Goal: Contribute content: Add original content to the website for others to see

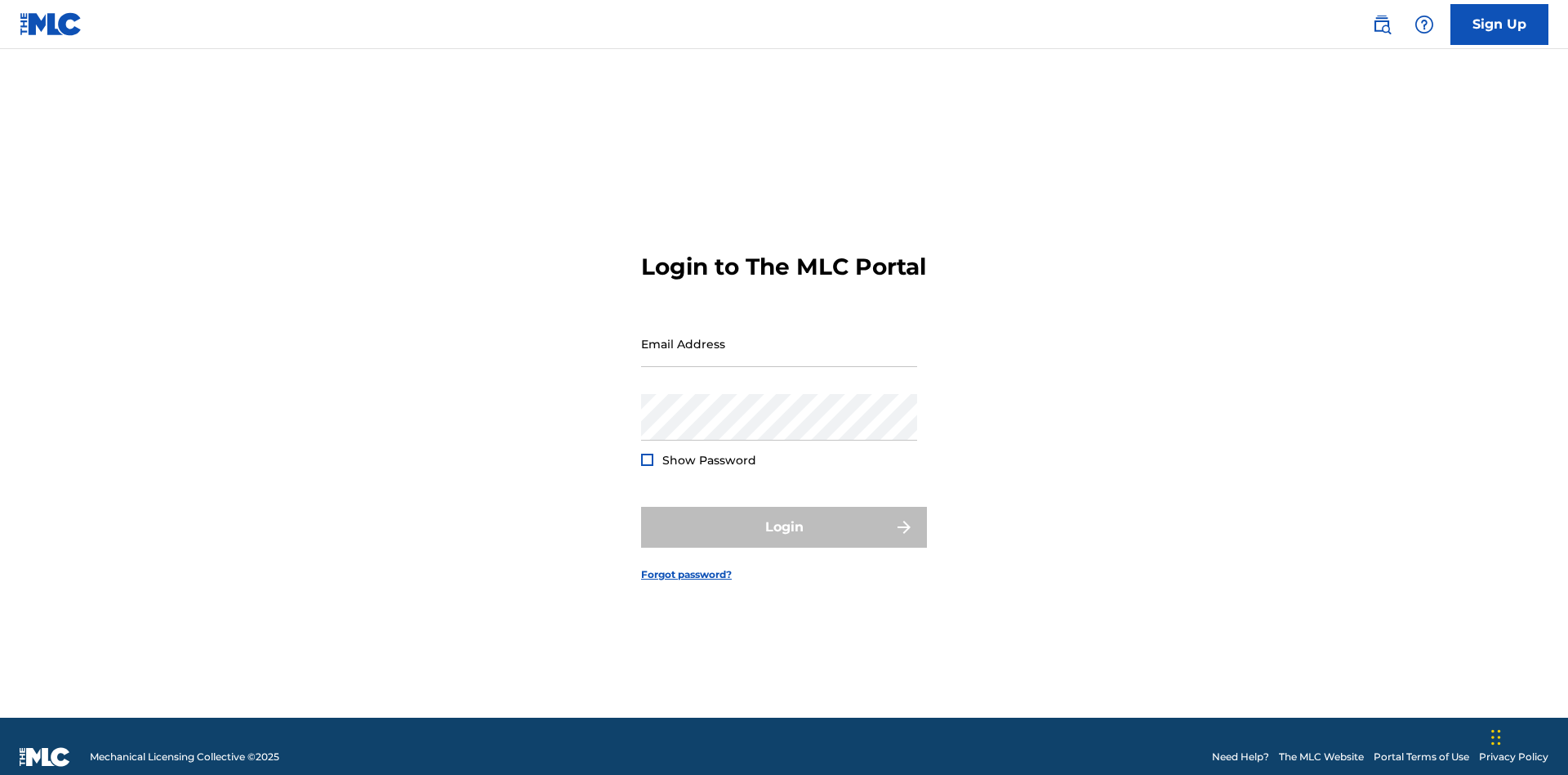
scroll to position [21, 0]
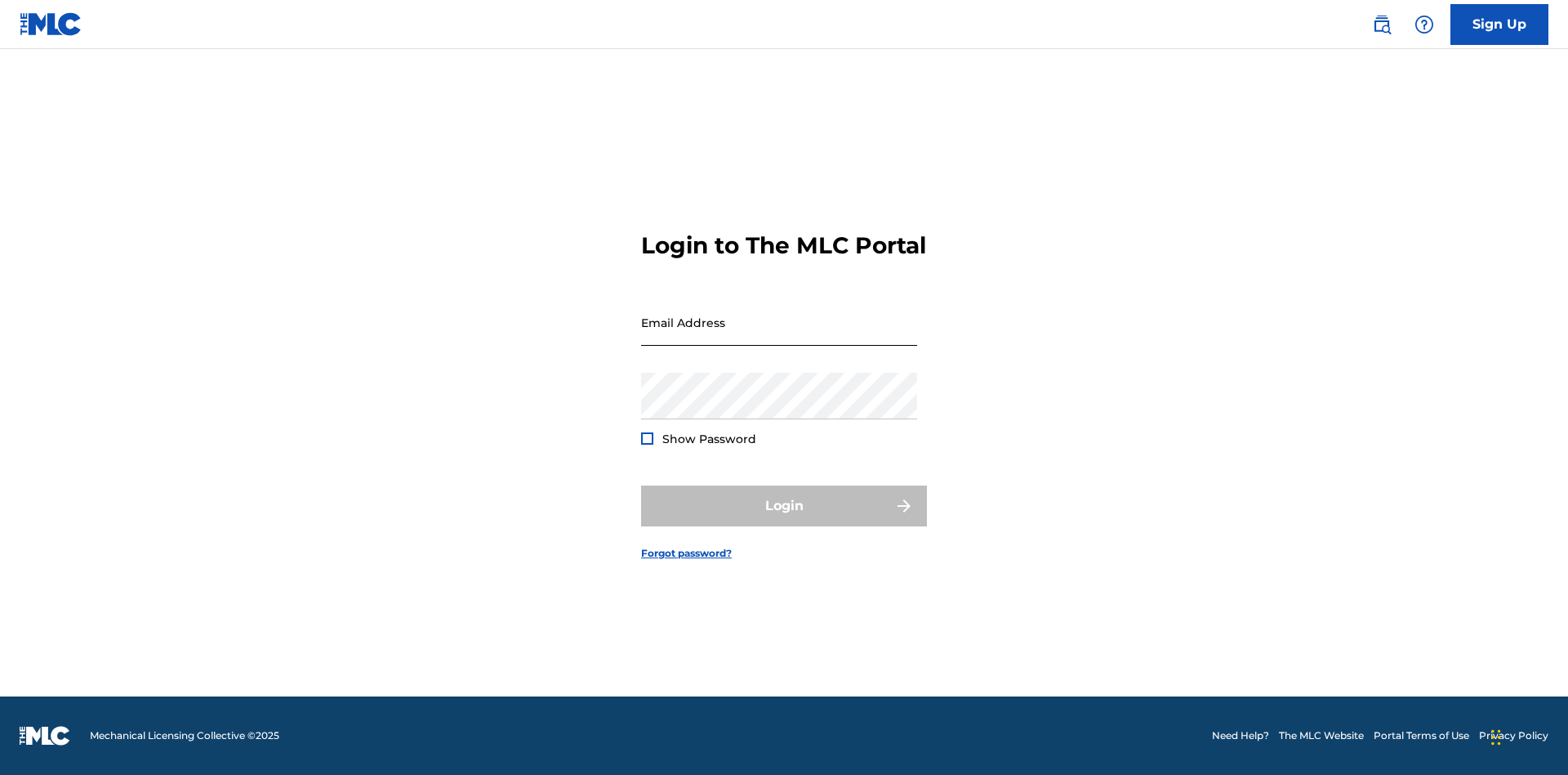
click at [779, 335] on input "Email Address" at bounding box center [779, 322] width 276 height 47
type input "Duke.McTesterson@gmail.com"
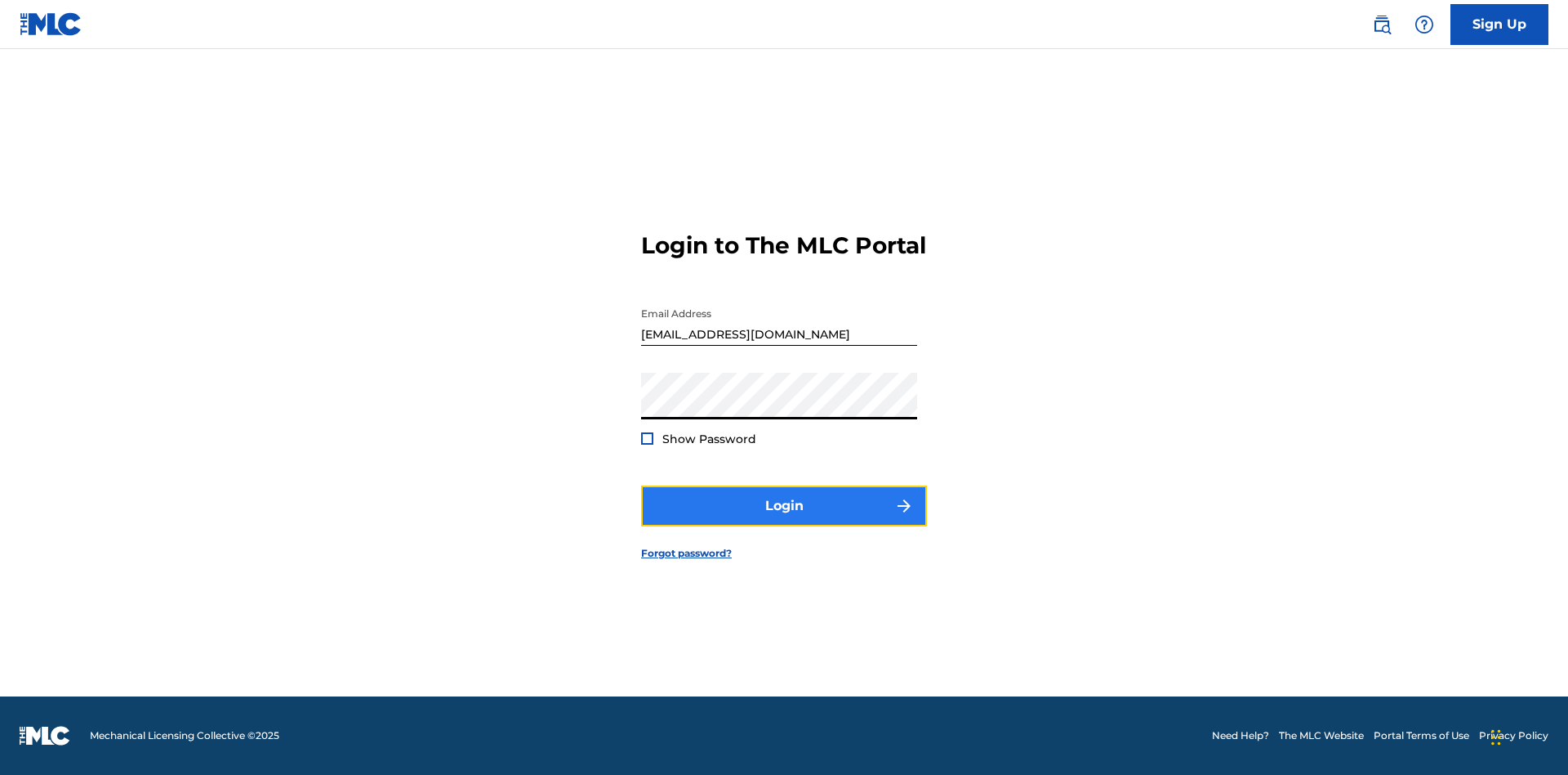
click at [784, 520] on button "Login" at bounding box center [784, 505] width 286 height 41
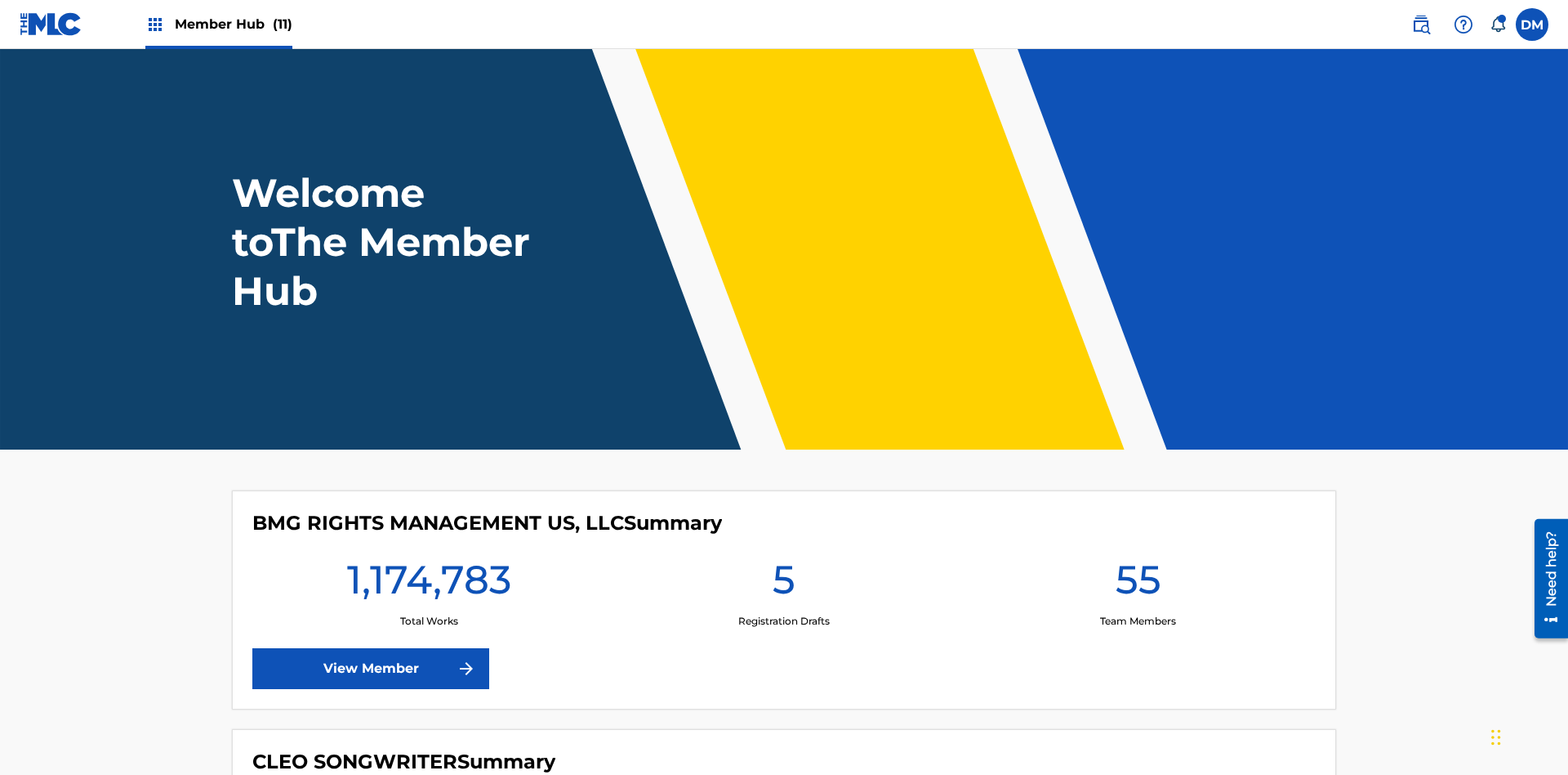
click at [233, 24] on span "Member Hub (11)" at bounding box center [233, 24] width 118 height 19
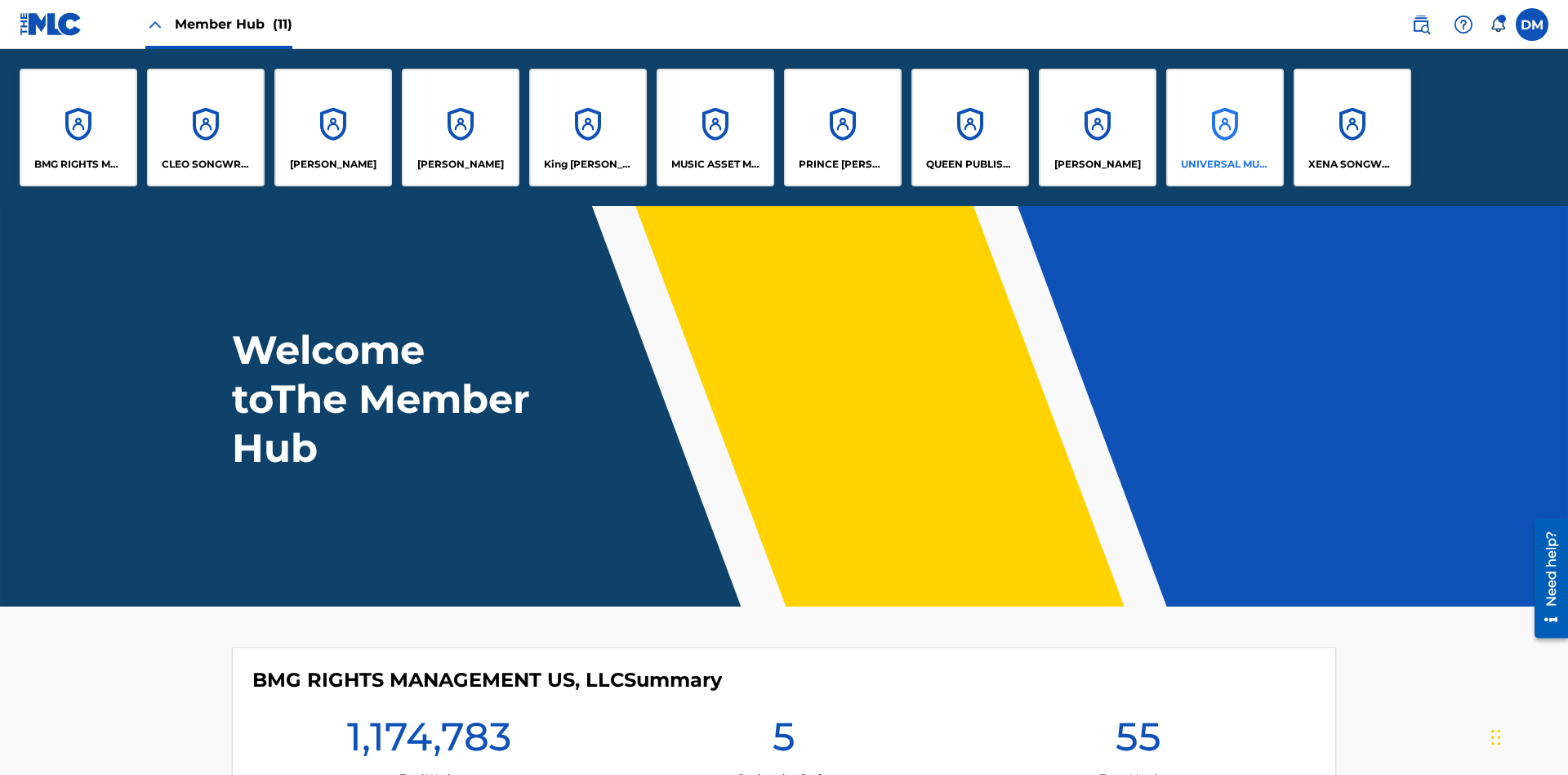
click at [1224, 164] on p "UNIVERSAL MUSIC PUB GROUP" at bounding box center [1226, 164] width 89 height 15
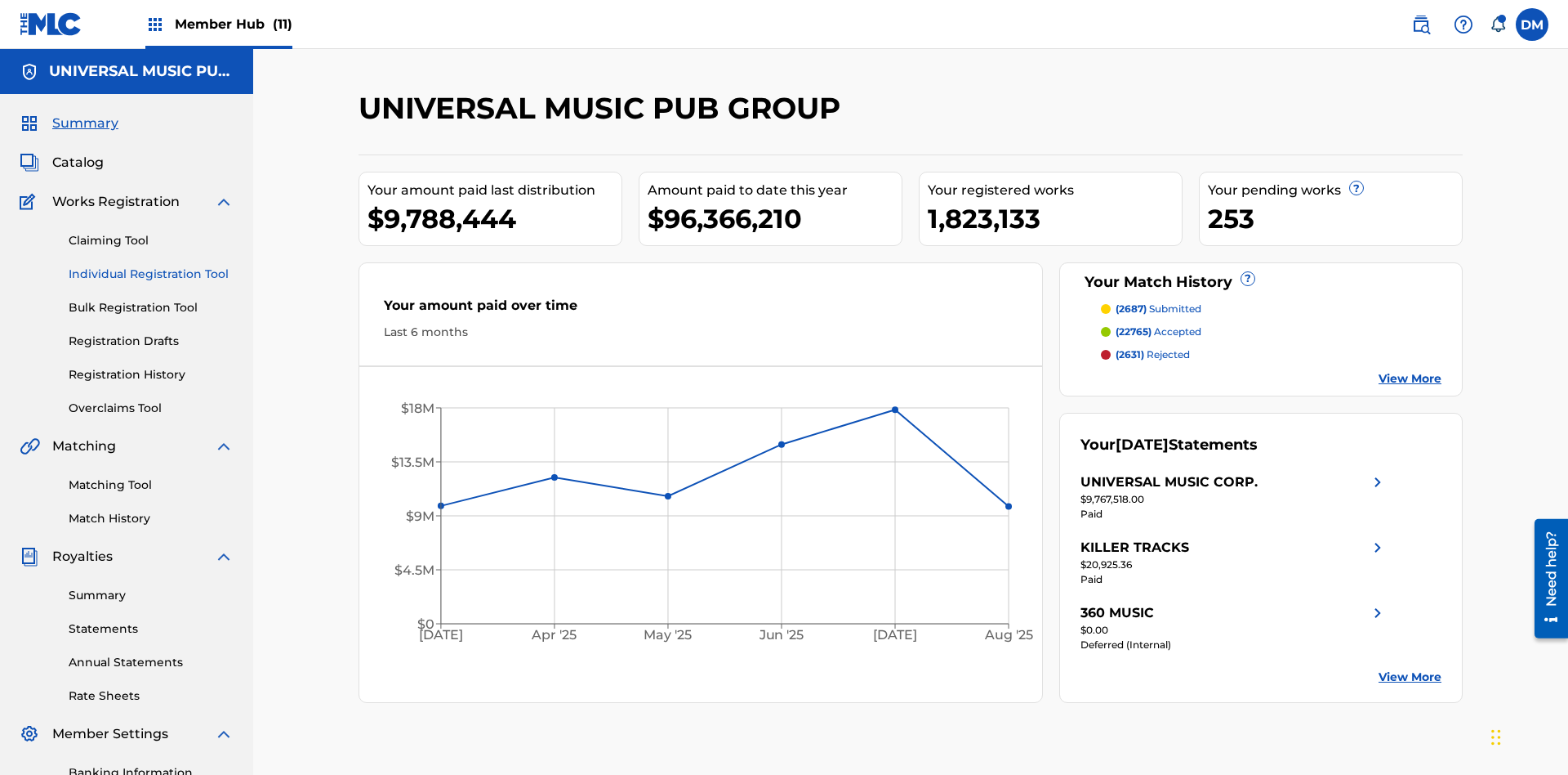
click at [151, 266] on link "Individual Registration Tool" at bounding box center [151, 274] width 165 height 17
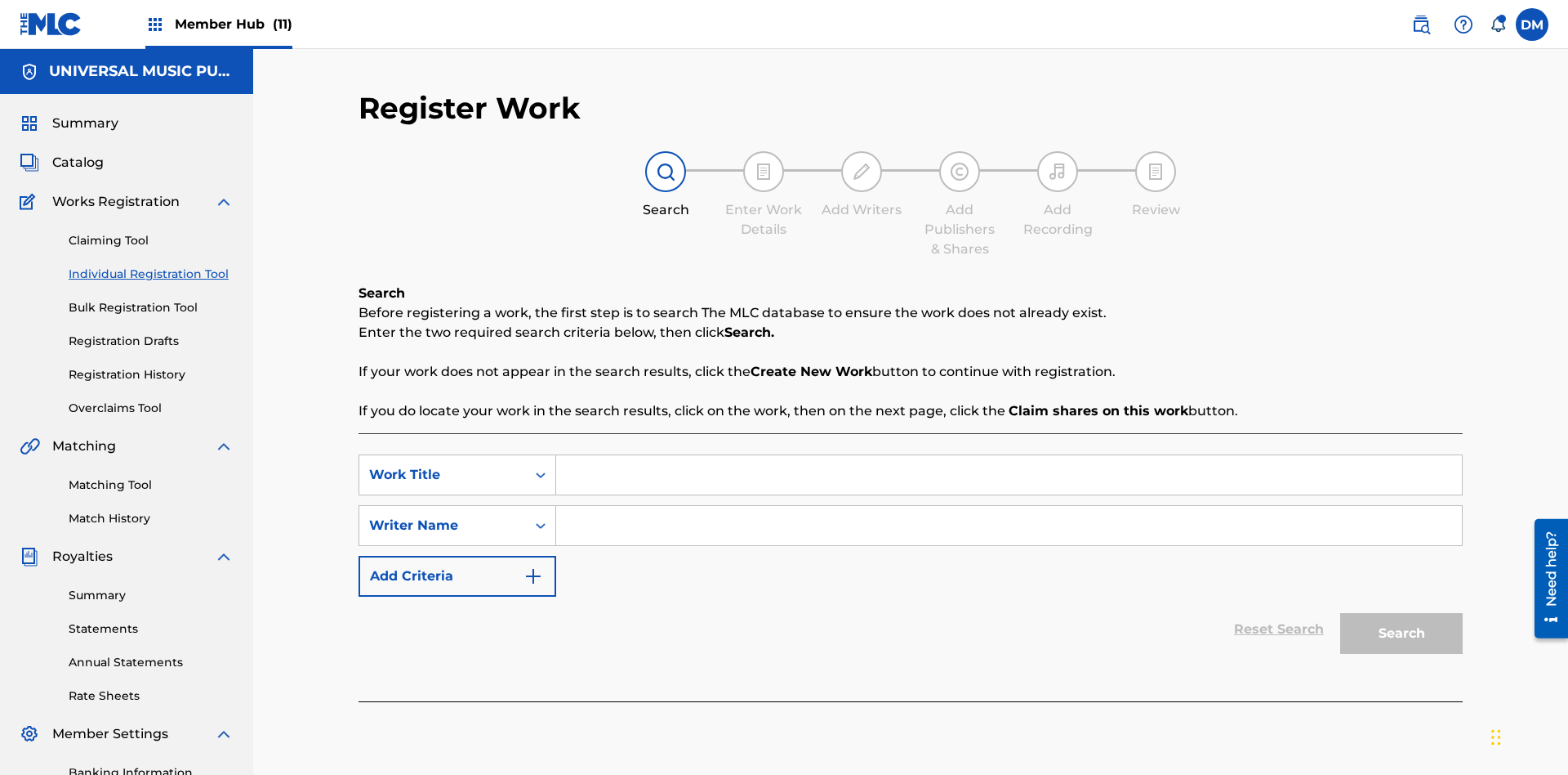
click at [1009, 455] on input "Search Form" at bounding box center [1009, 475] width 905 height 40
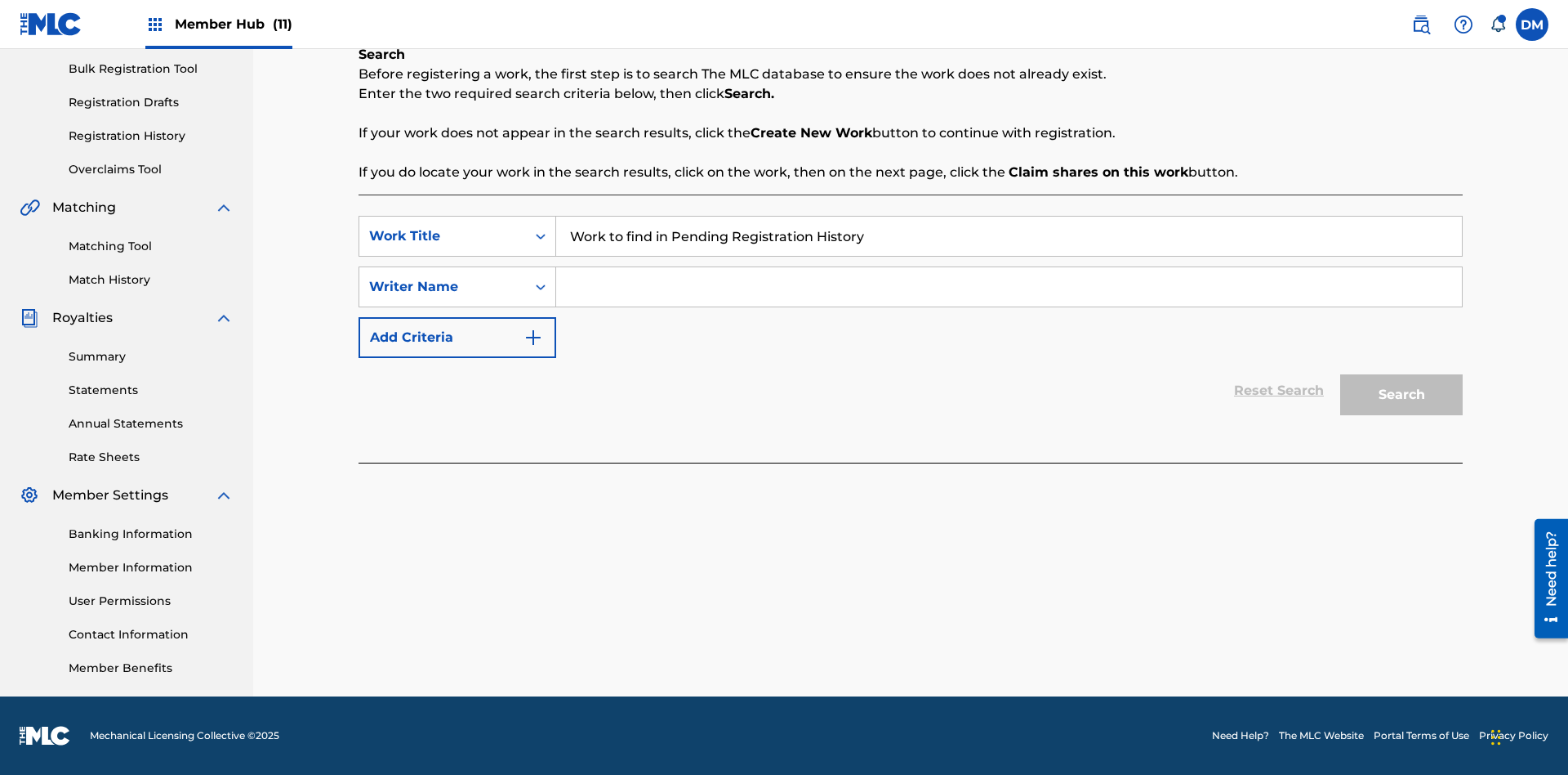
type input "Work to find in Pending Registration History"
click at [1009, 287] on input "Search Form" at bounding box center [1009, 287] width 905 height 40
type input "Test Name"
click at [1401, 395] on button "Search" at bounding box center [1401, 394] width 123 height 41
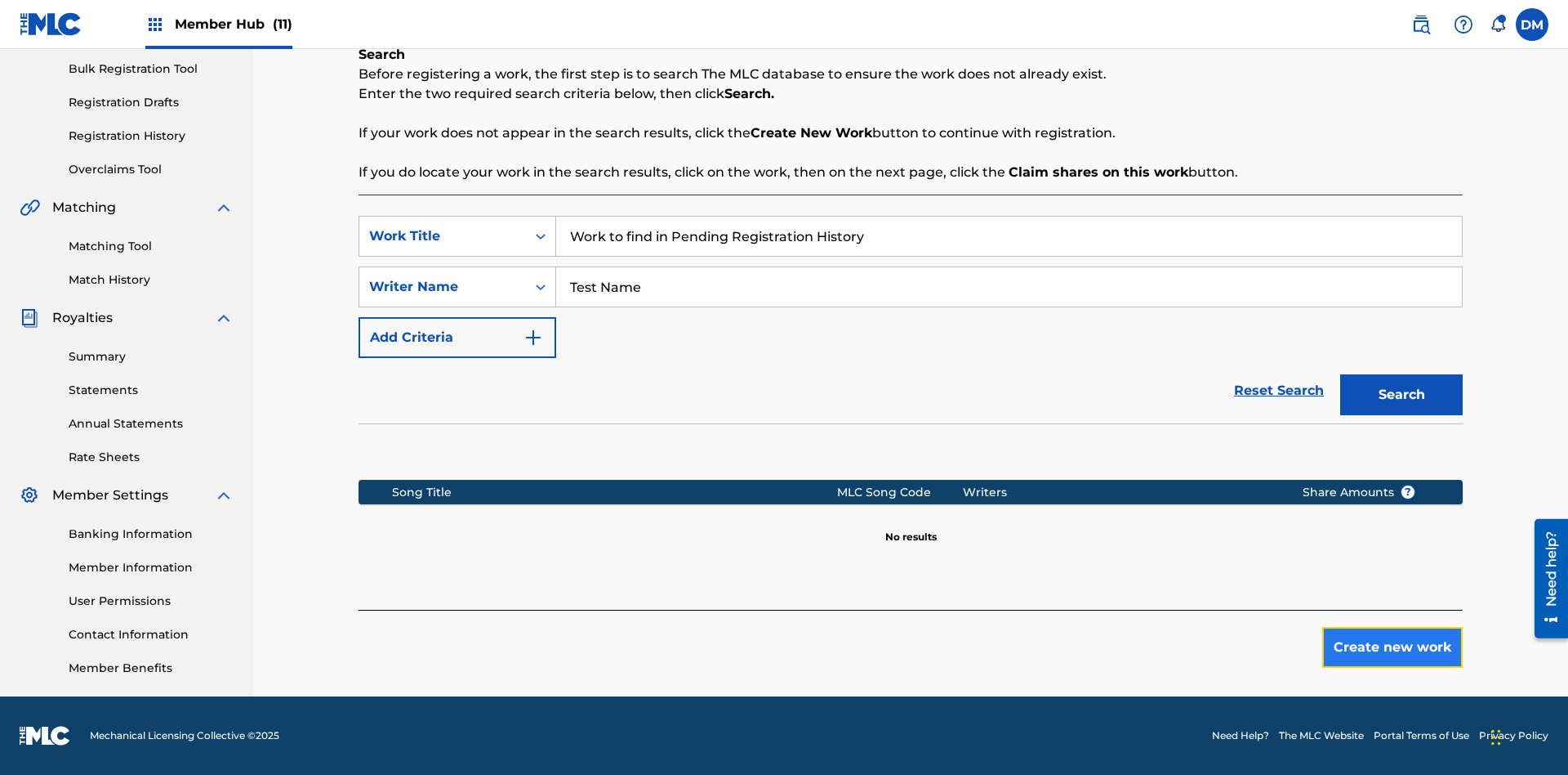
click at [1392, 647] on button "Create new work" at bounding box center [1392, 647] width 141 height 41
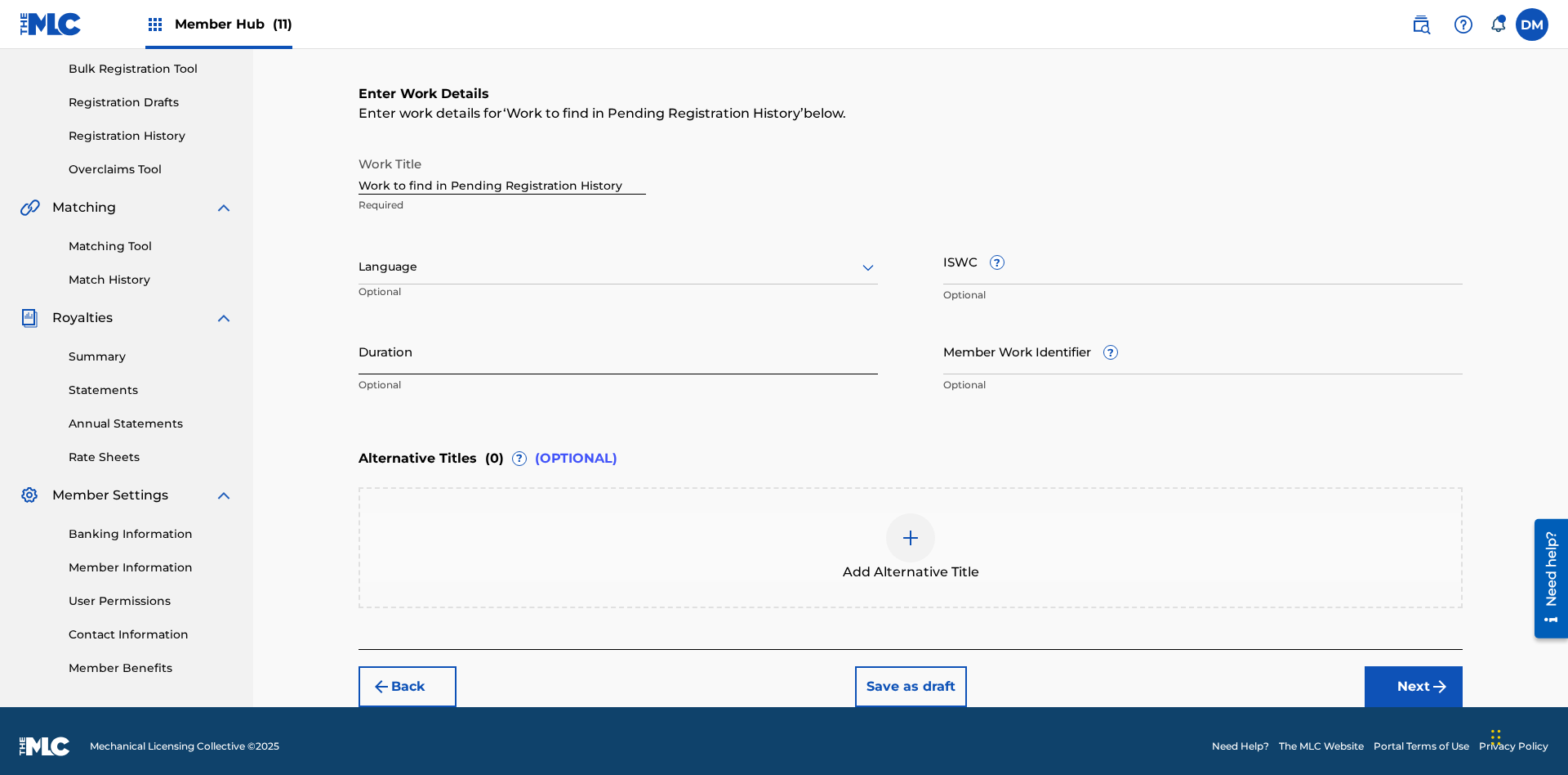
click at [618, 340] on input "Duration" at bounding box center [618, 350] width 520 height 47
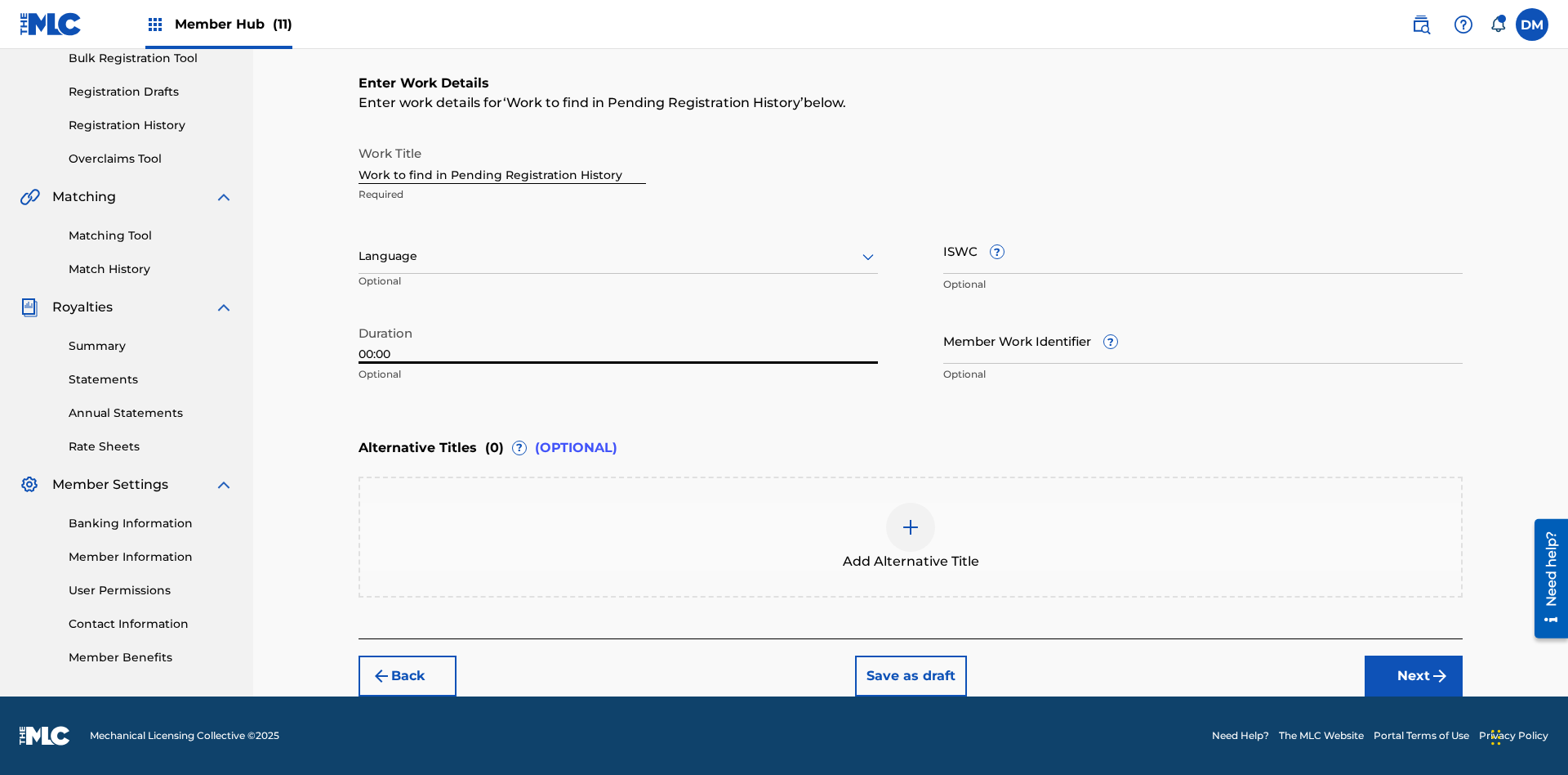
type input "00:00"
click at [868, 257] on icon at bounding box center [868, 257] width 20 height 20
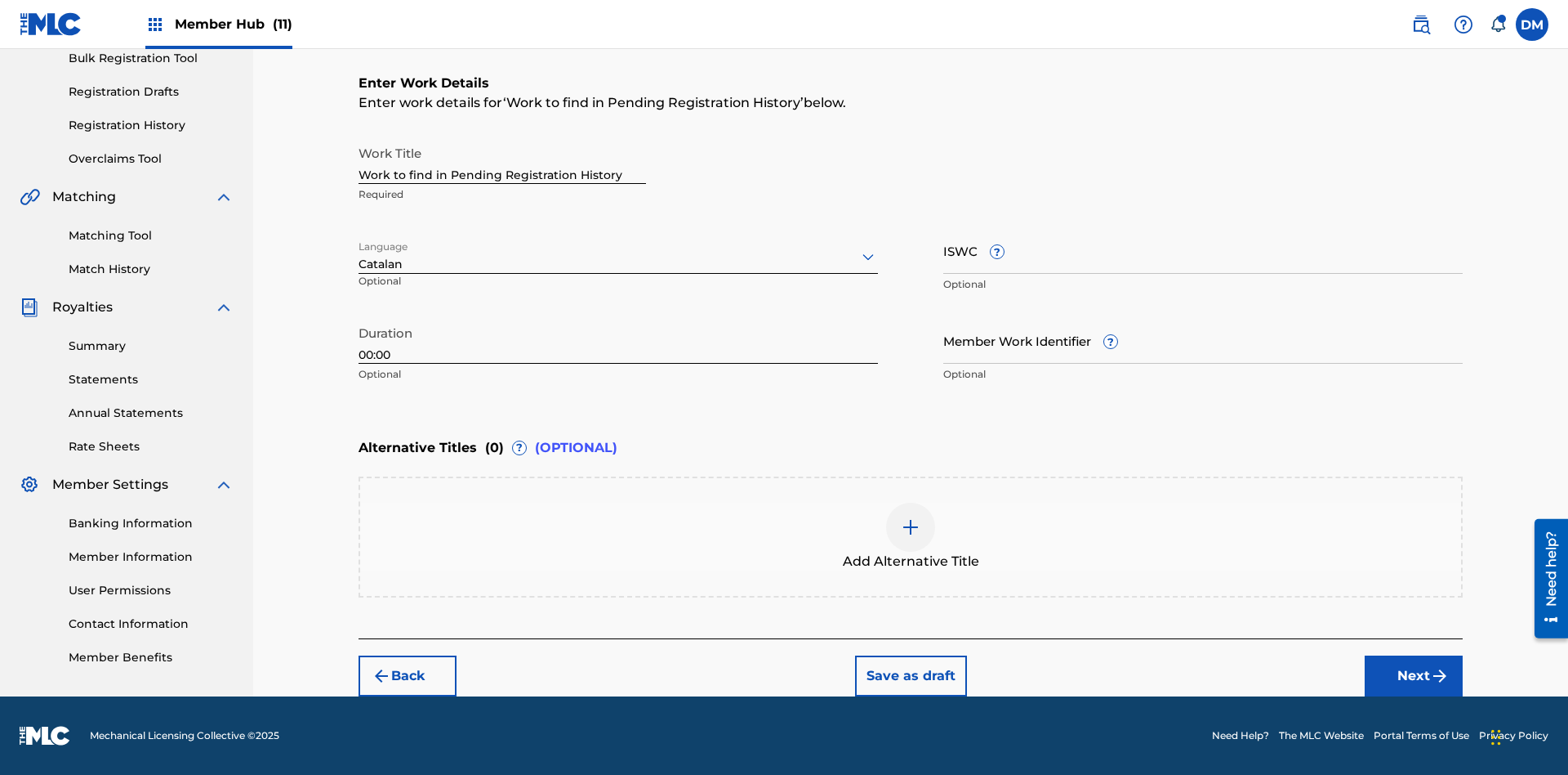
scroll to position [0, 0]
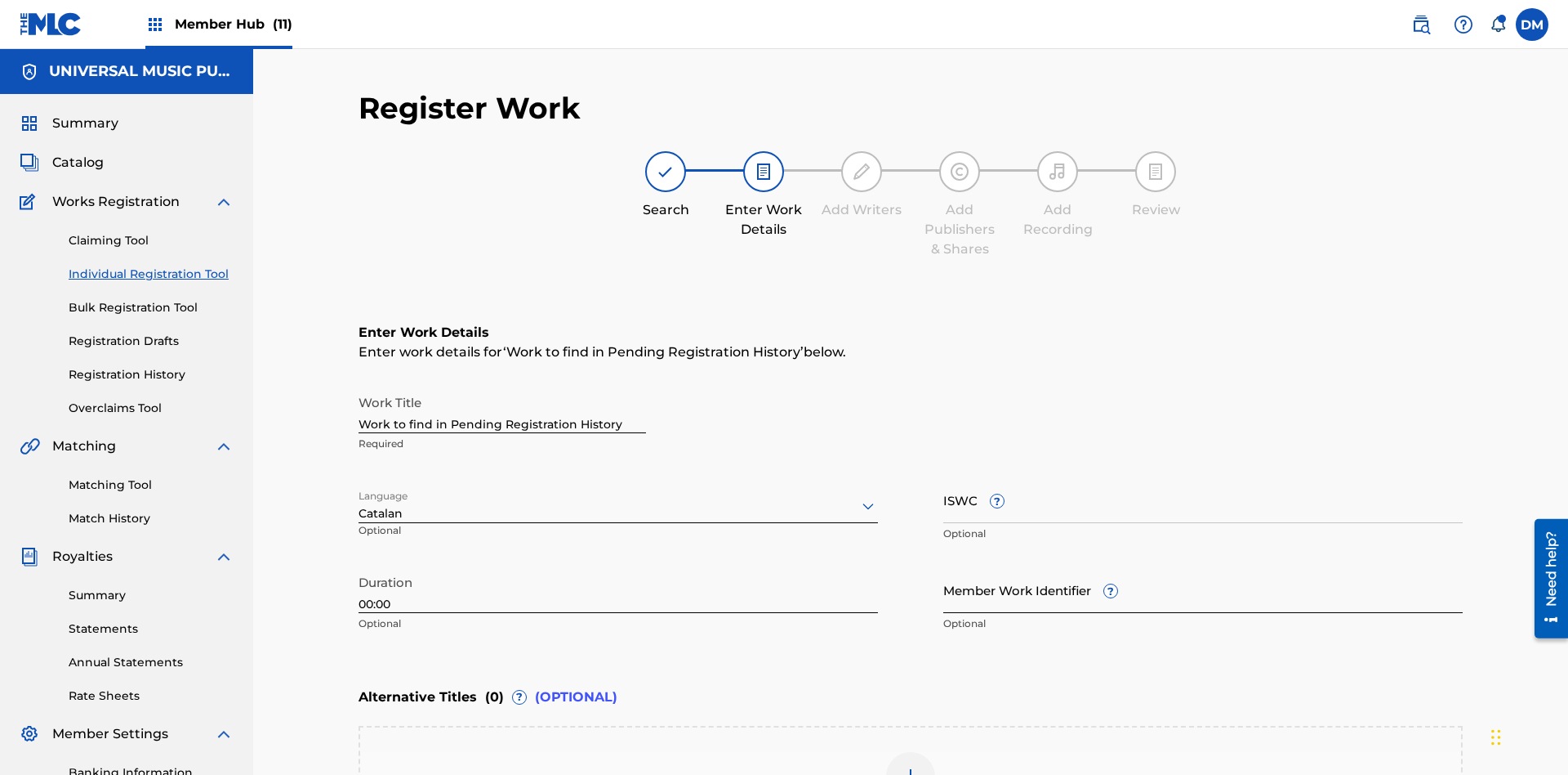
click at [1203, 567] on input "Member Work Identifier ?" at bounding box center [1203, 589] width 520 height 47
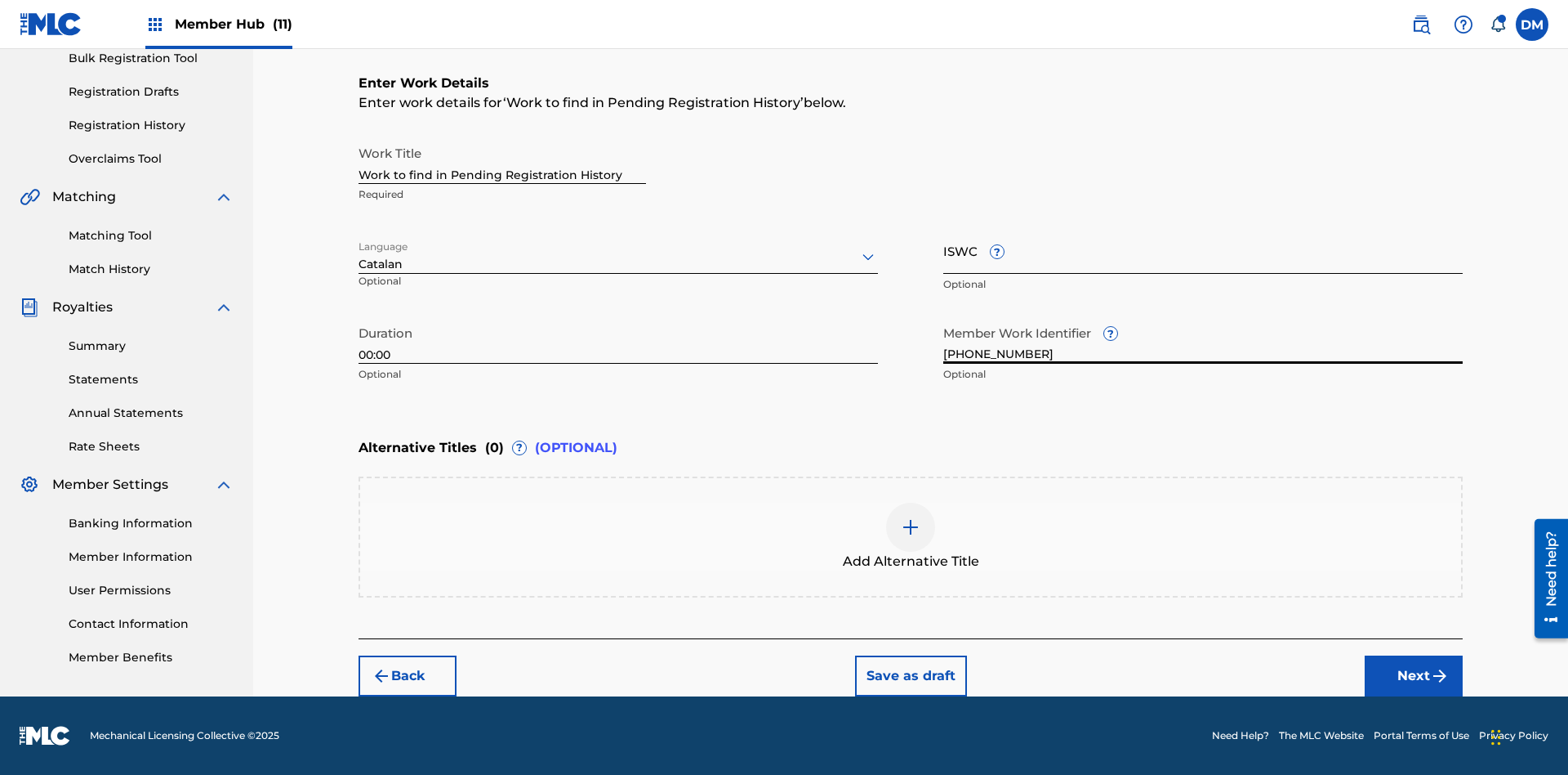
type input "2025.09.28.04"
click at [1203, 250] on input "ISWC ?" at bounding box center [1203, 250] width 520 height 47
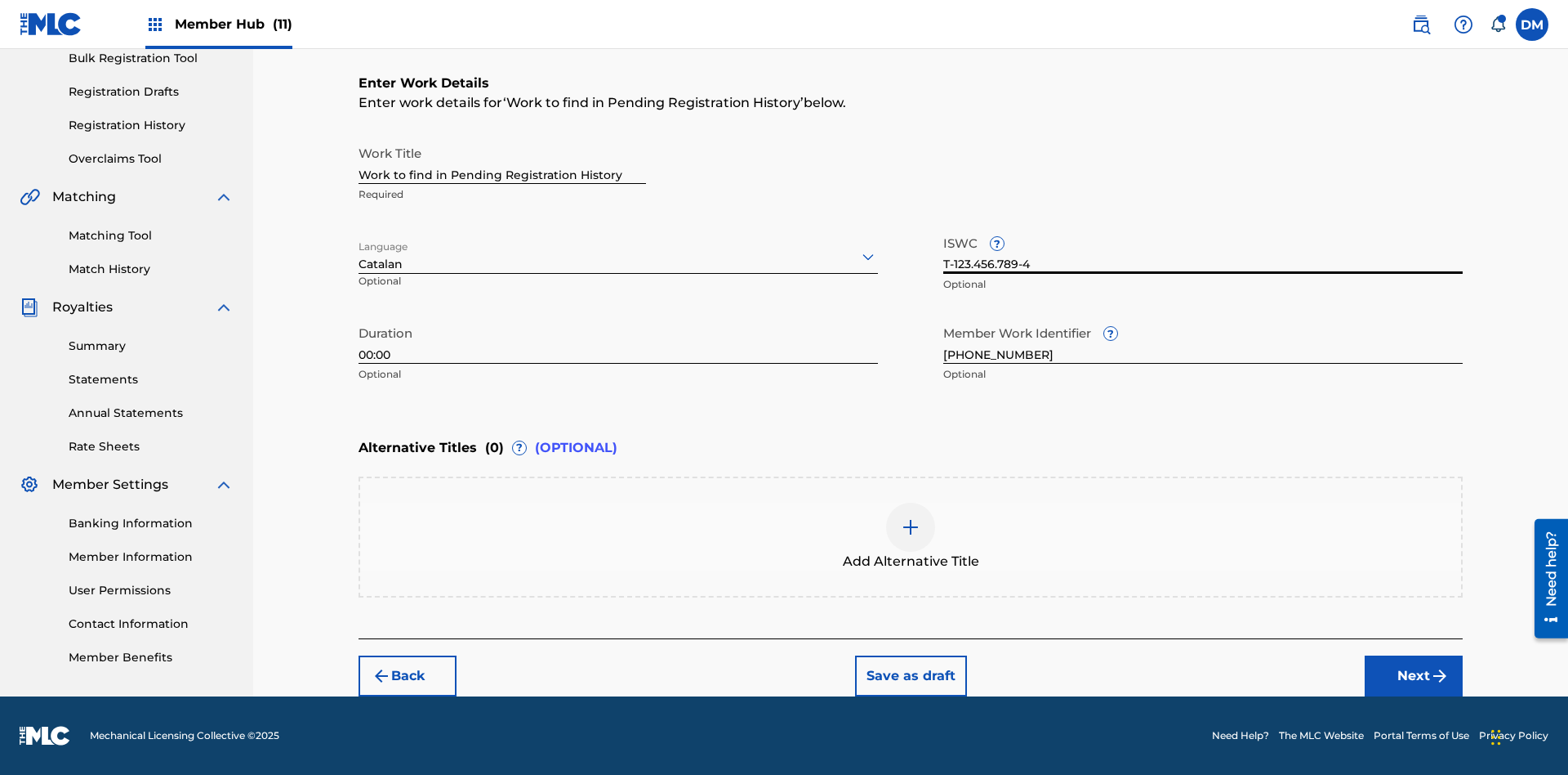
type input "T-123.456.789-4"
click at [910, 536] on img at bounding box center [910, 527] width 20 height 20
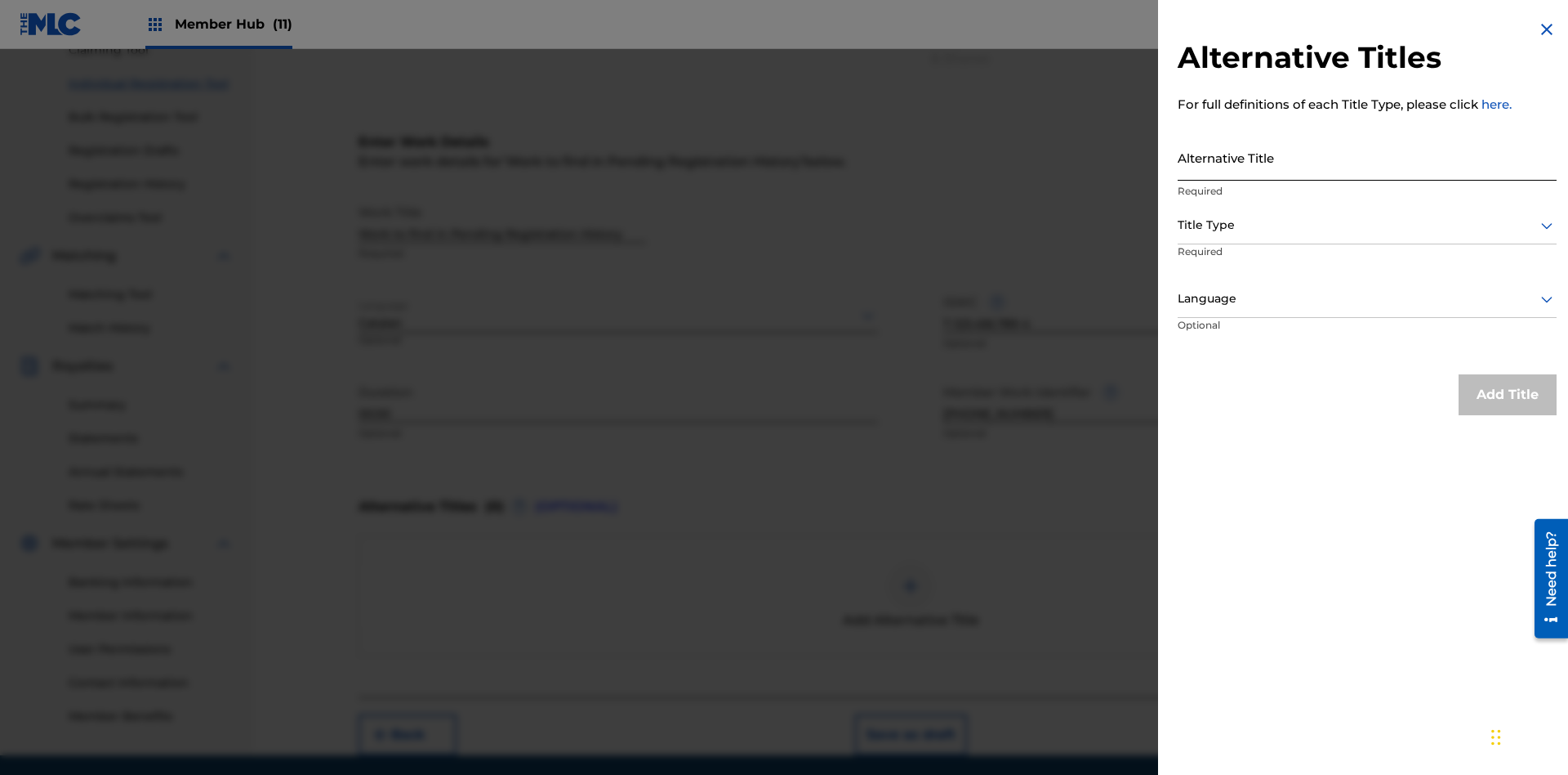
click at [1367, 157] on input "Alternative Title" at bounding box center [1367, 157] width 379 height 47
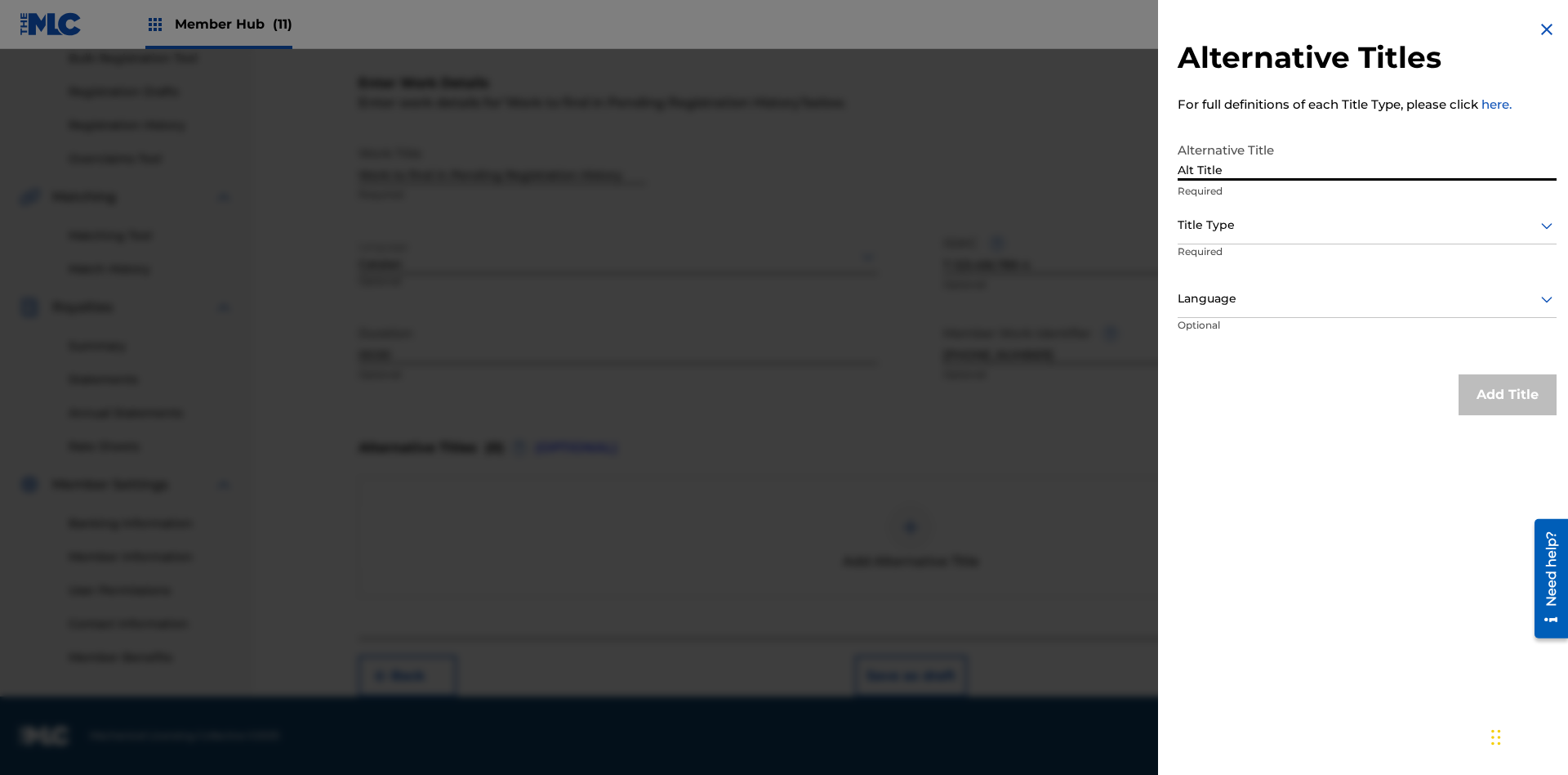
type input "Alt Title"
click at [1367, 224] on div at bounding box center [1367, 225] width 379 height 21
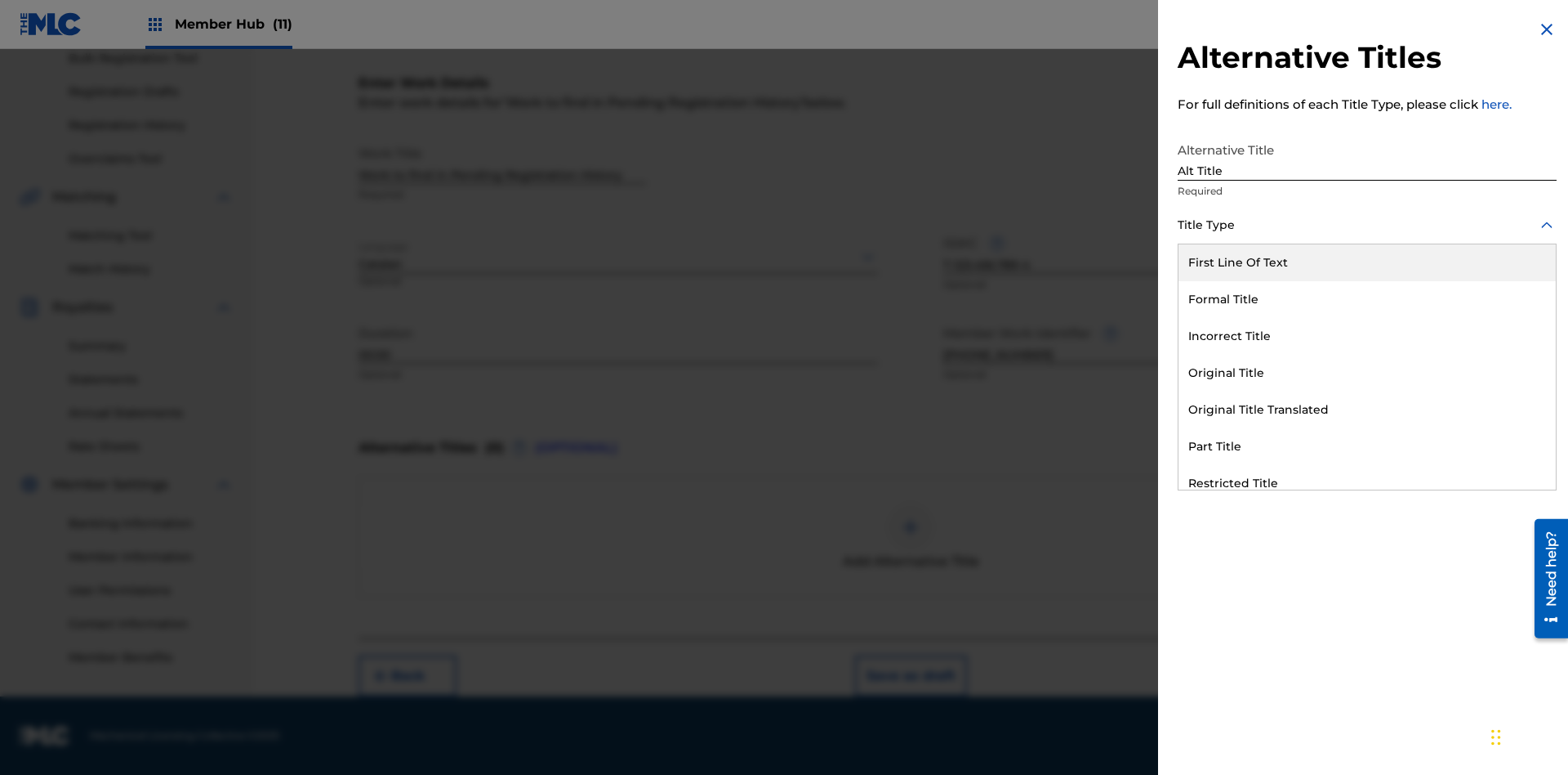
click at [1367, 372] on div "Original Title" at bounding box center [1367, 372] width 377 height 37
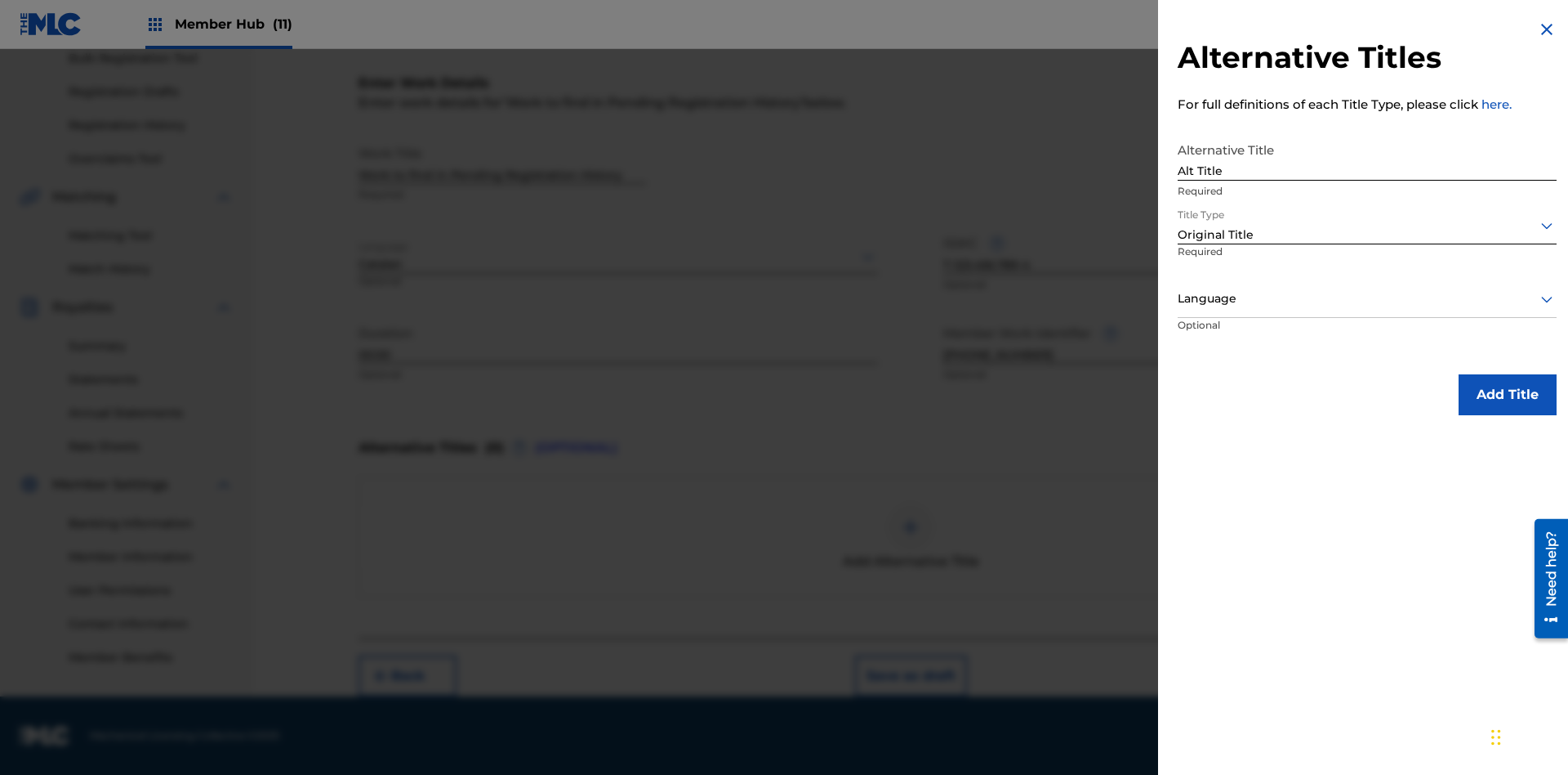
click at [1367, 299] on div at bounding box center [1367, 299] width 379 height 21
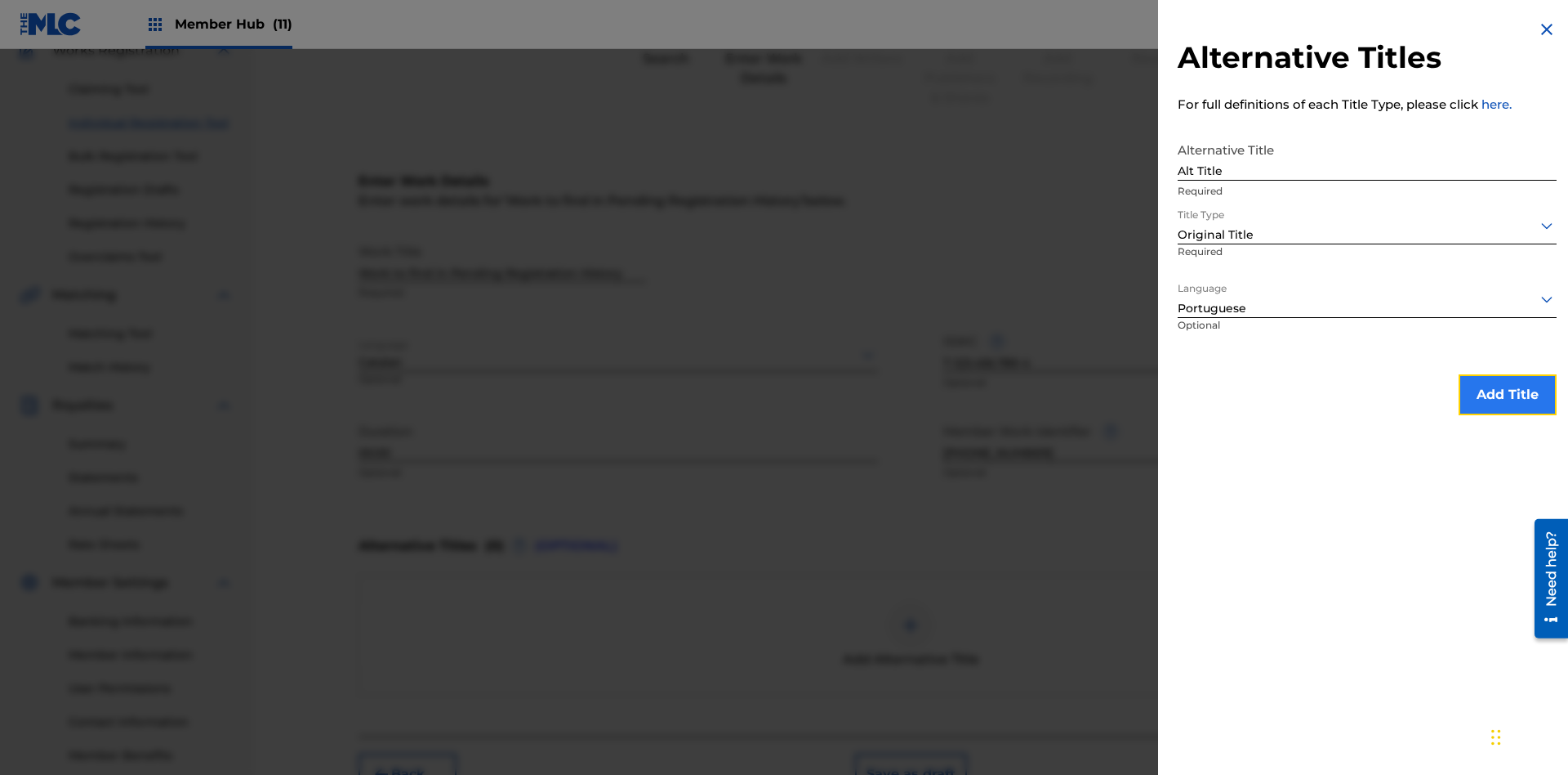
click at [1508, 394] on button "Add Title" at bounding box center [1508, 394] width 98 height 41
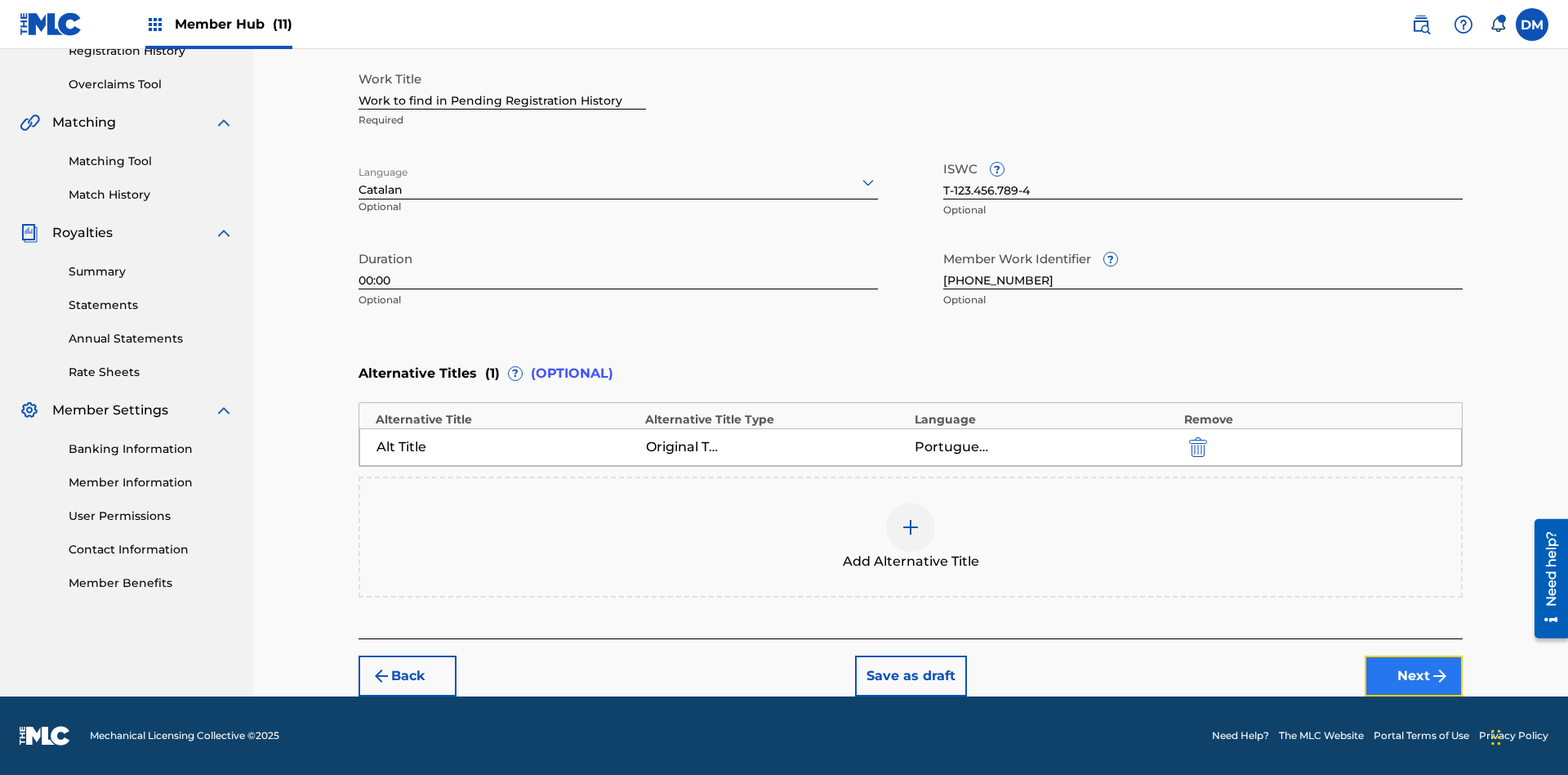
click at [1413, 676] on button "Next" at bounding box center [1413, 675] width 98 height 41
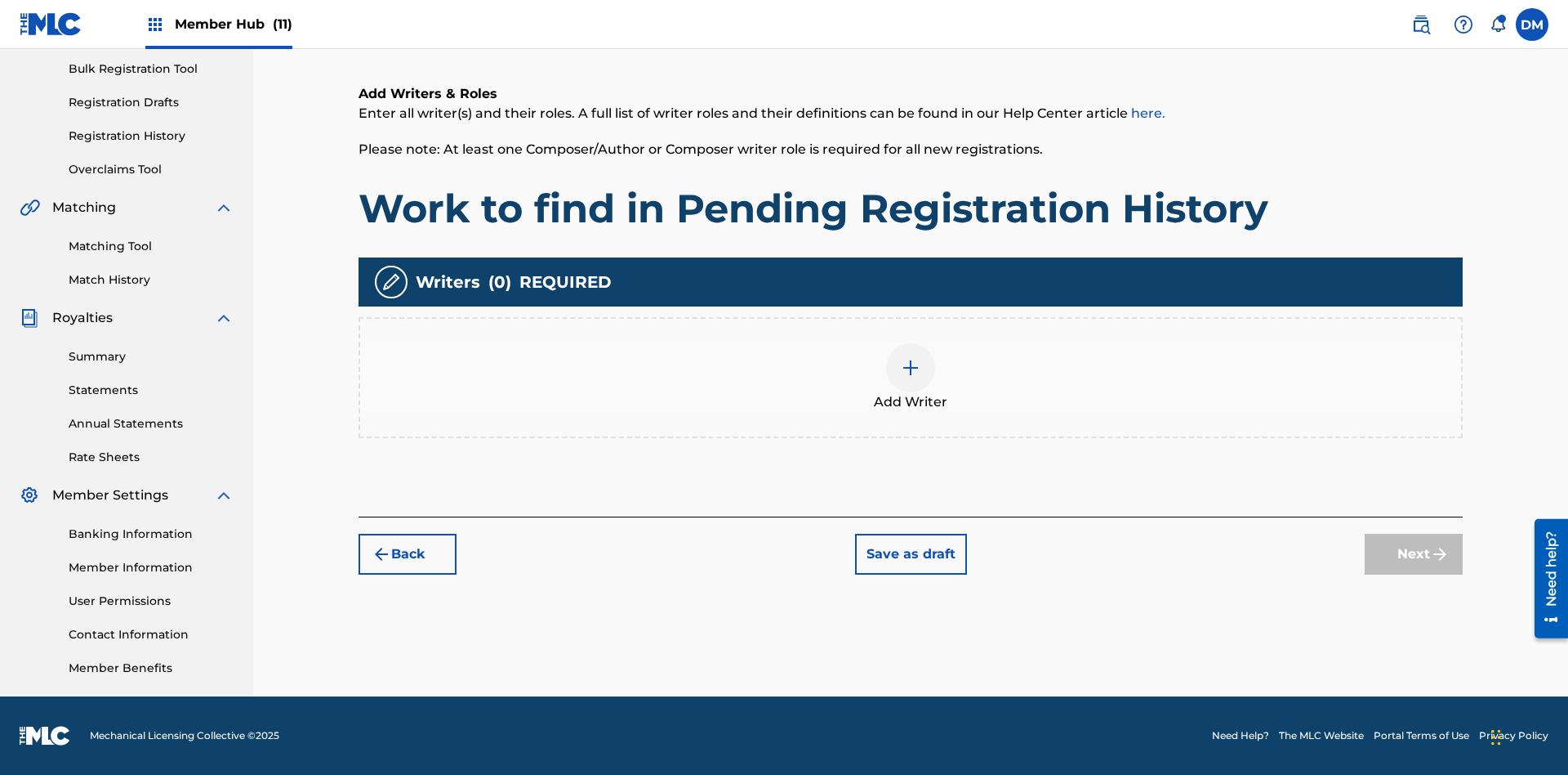
scroll to position [238, 0]
click at [910, 377] on img at bounding box center [910, 368] width 20 height 20
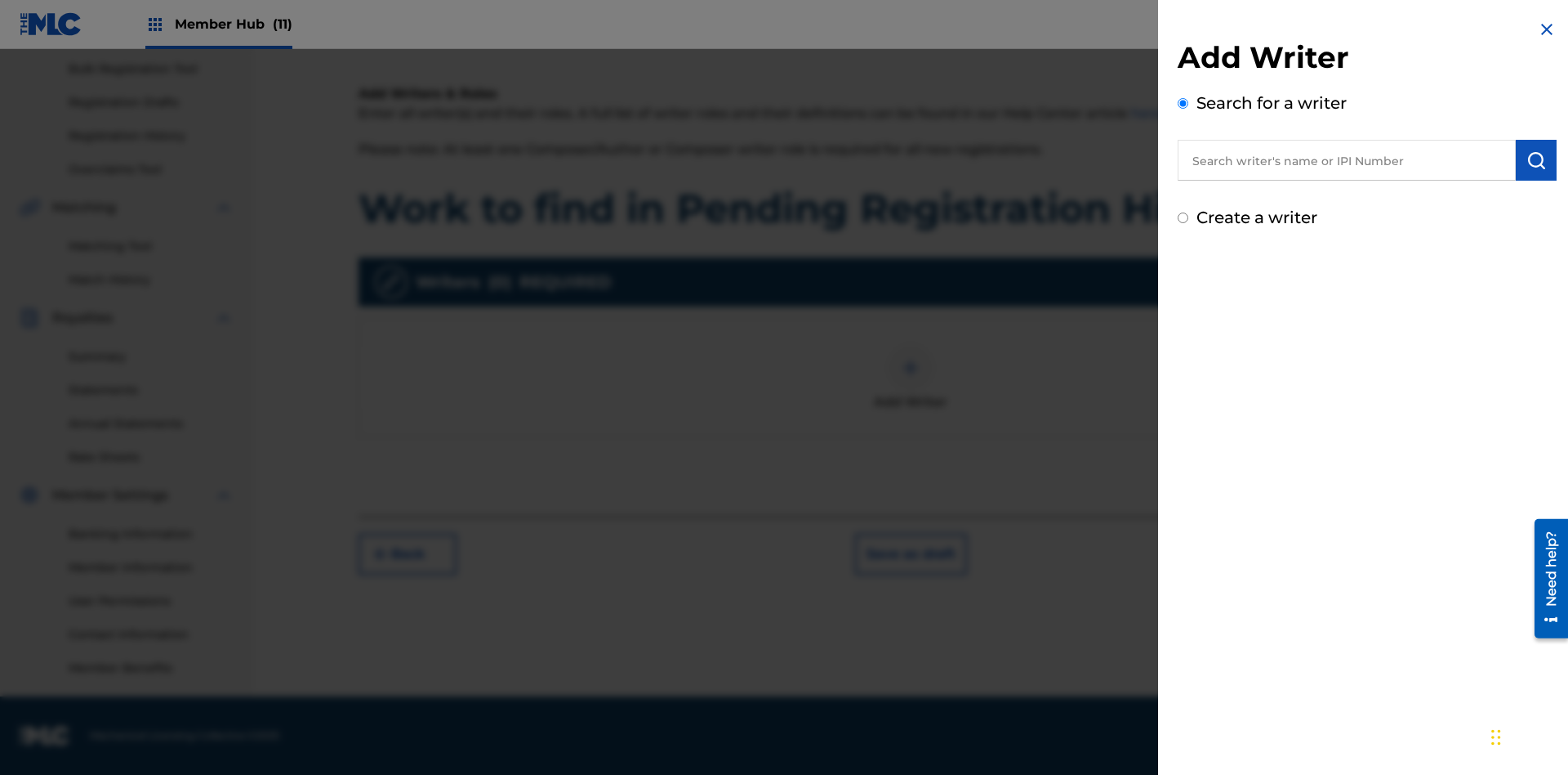
click at [1347, 160] on input "text" at bounding box center [1346, 160] width 338 height 41
type input "Test2025.09.28.04.50.52"
click at [1536, 160] on img "submit" at bounding box center [1536, 160] width 20 height 20
click at [1183, 288] on input "Create a writer" at bounding box center [1182, 287] width 11 height 11
radio input "false"
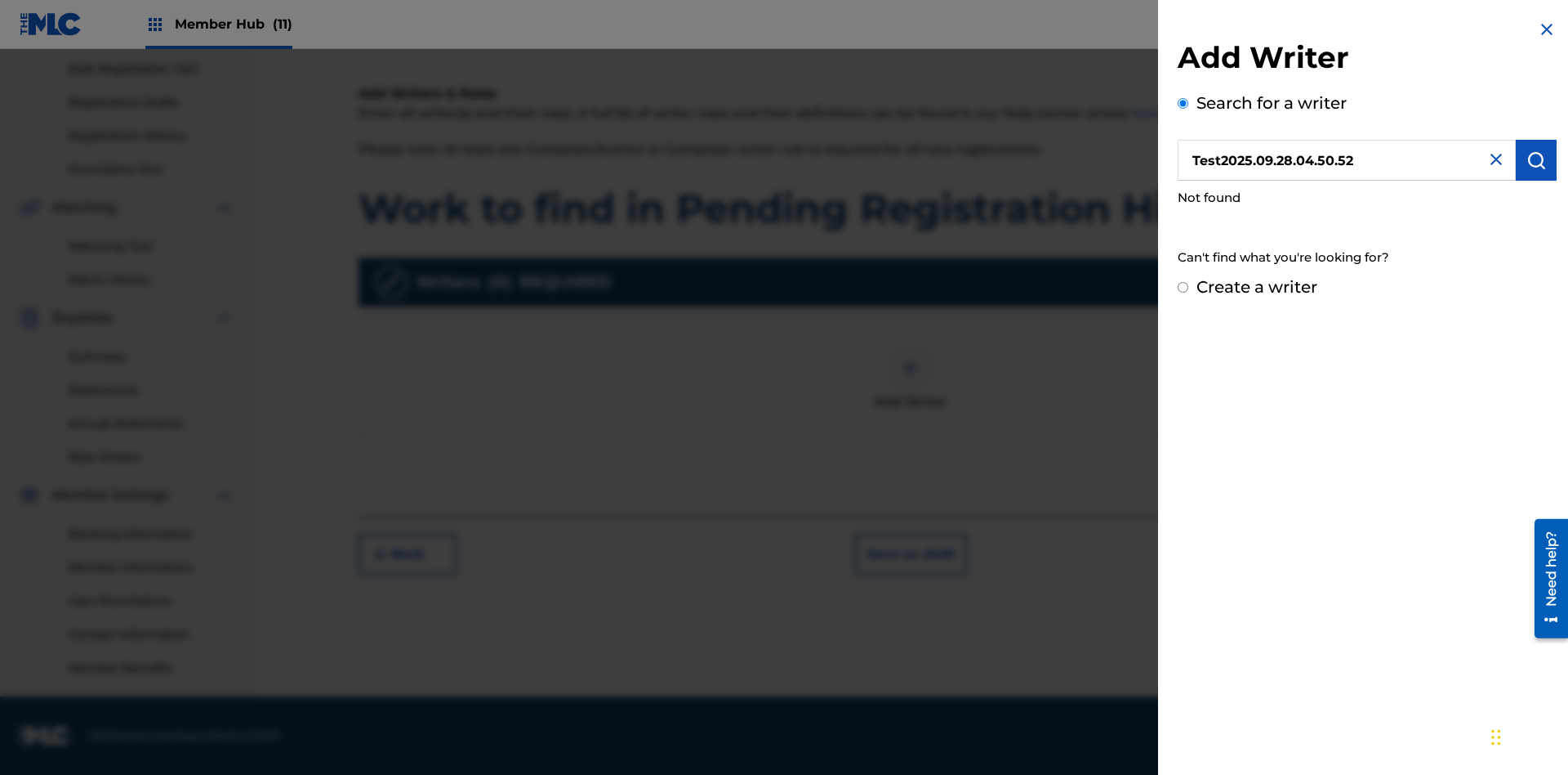
radio input "false"
radio input "true"
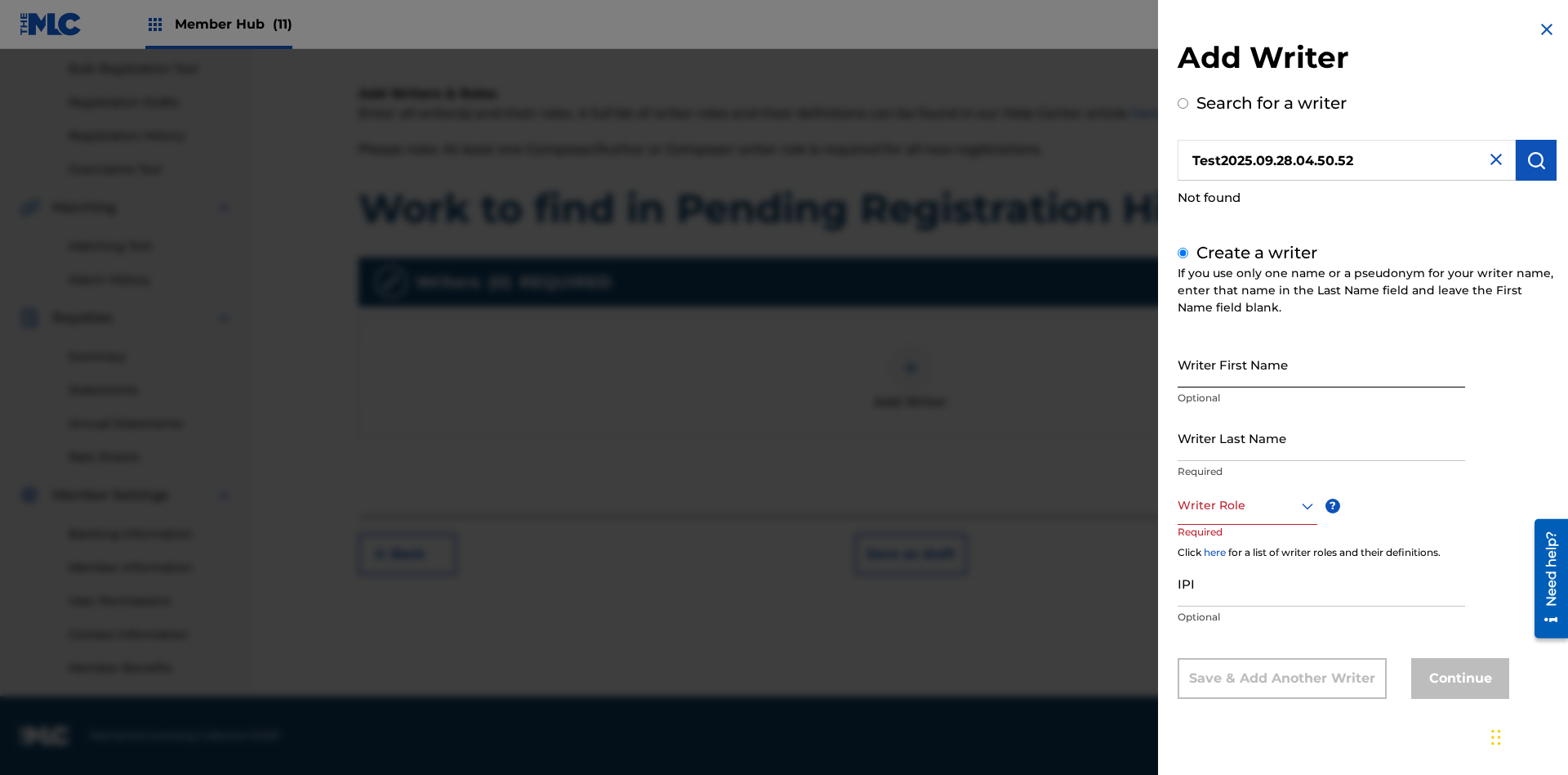
click at [1321, 363] on input "Writer First Name" at bounding box center [1321, 363] width 288 height 47
type input "Test2025.09.28.04.50.54"
click at [1321, 437] on input "Writer Last Name" at bounding box center [1321, 437] width 288 height 47
type input "Test2025.09.28.04.50.54"
click at [1246, 505] on div at bounding box center [1247, 505] width 140 height 21
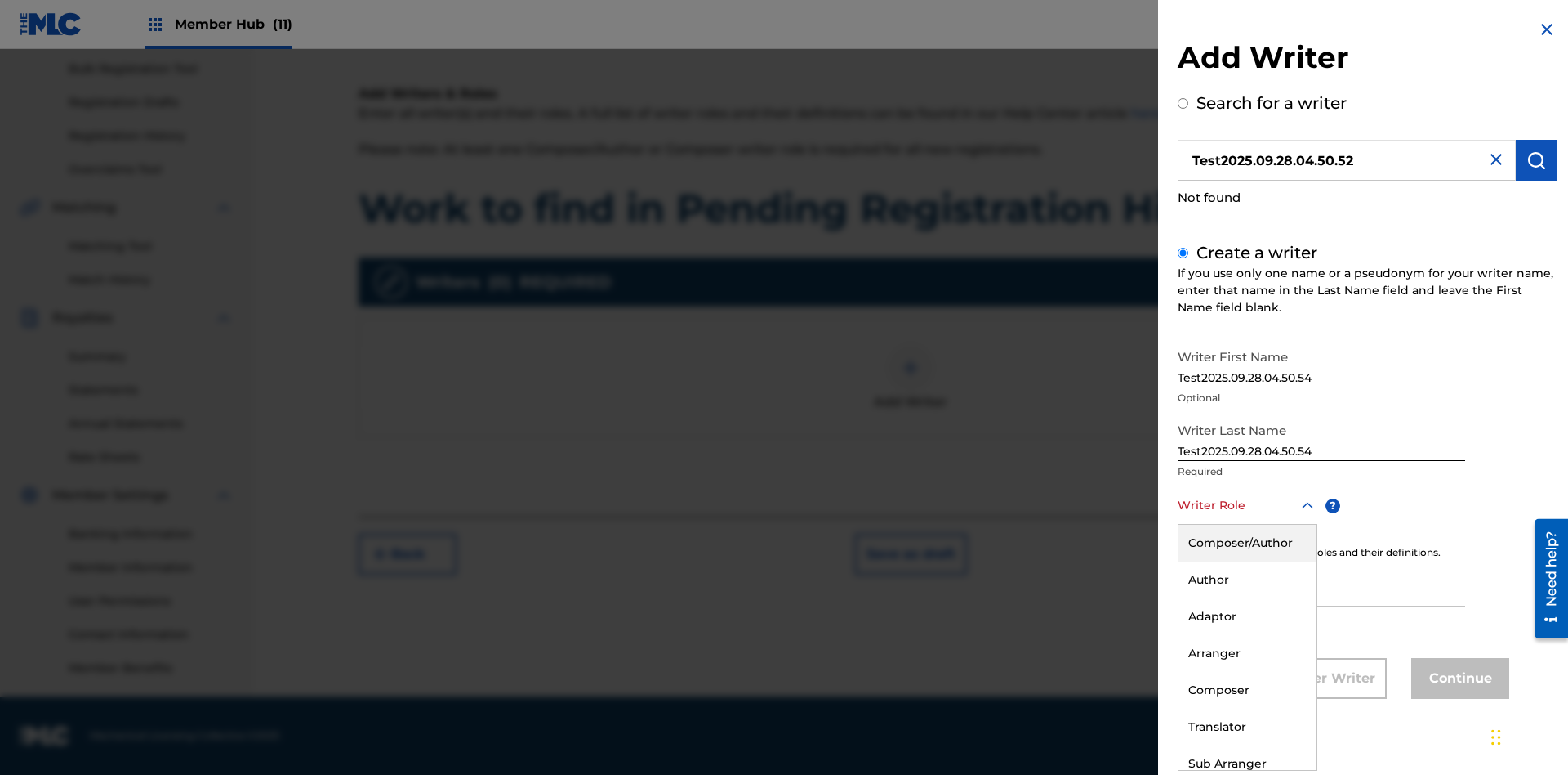
click at [1246, 690] on div "Composer" at bounding box center [1247, 690] width 138 height 37
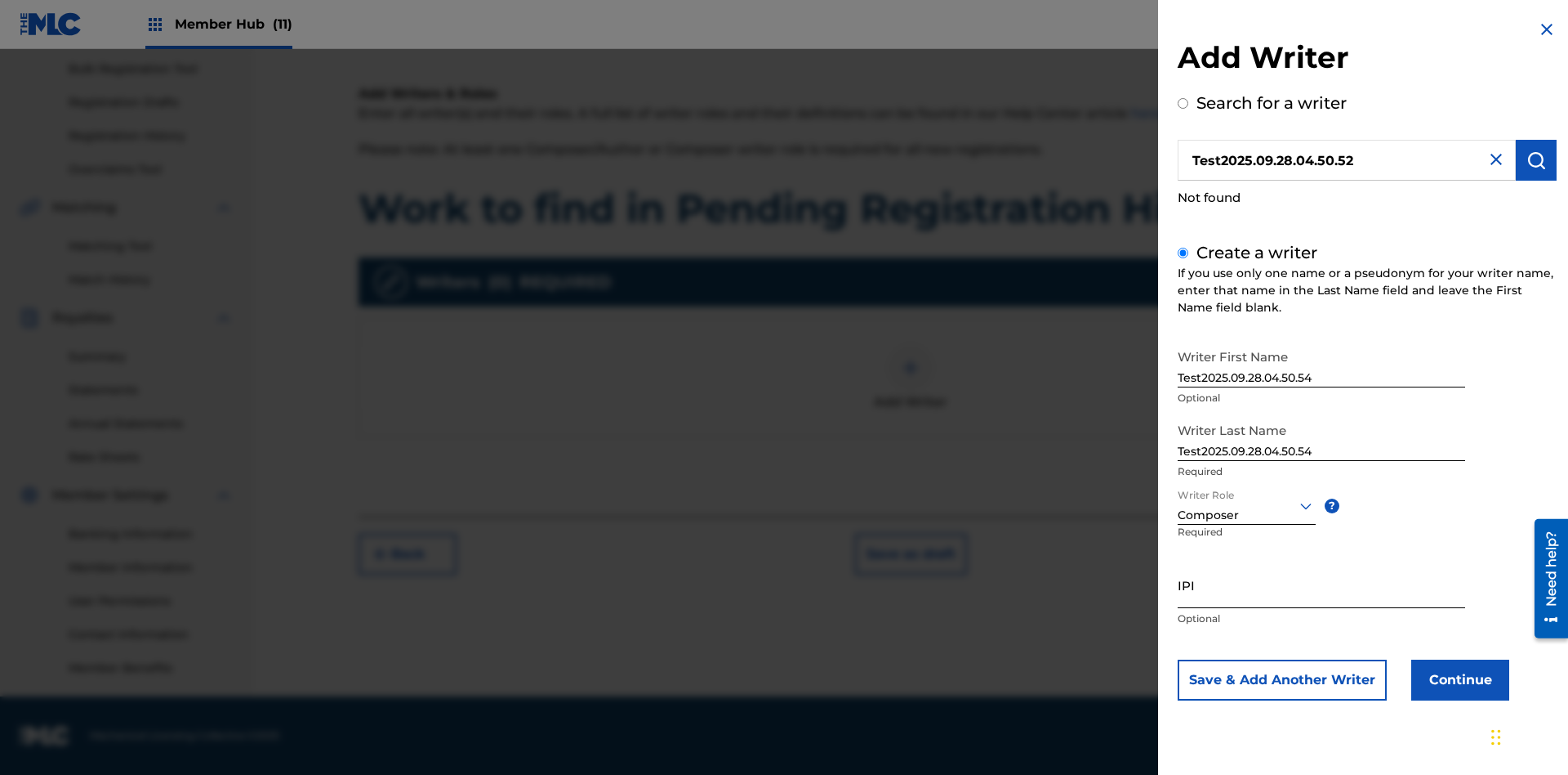
click at [1321, 584] on input "IPI" at bounding box center [1321, 584] width 288 height 47
type input "00000000000"
click at [1458, 679] on button "Continue" at bounding box center [1460, 679] width 98 height 41
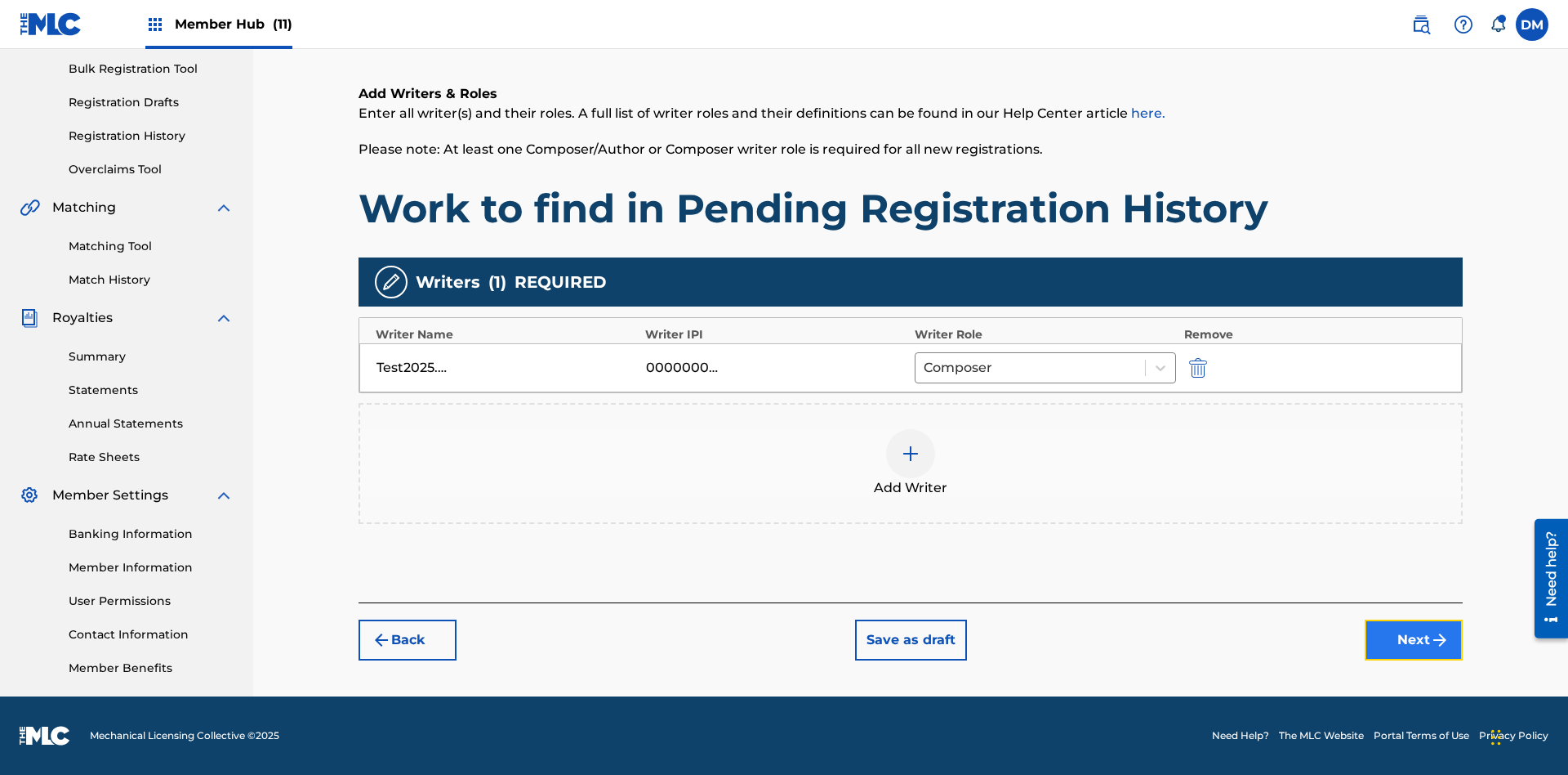
click at [1413, 640] on button "Next" at bounding box center [1413, 639] width 98 height 41
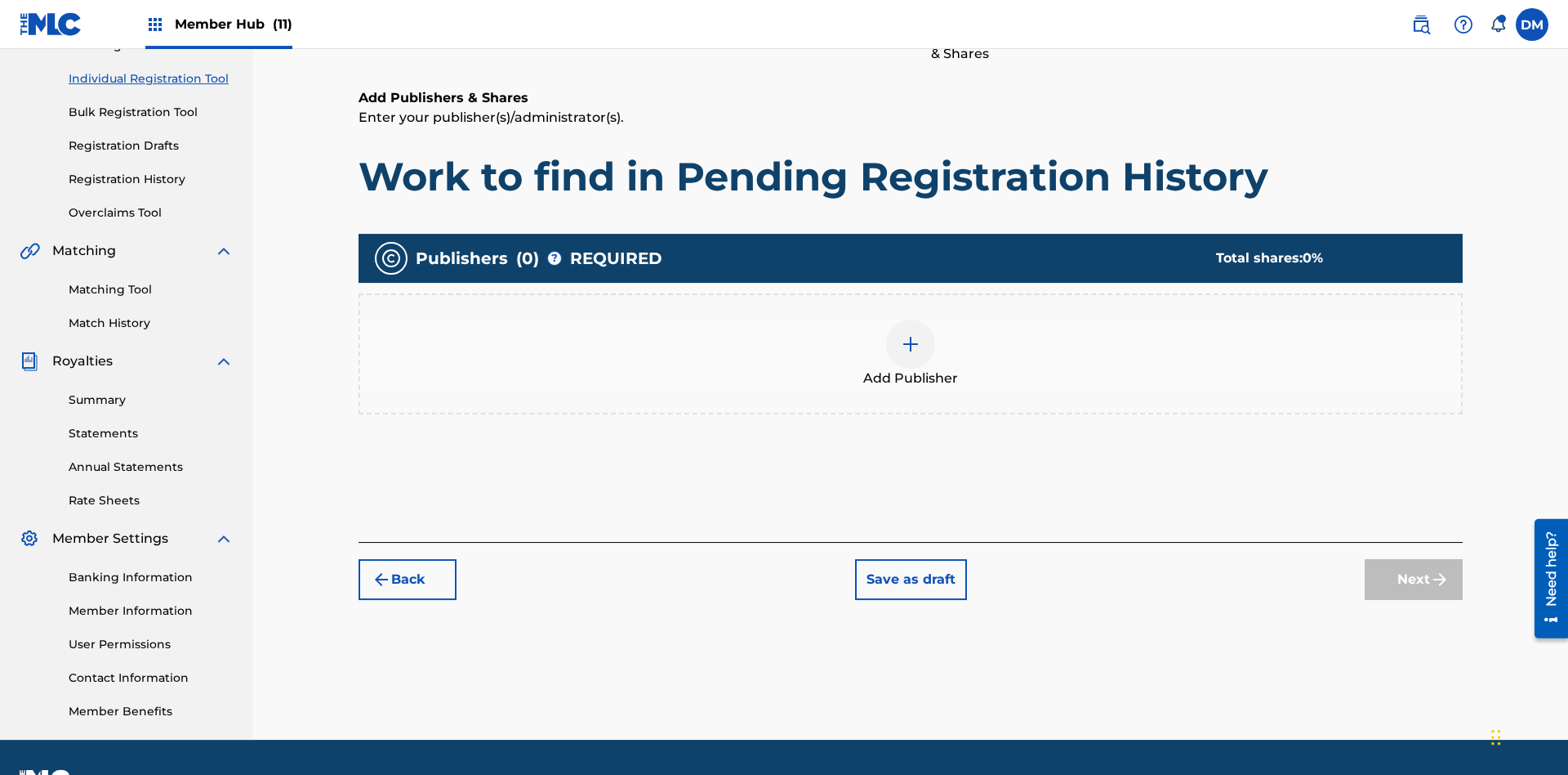
click at [910, 334] on img at bounding box center [910, 344] width 20 height 20
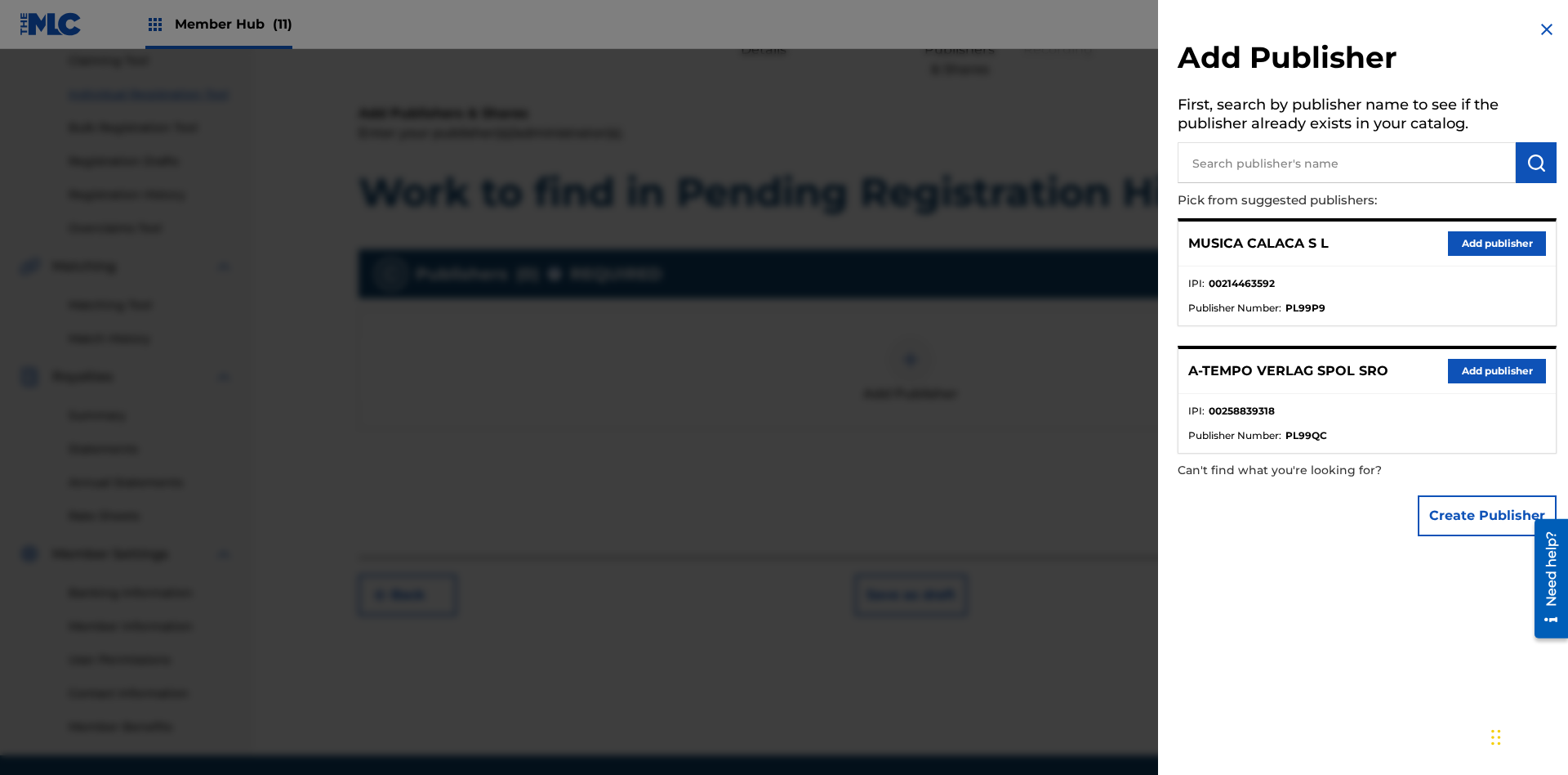
click at [1347, 163] on input "text" at bounding box center [1346, 162] width 338 height 41
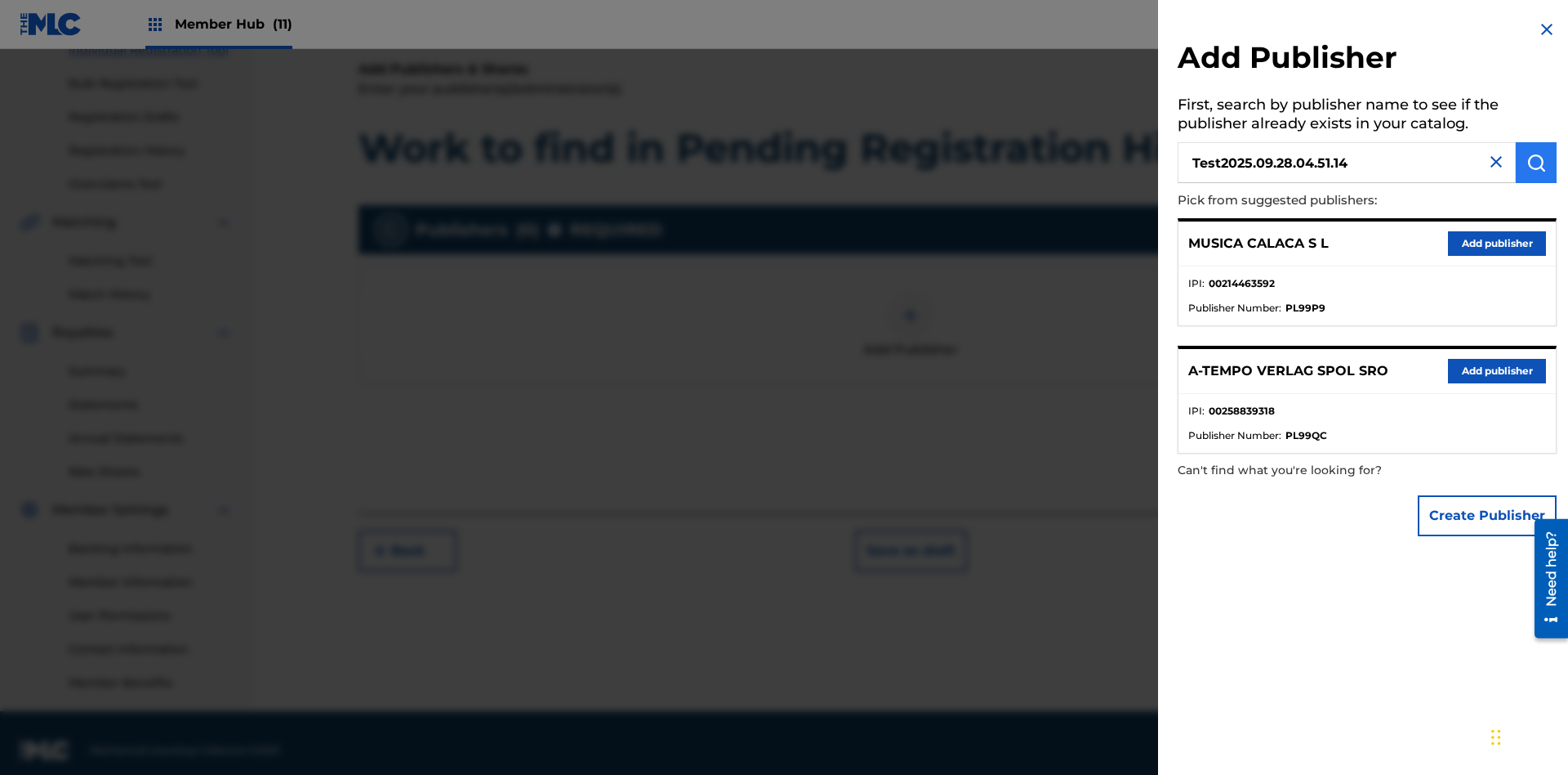
type input "Test2025.09.28.04.51.14"
click at [1536, 163] on img "submit" at bounding box center [1536, 163] width 20 height 20
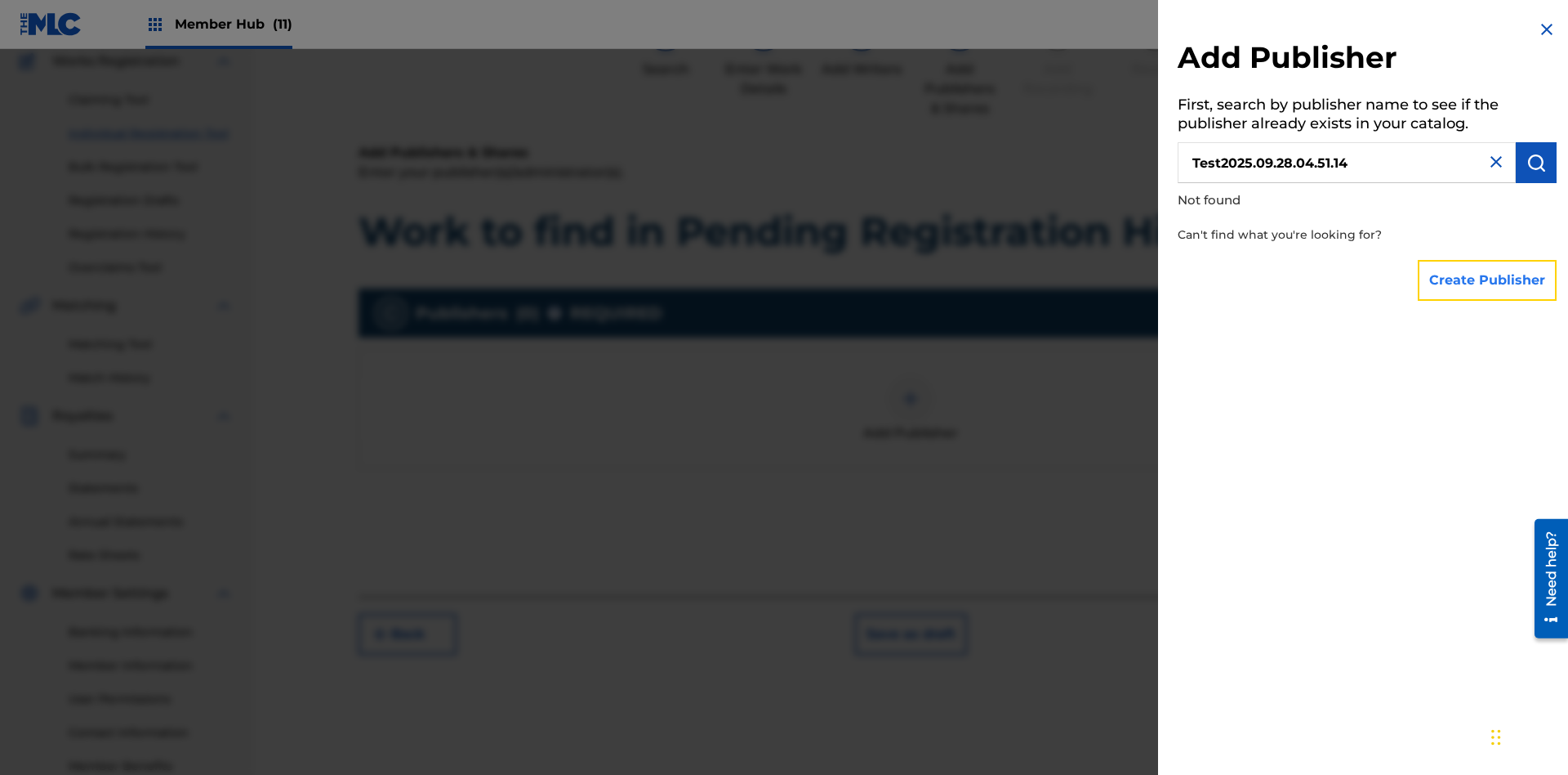
click at [1488, 280] on button "Create Publisher" at bounding box center [1487, 280] width 139 height 41
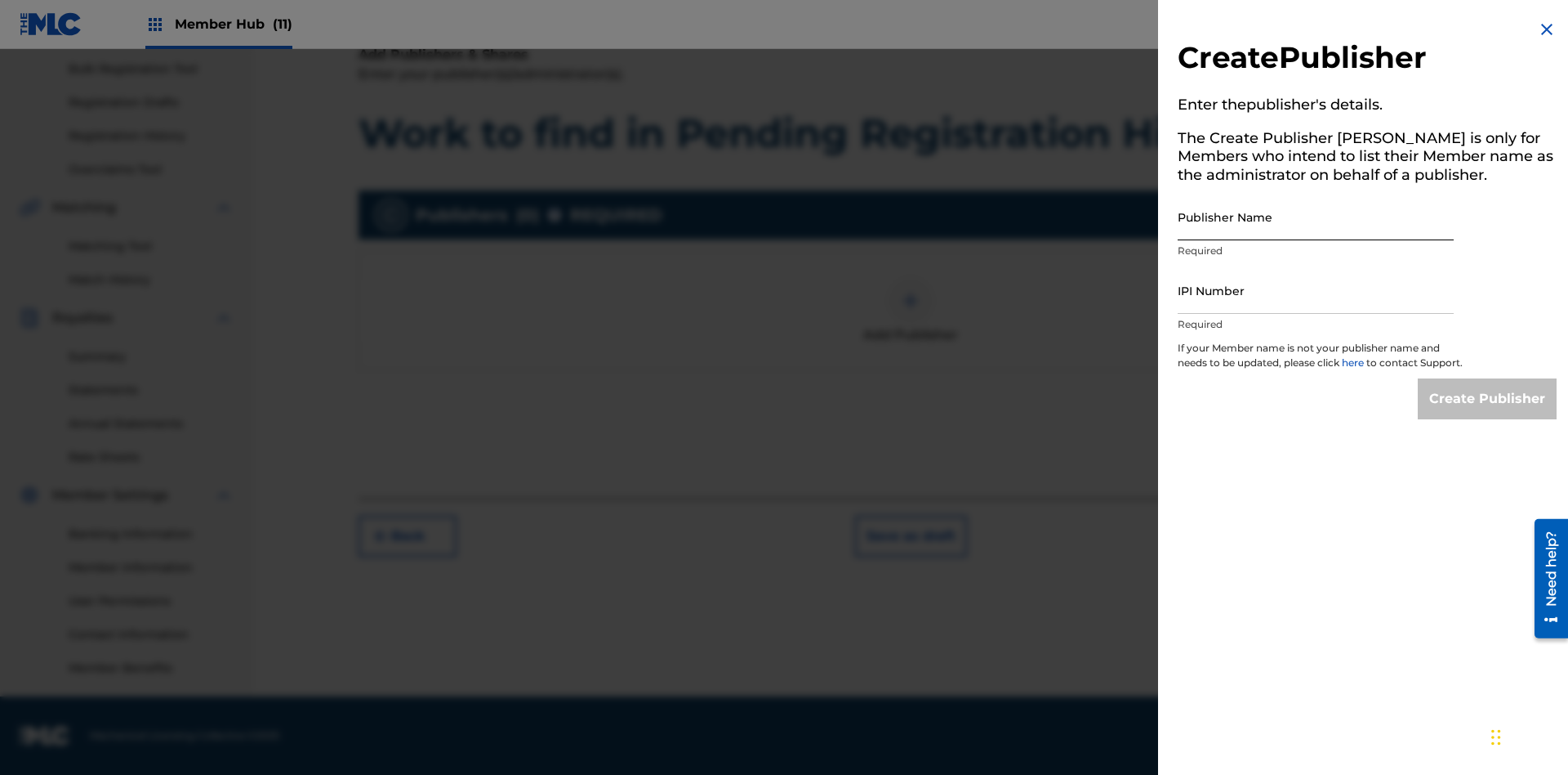
click at [1315, 216] on input "Publisher Name" at bounding box center [1315, 216] width 276 height 47
type input "Test2025.09.28.04.51.18"
click at [1315, 290] on input "IPI Number" at bounding box center [1315, 290] width 276 height 47
type input "00000000000"
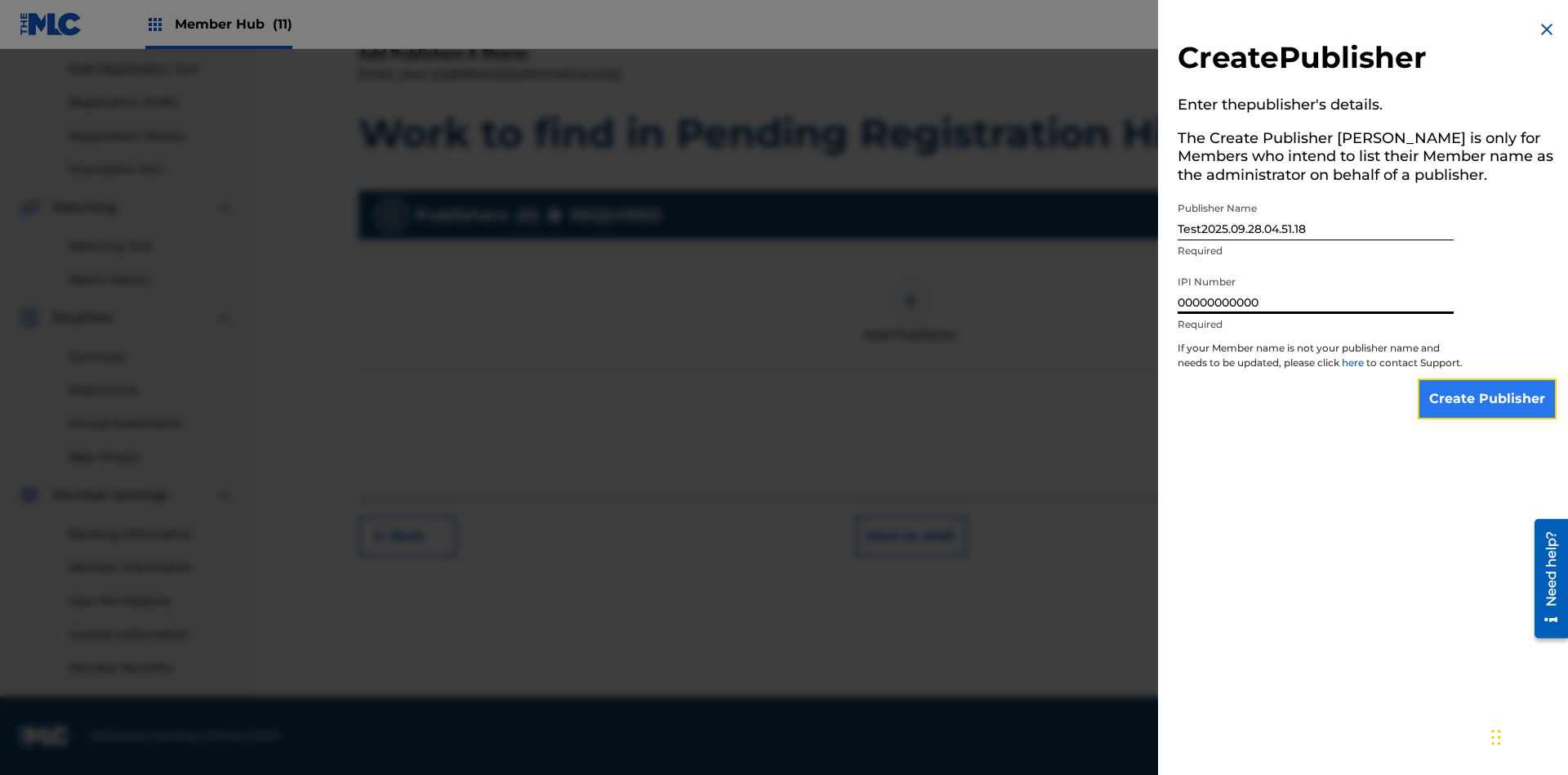
click at [1488, 414] on input "Create Publisher" at bounding box center [1487, 398] width 139 height 41
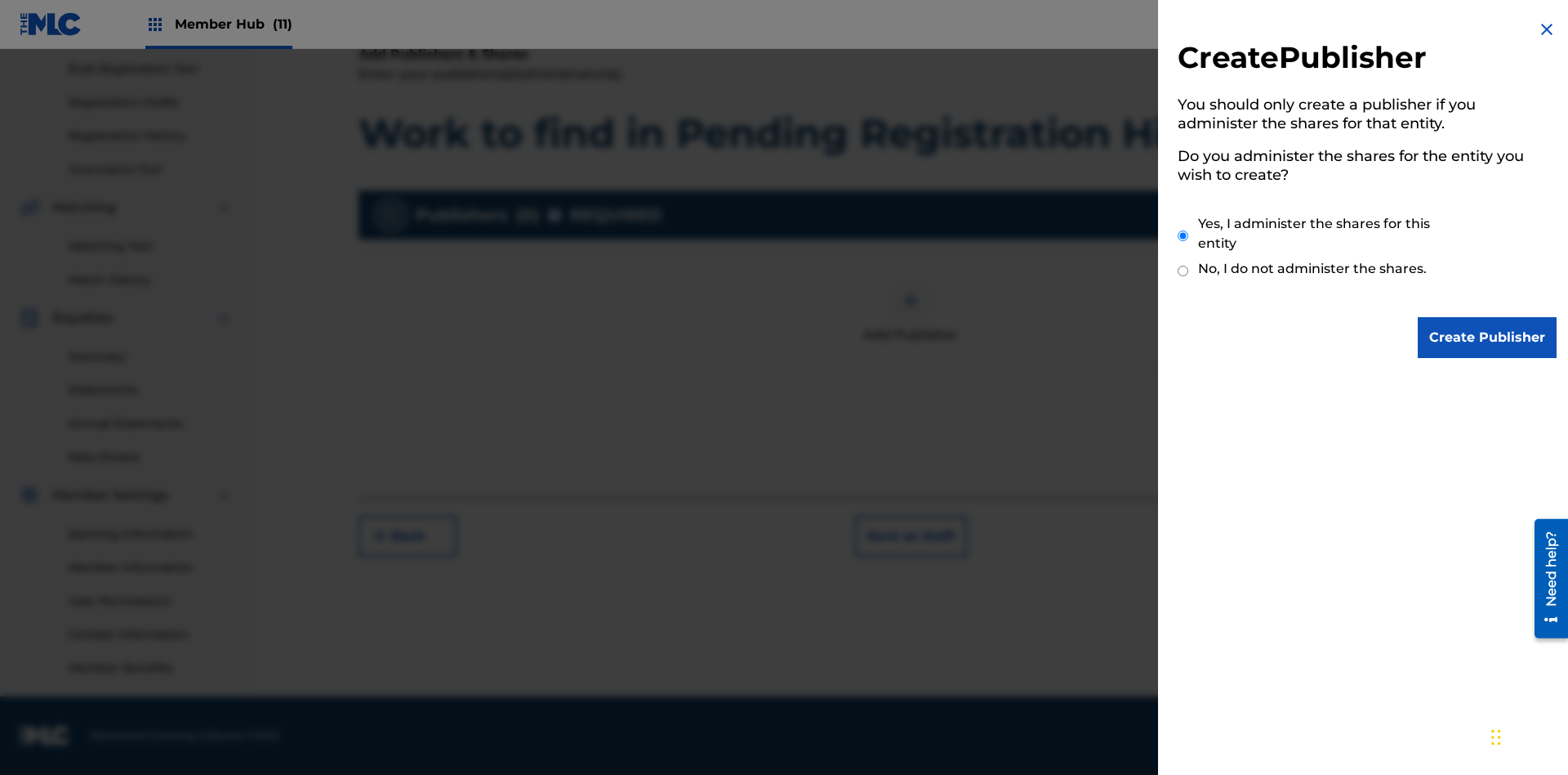
click at [1183, 235] on input "Yes, I administer the shares for this entity" at bounding box center [1182, 235] width 11 height 35
click at [1488, 337] on input "Create Publisher" at bounding box center [1487, 336] width 139 height 41
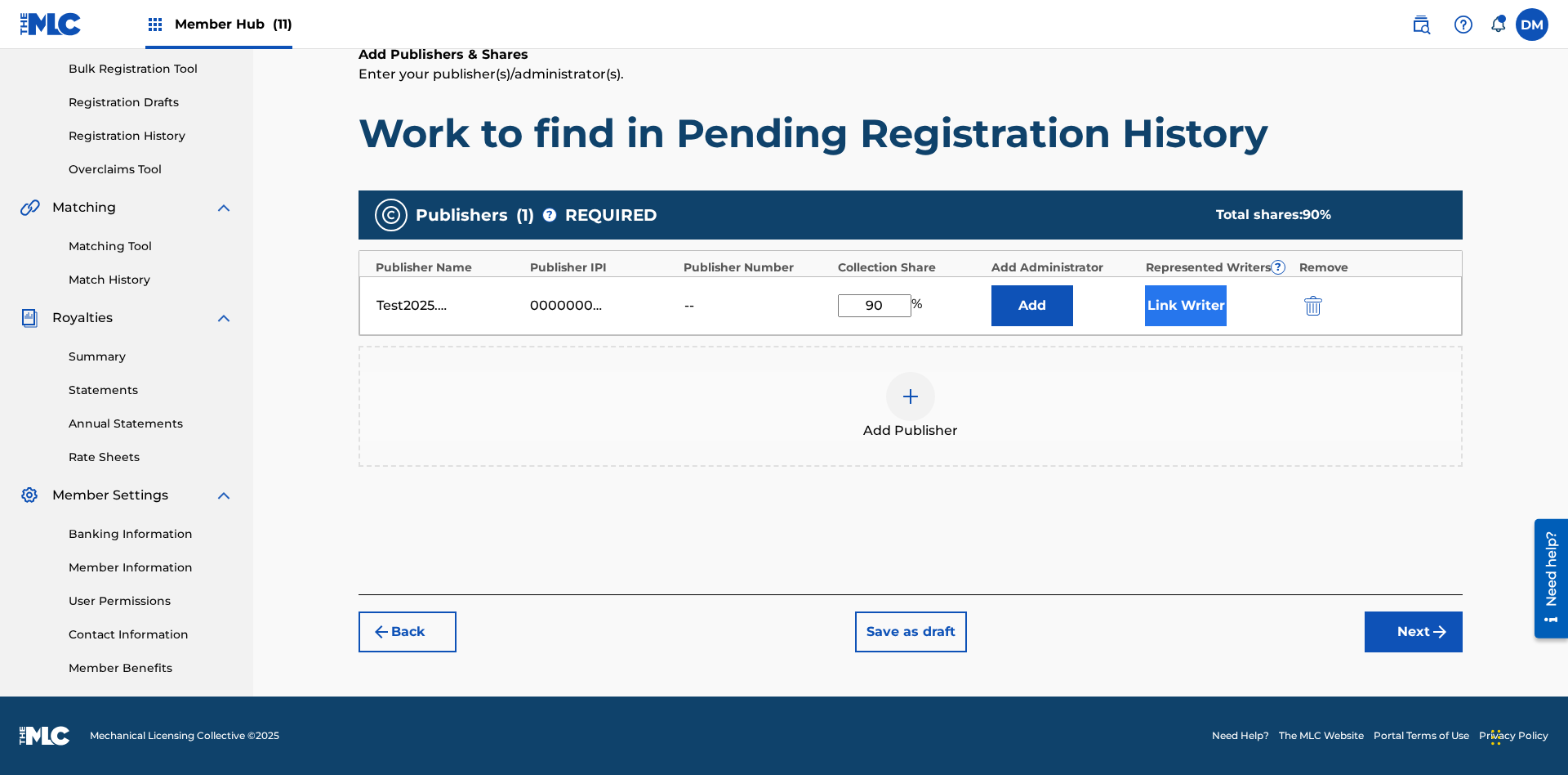
type input "90"
click at [1186, 305] on button "Link Writer" at bounding box center [1185, 305] width 81 height 41
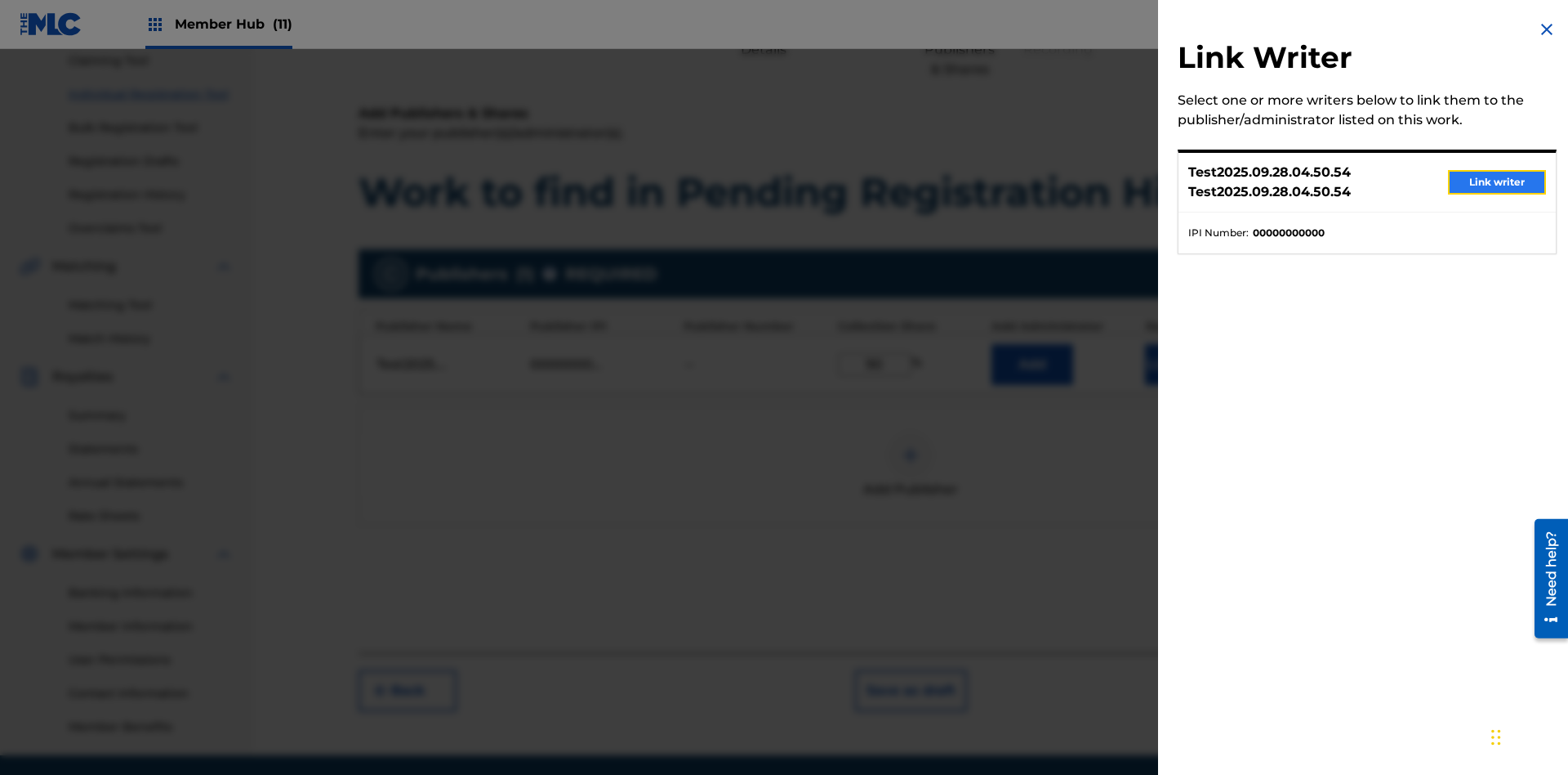
click at [1497, 183] on button "Link writer" at bounding box center [1497, 182] width 98 height 25
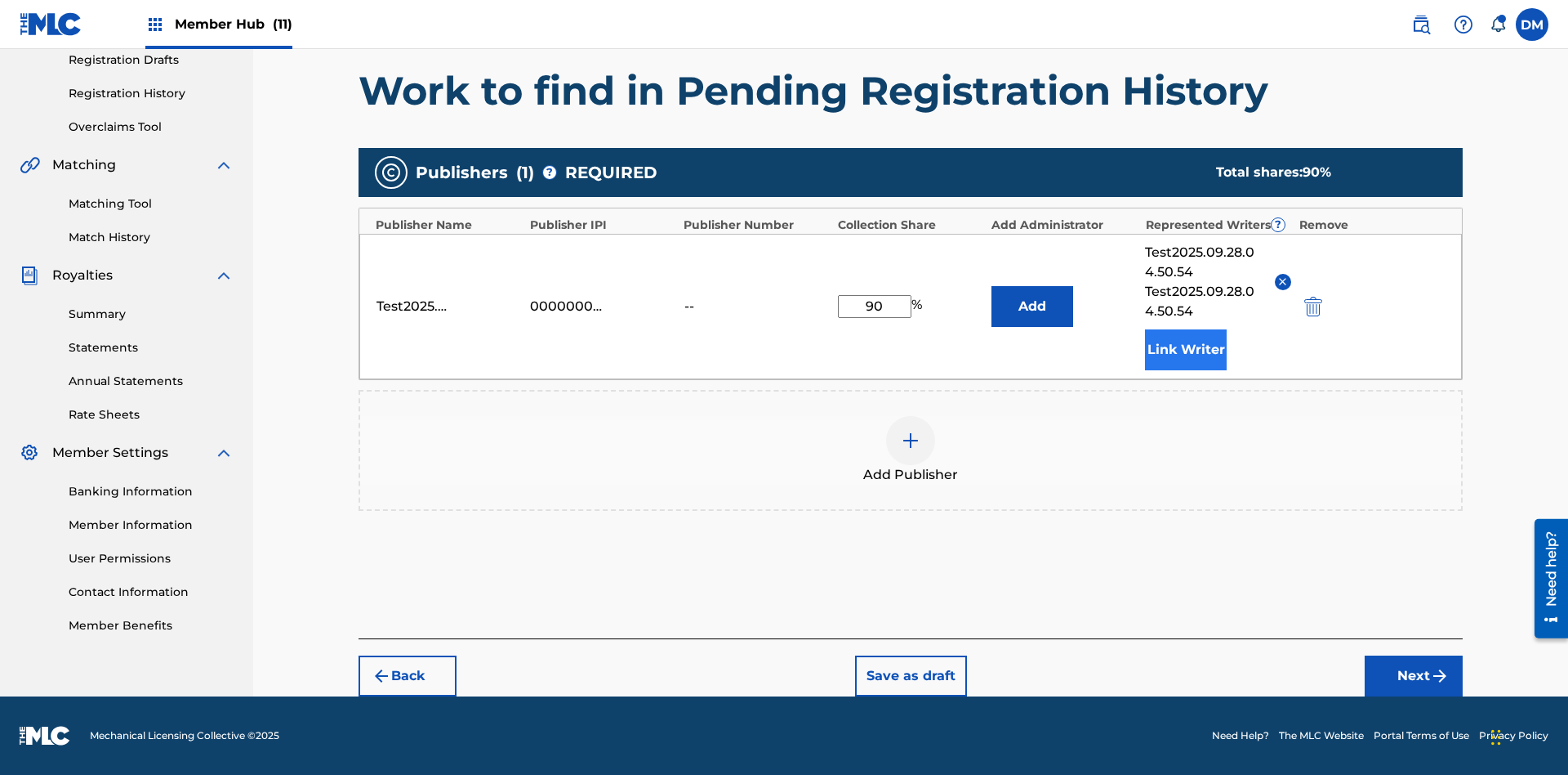
click at [1186, 349] on button "Link Writer" at bounding box center [1185, 349] width 81 height 41
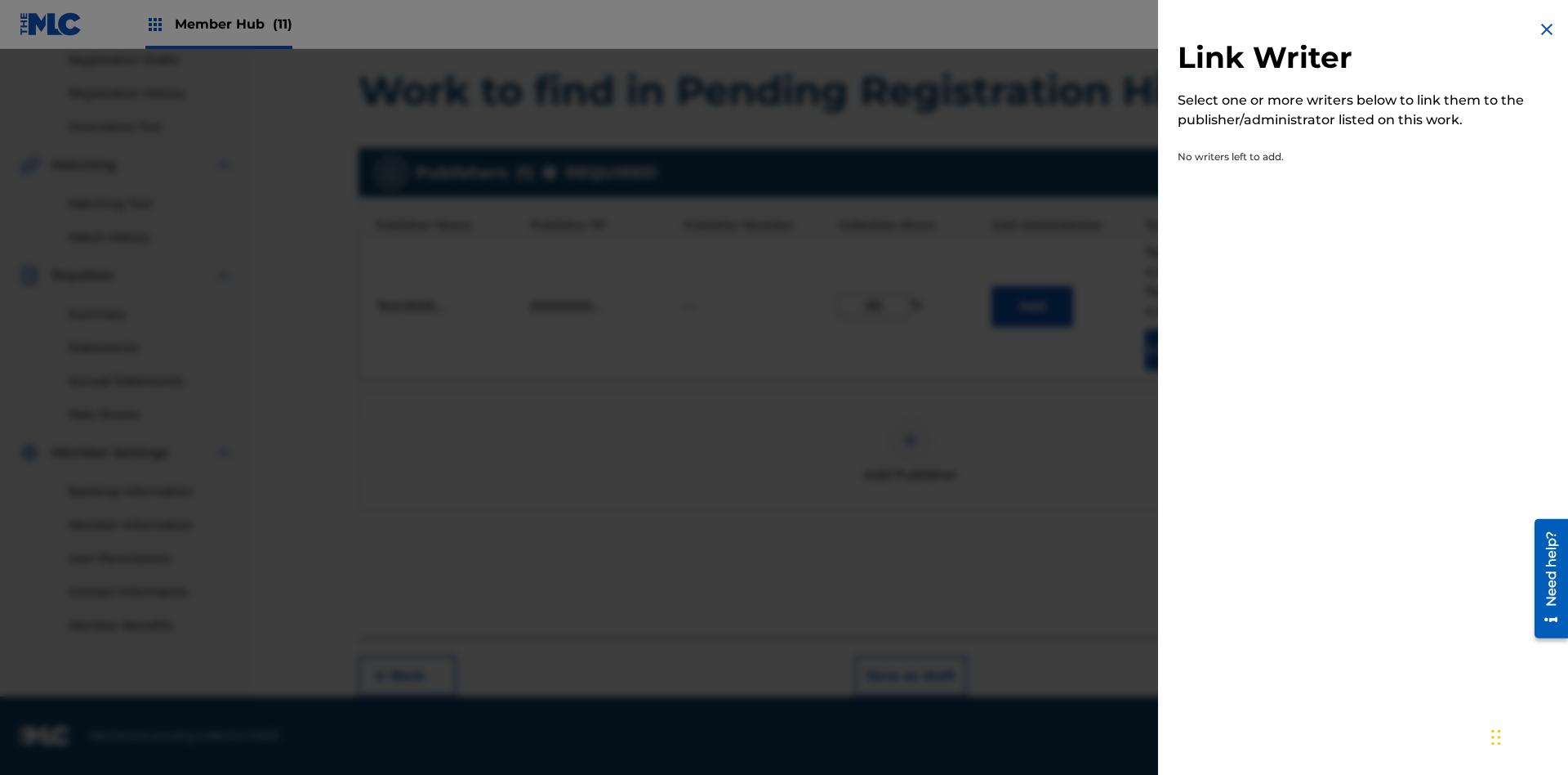
click at [1546, 30] on img at bounding box center [1547, 30] width 20 height 20
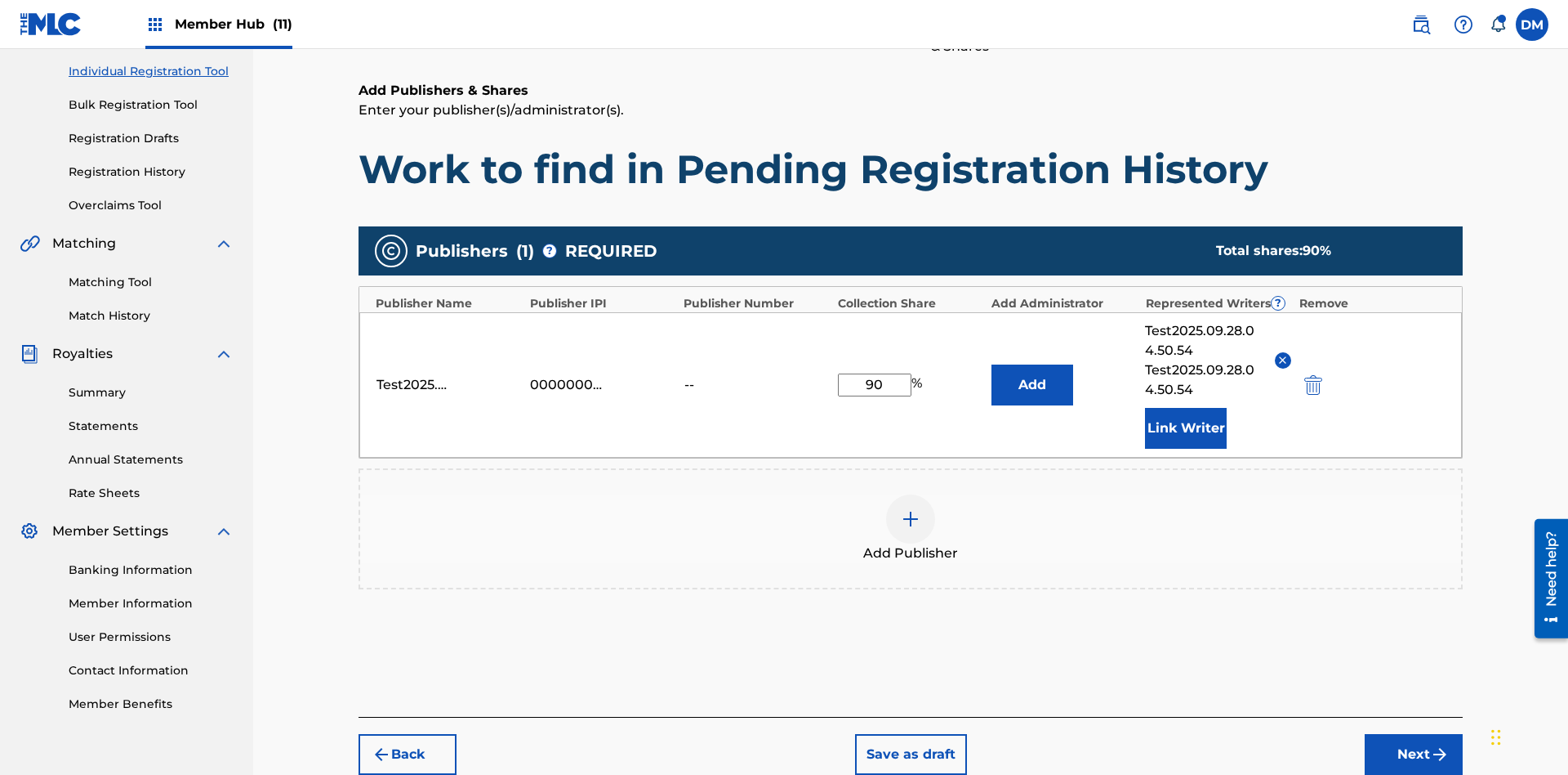
scroll to position [281, 0]
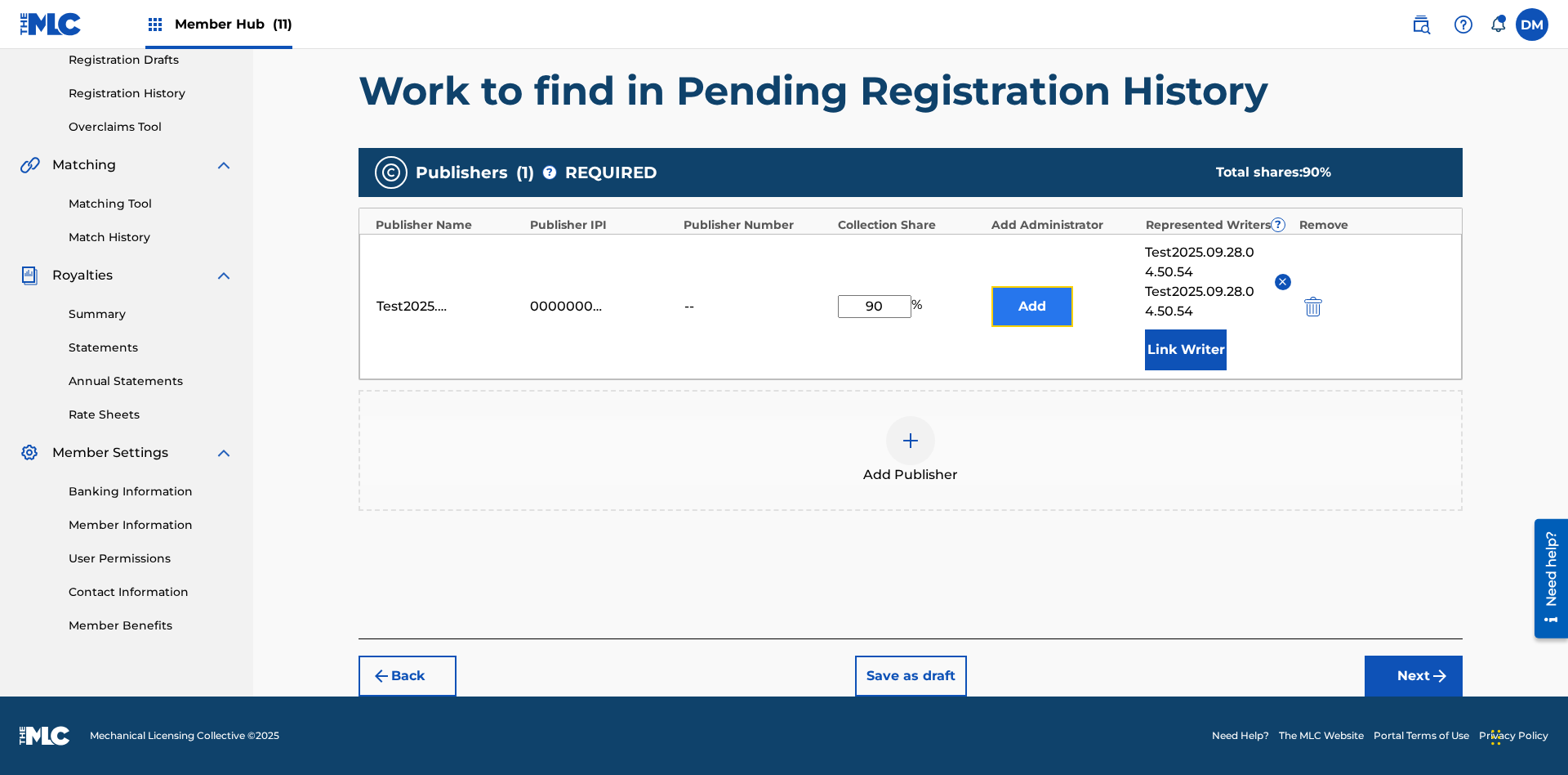
click at [1032, 306] on button "Add" at bounding box center [1032, 306] width 81 height 41
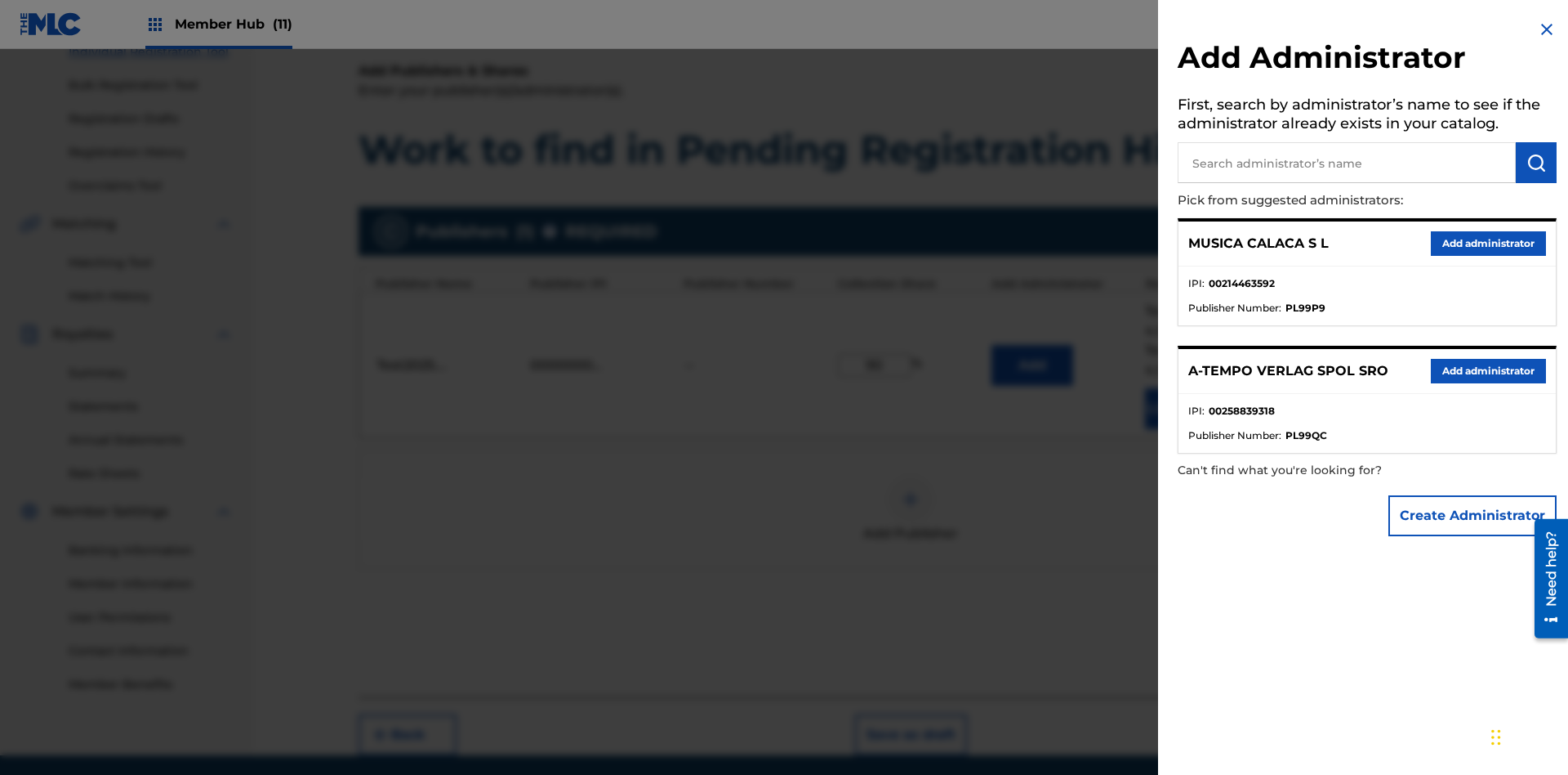
click at [1347, 163] on input "text" at bounding box center [1346, 162] width 338 height 41
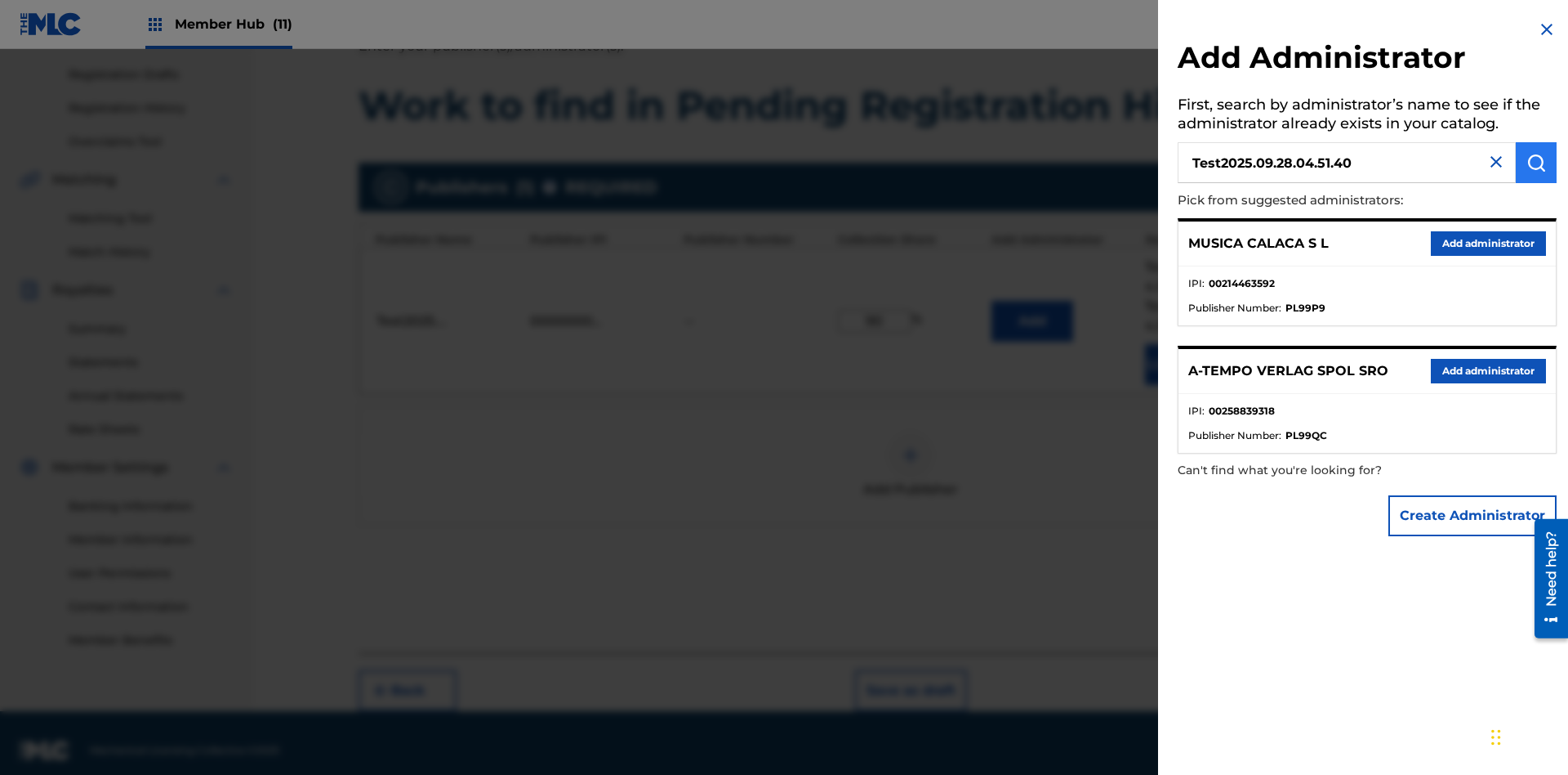
type input "Test2025.09.28.04.51.40"
click at [1536, 163] on img "submit" at bounding box center [1536, 163] width 20 height 20
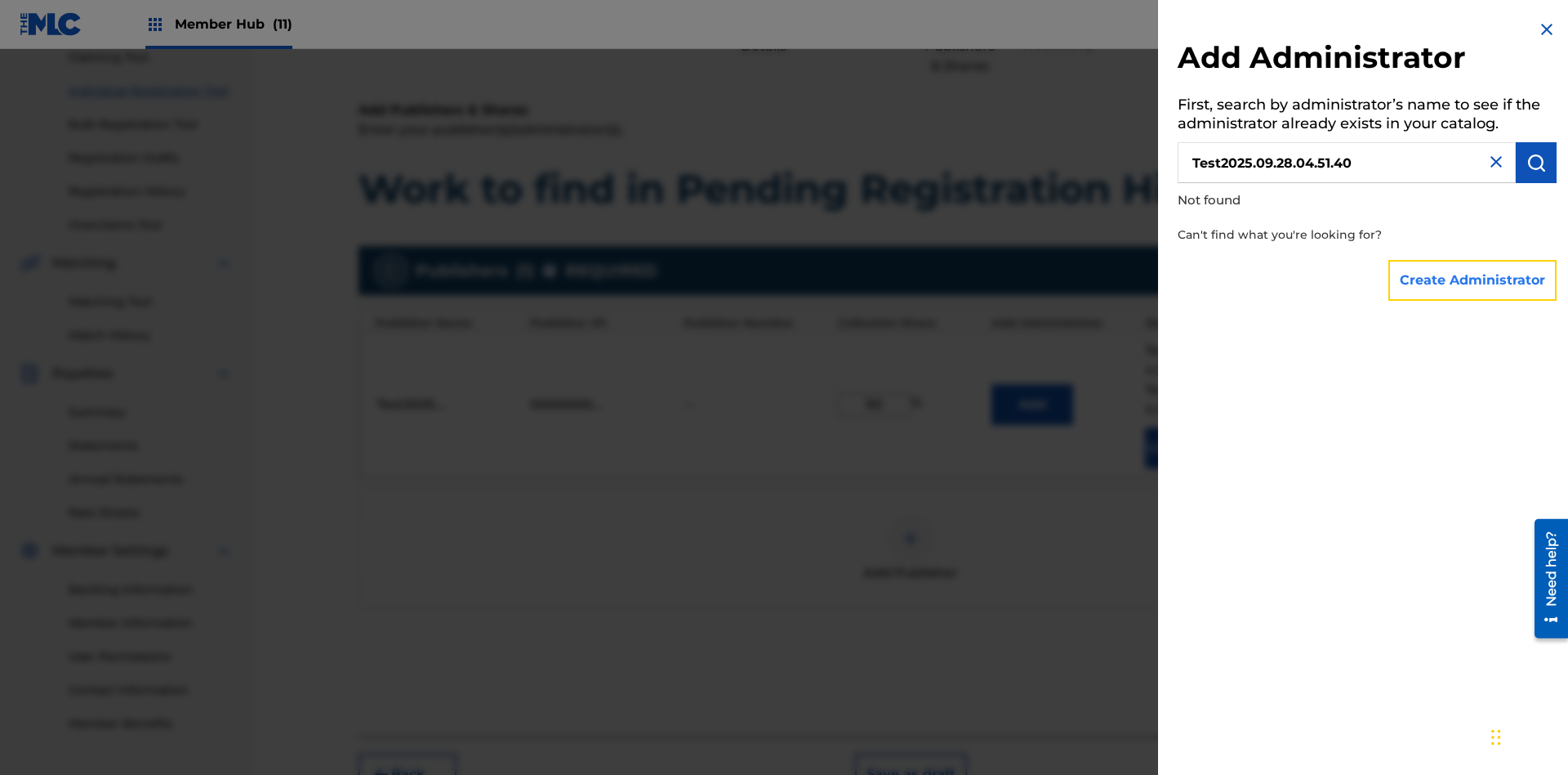
click at [1473, 280] on button "Create Administrator" at bounding box center [1473, 280] width 169 height 41
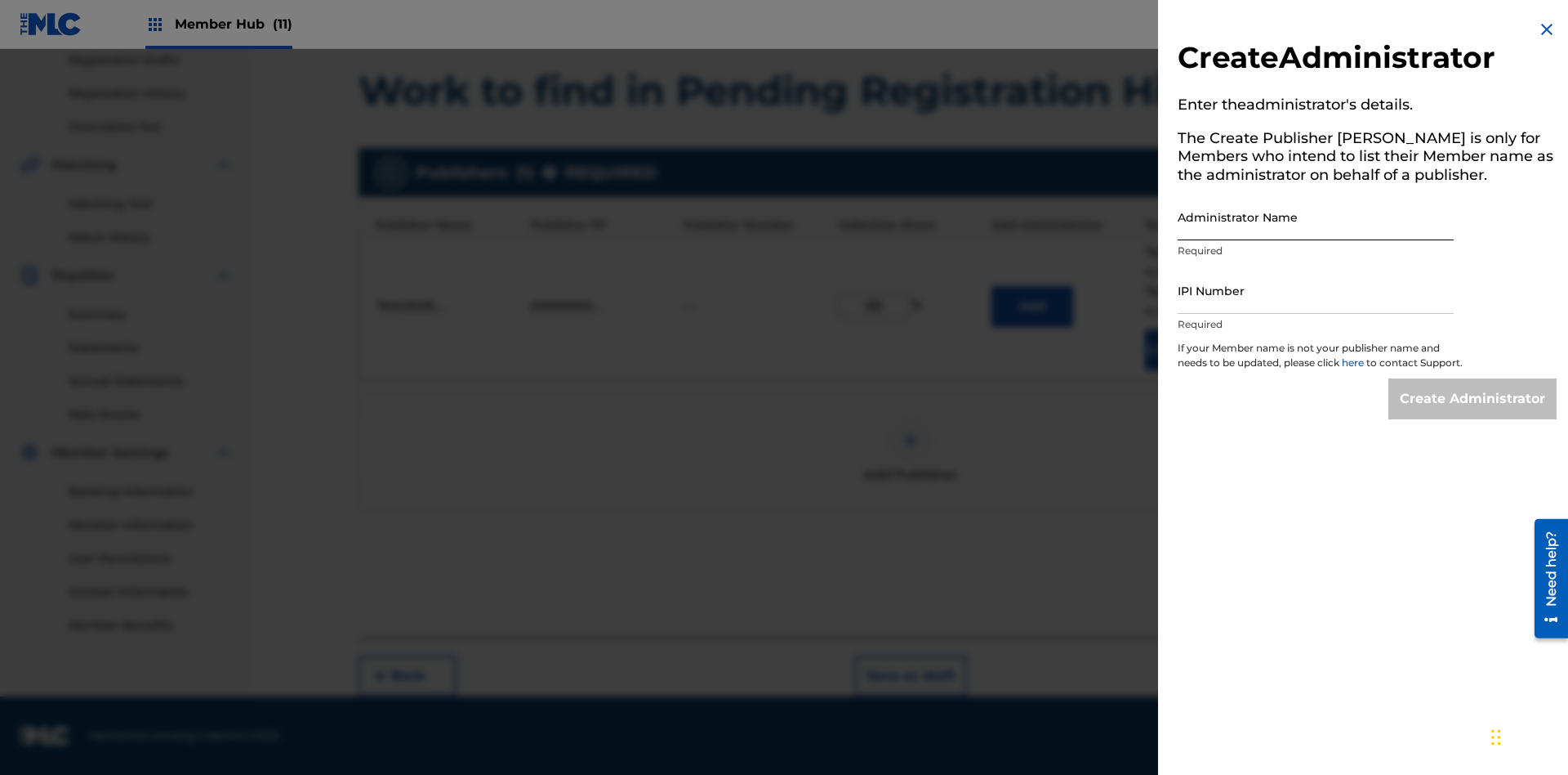
click at [1315, 216] on input "Administrator Name" at bounding box center [1315, 216] width 276 height 47
type input "Test2025.09.28.04.51.45"
click at [1315, 290] on input "IPI Number" at bounding box center [1315, 290] width 276 height 47
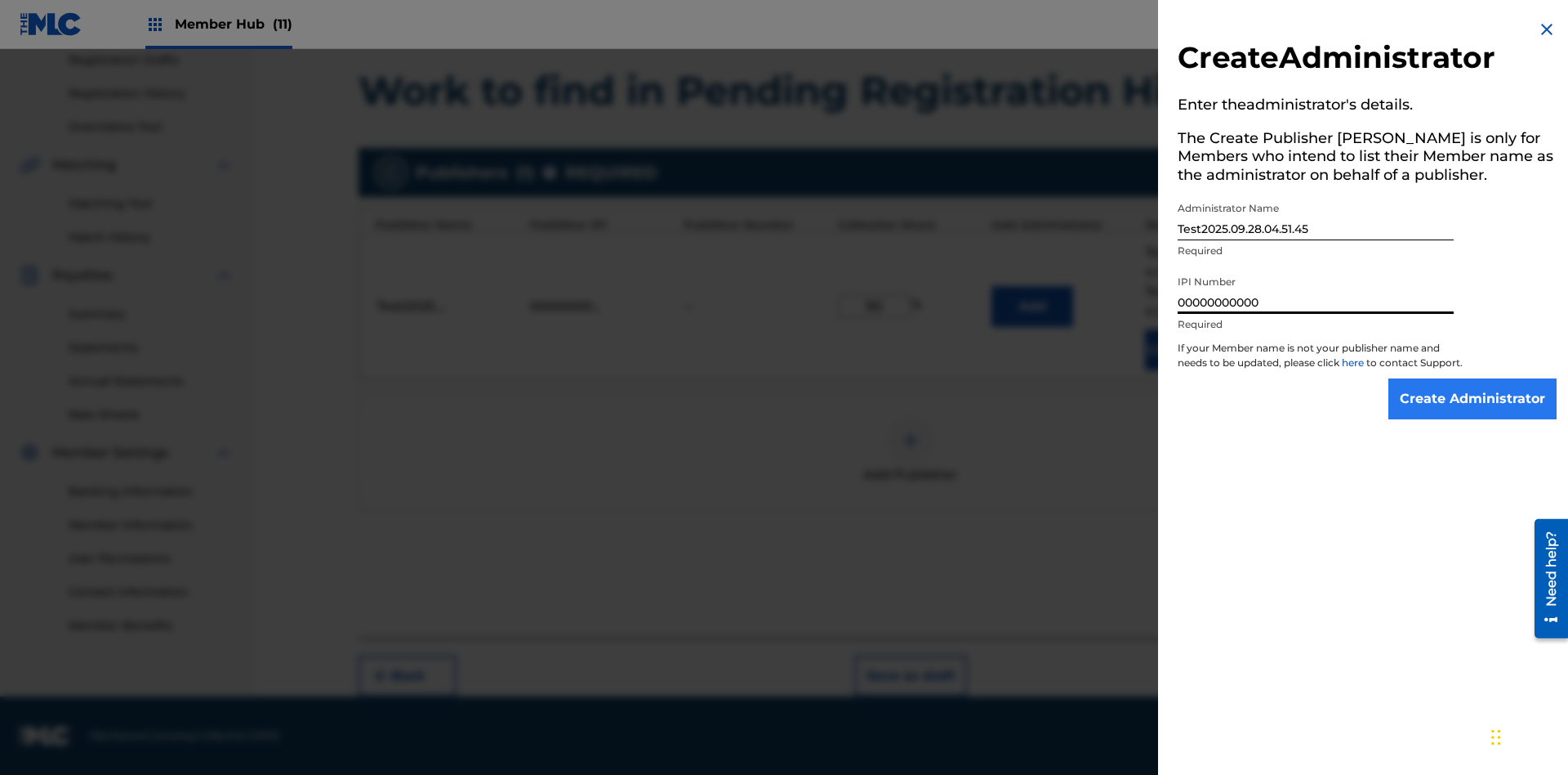
type input "00000000000"
click at [1473, 414] on input "Create Administrator" at bounding box center [1473, 398] width 169 height 41
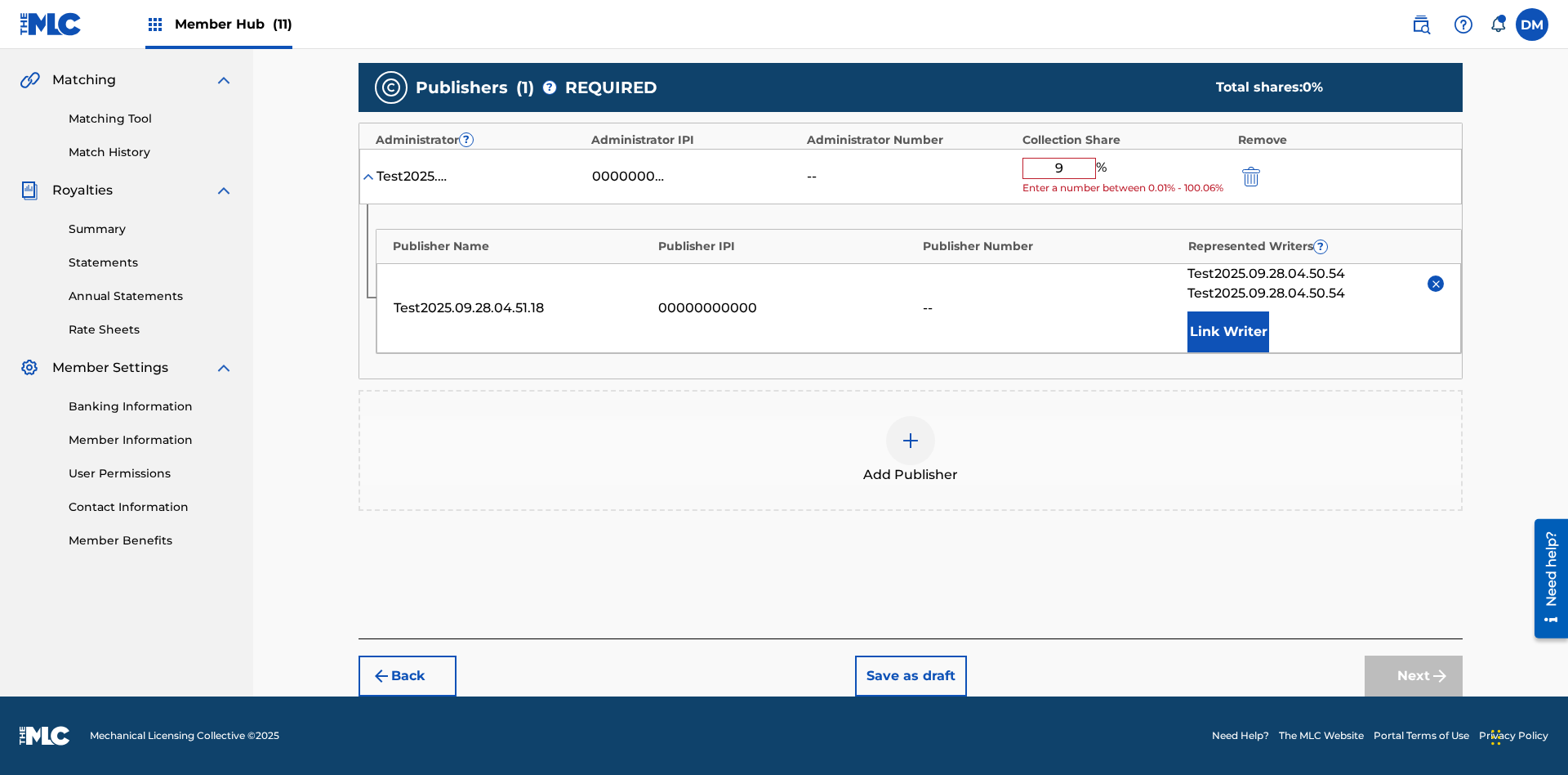
type input "90"
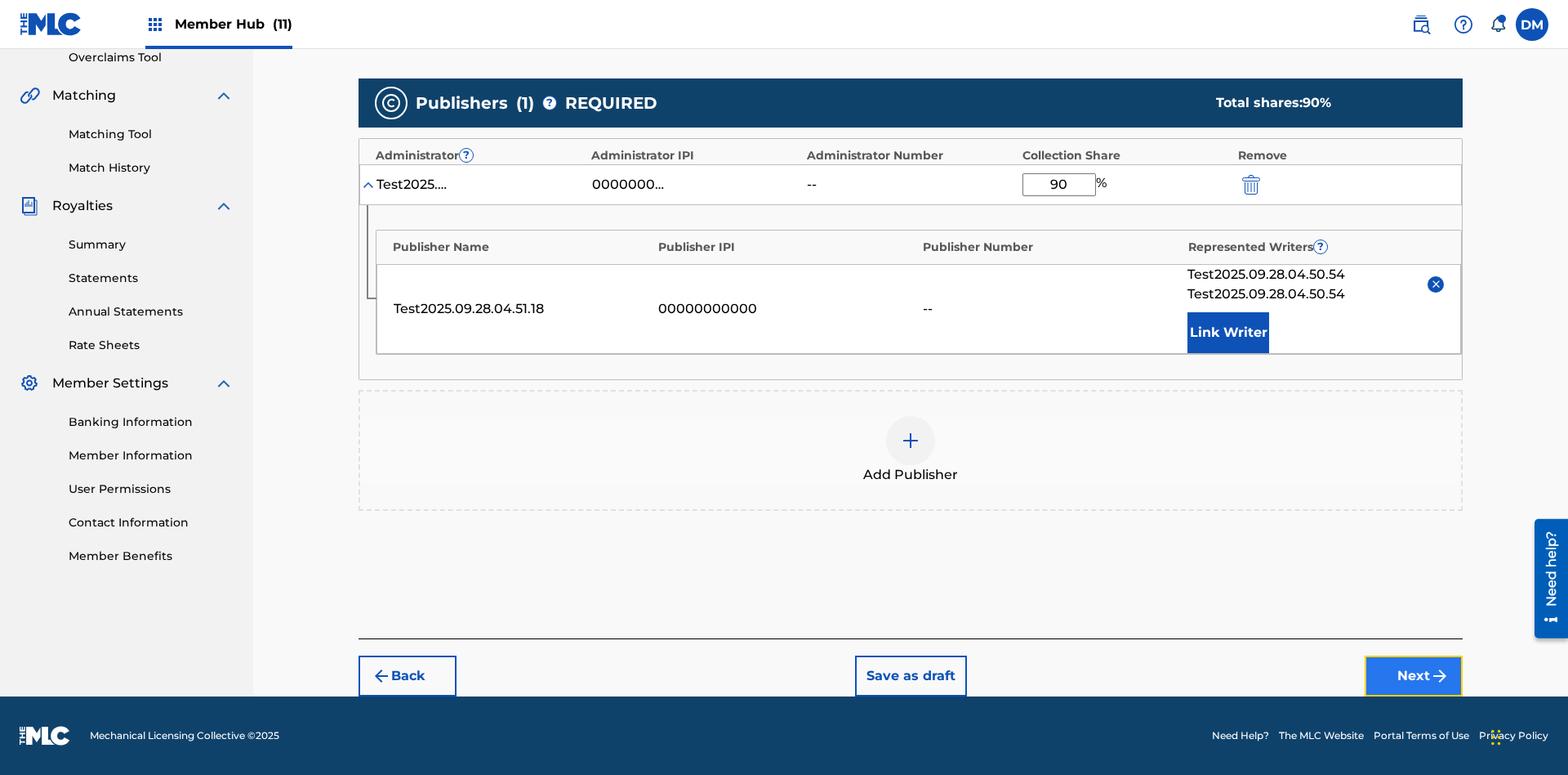
click at [1413, 676] on button "Next" at bounding box center [1413, 675] width 98 height 41
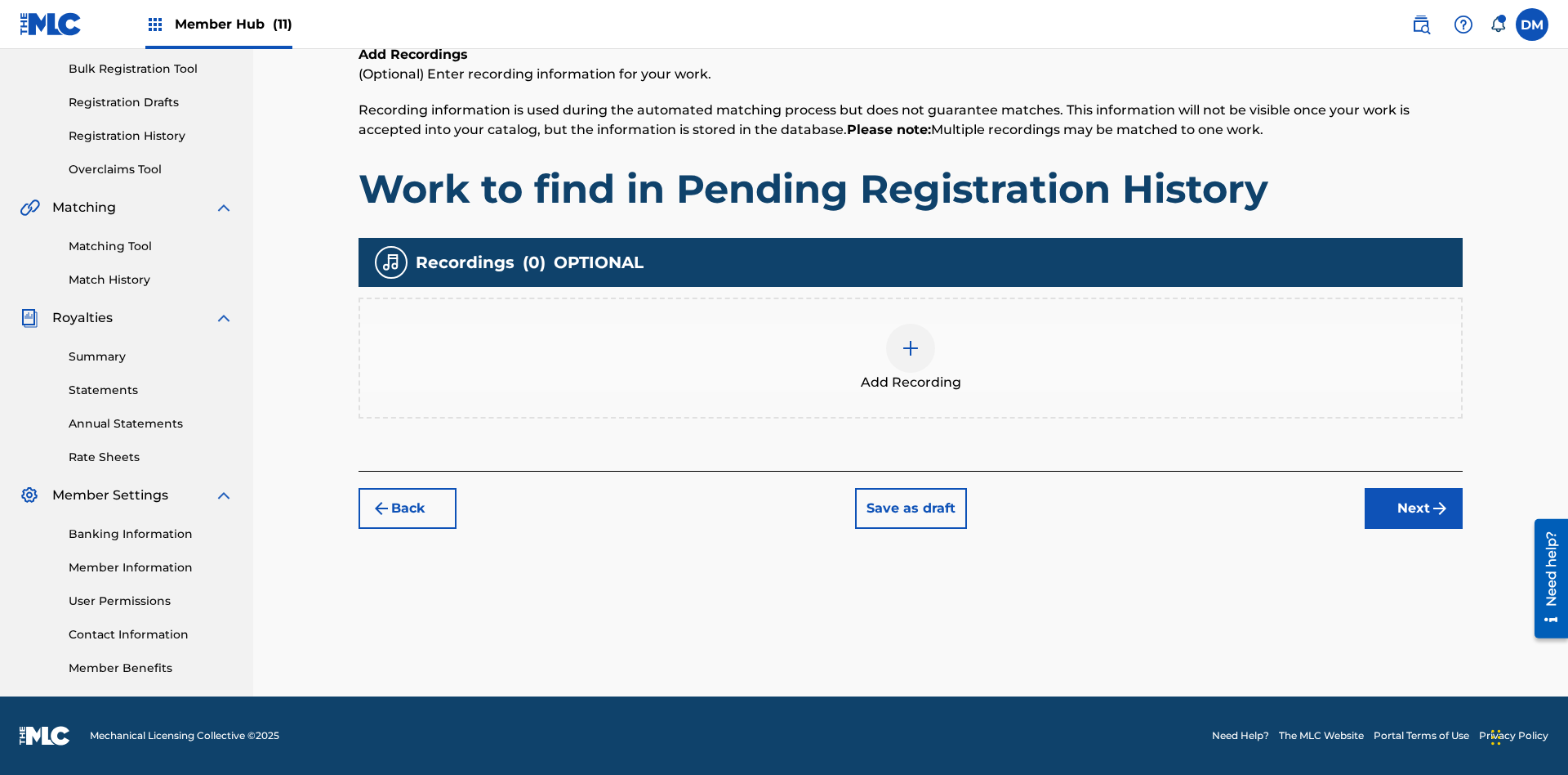
click at [910, 357] on img at bounding box center [910, 348] width 20 height 20
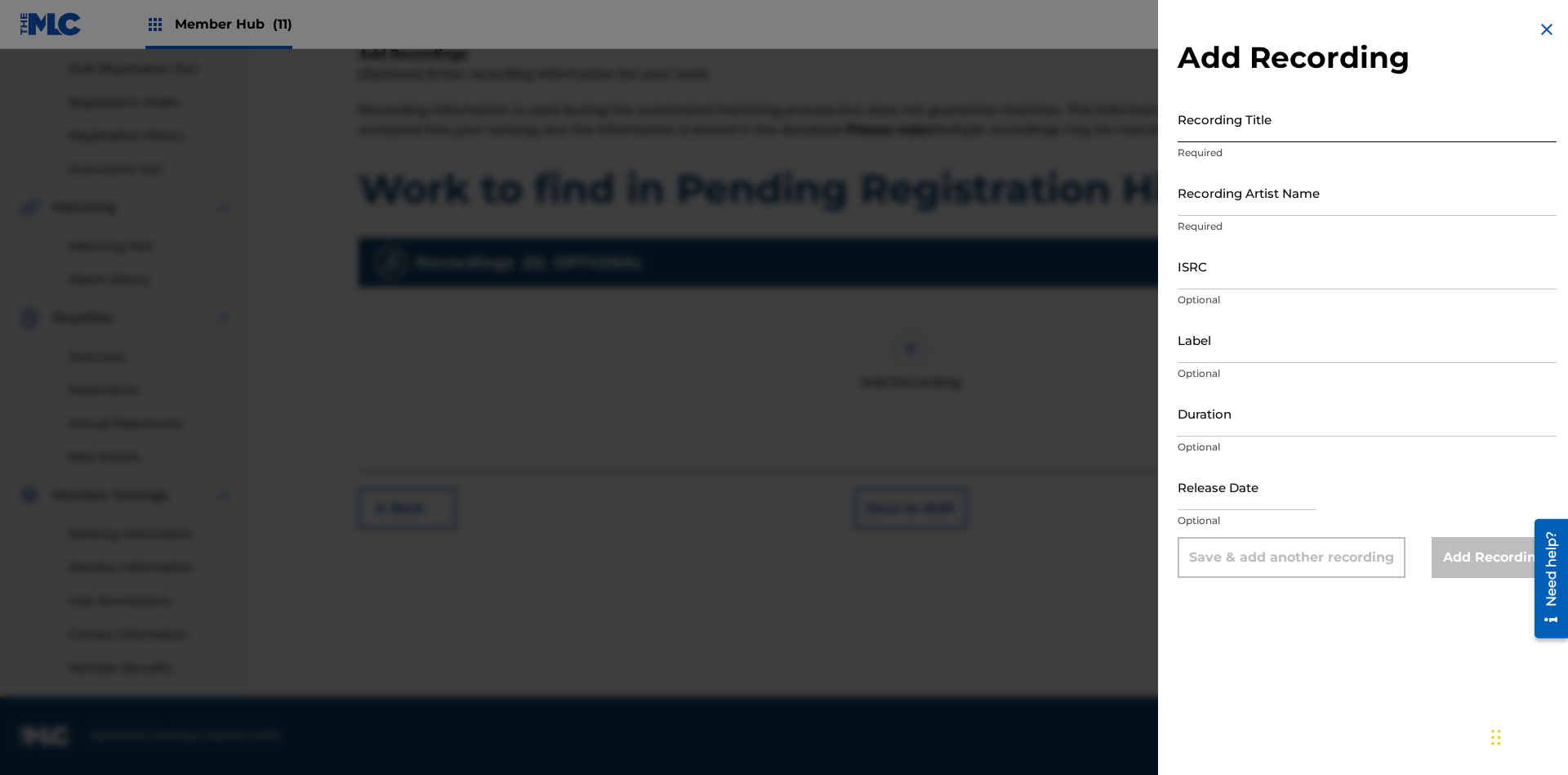
click at [1367, 118] on input "Recording Title" at bounding box center [1367, 118] width 379 height 47
type input "Best Song Ever"
click at [1367, 192] on input "Recording Artist Name" at bounding box center [1367, 192] width 379 height 47
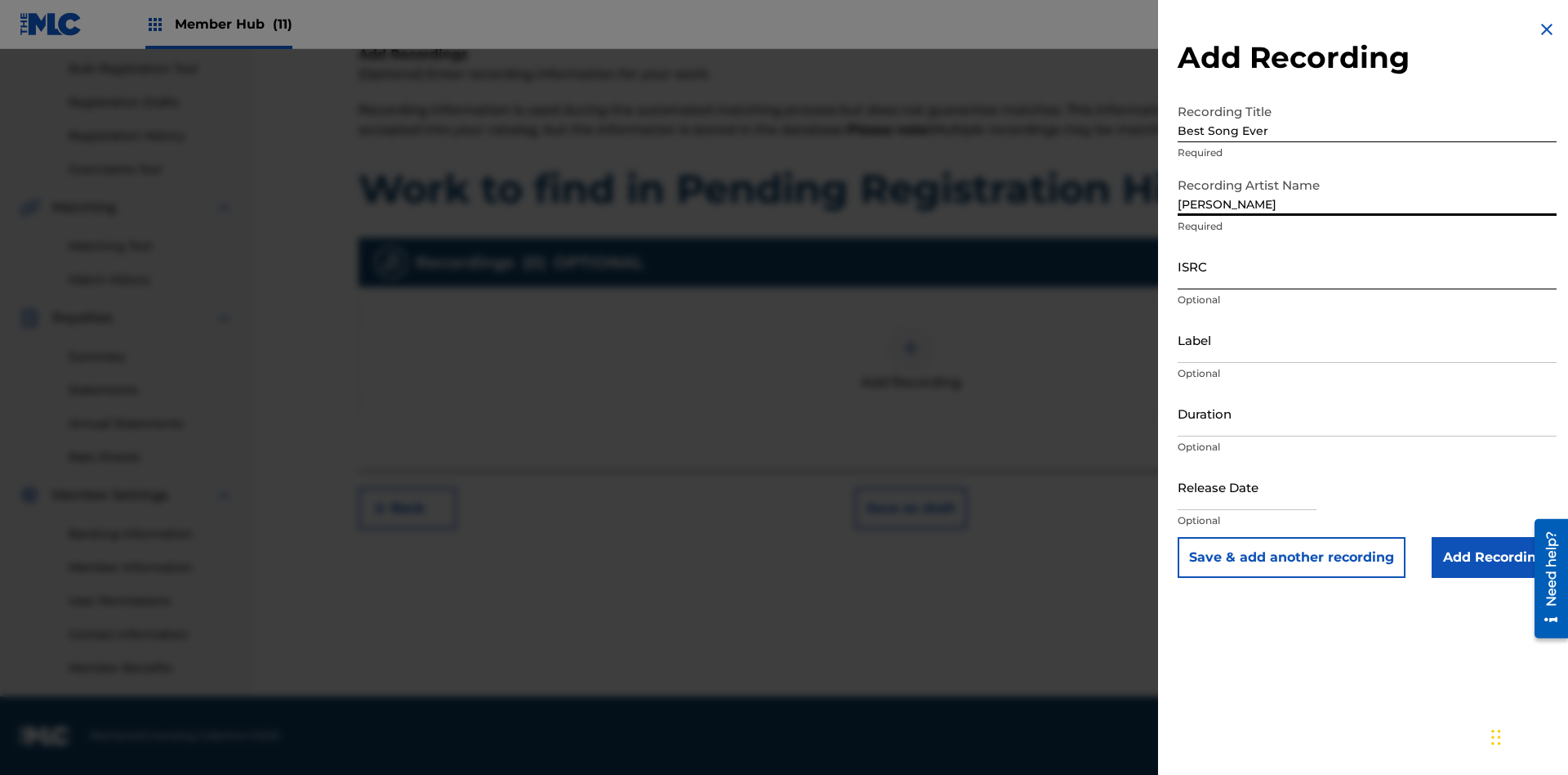
type input "Joe Lewis"
click at [1367, 266] on input "ISRC" at bounding box center [1367, 266] width 379 height 47
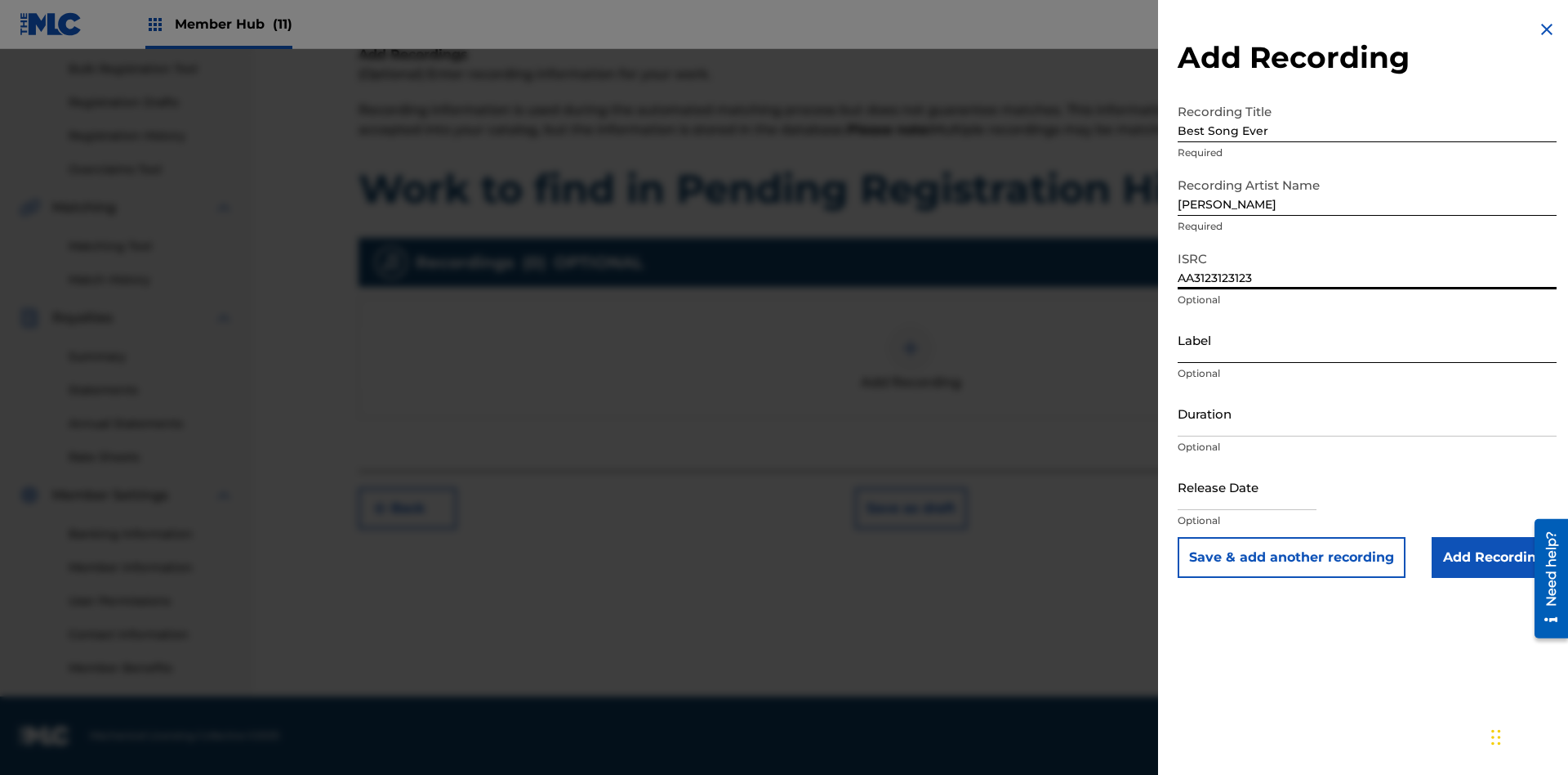
type input "AA3123123123"
click at [1367, 339] on input "Label" at bounding box center [1367, 339] width 379 height 47
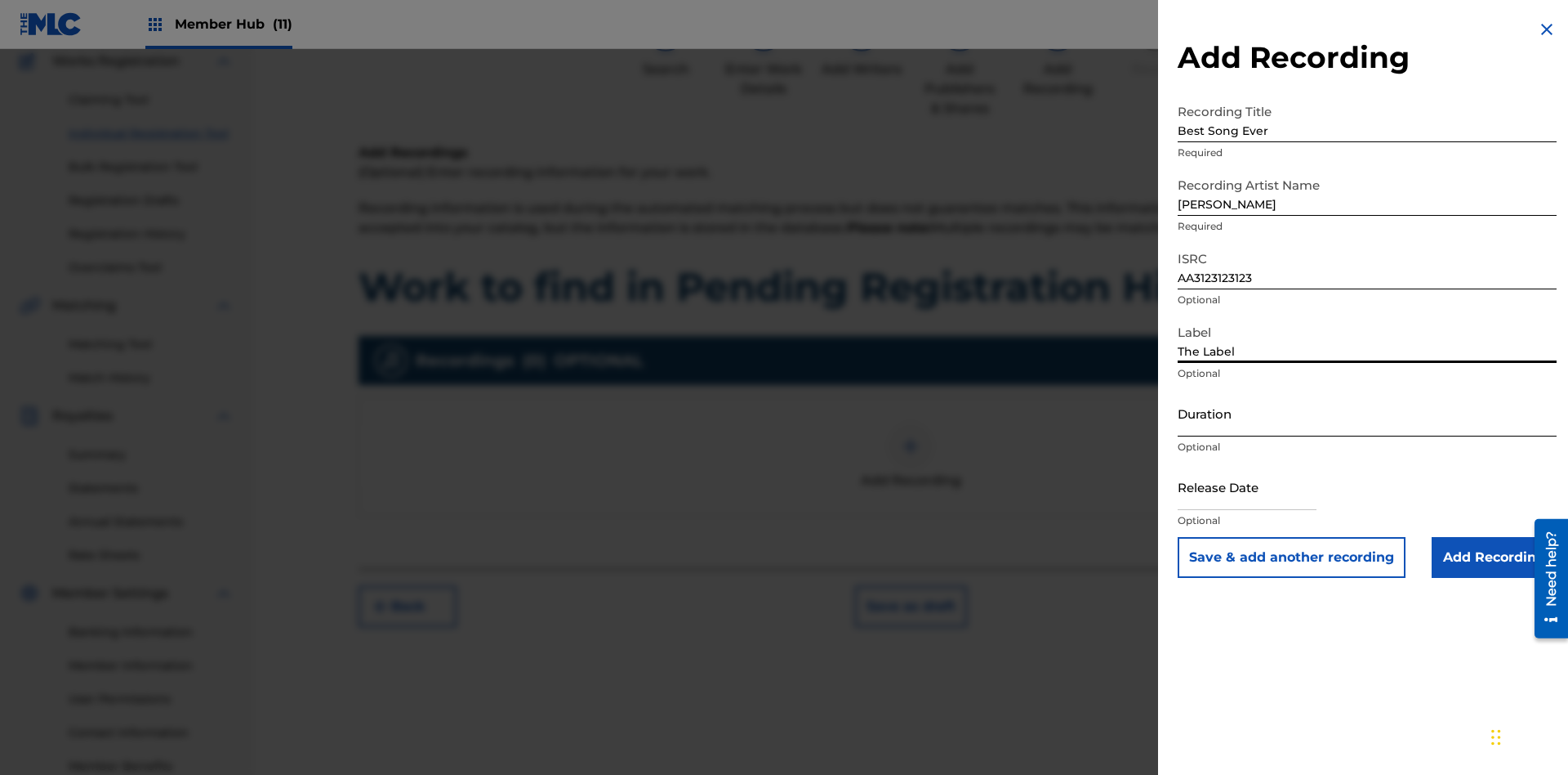
type input "The Label"
click at [1367, 413] on input "Duration" at bounding box center [1367, 413] width 379 height 47
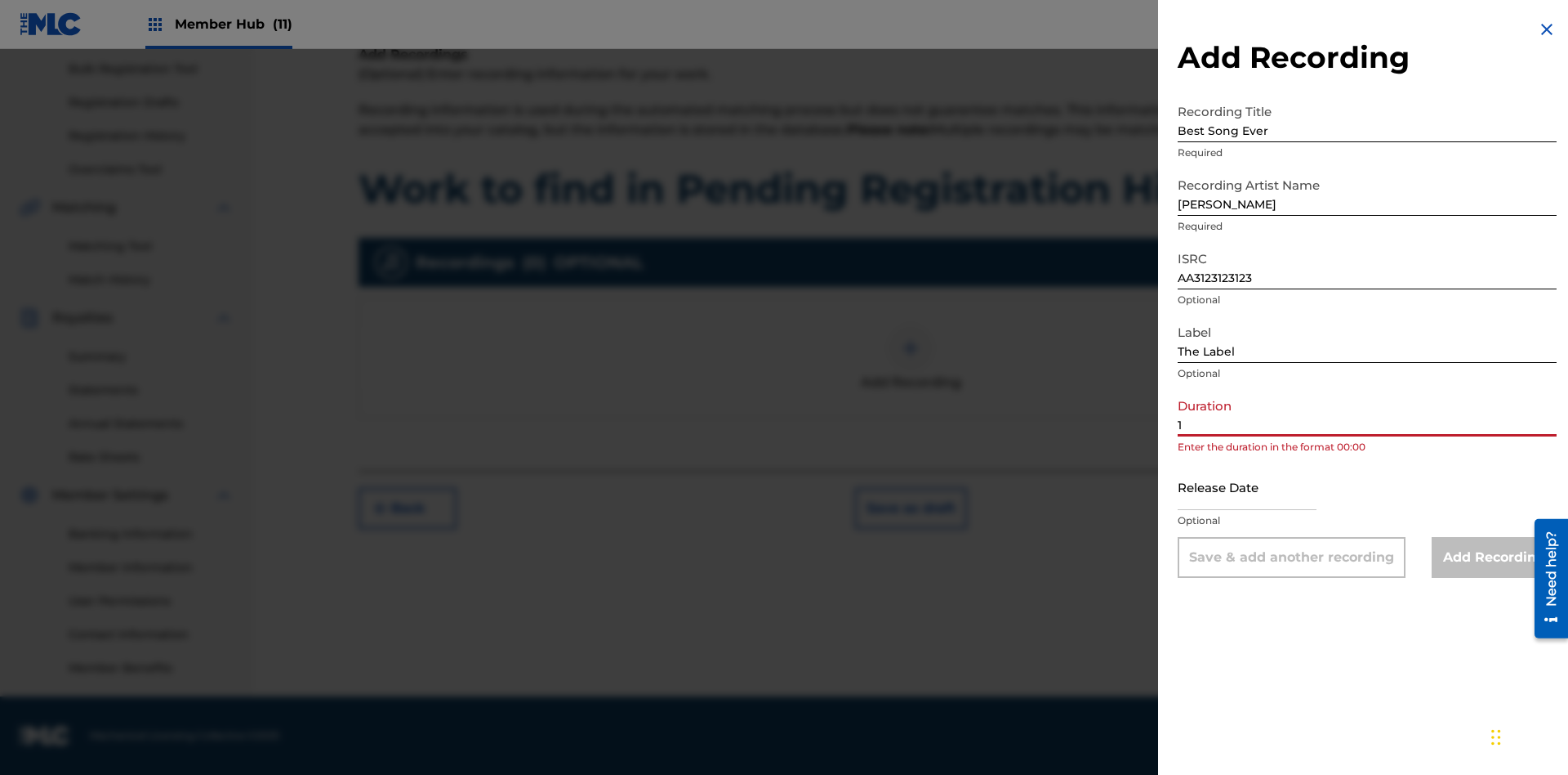
click at [1367, 413] on input "1" at bounding box center [1367, 413] width 379 height 47
type input "12:25"
click at [1260, 488] on input "text" at bounding box center [1247, 486] width 139 height 47
select select "8"
select select "2025"
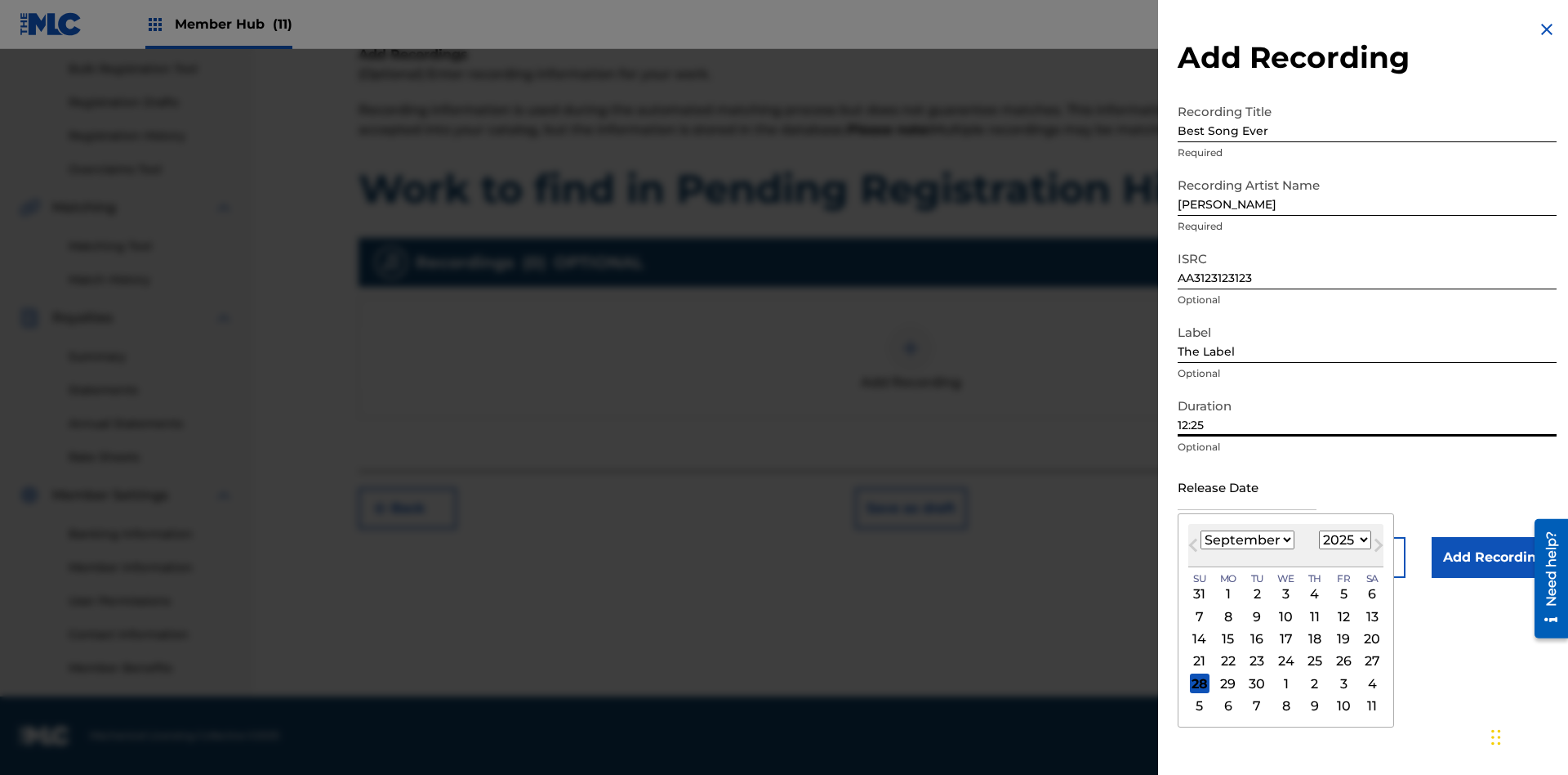
click at [1246, 540] on select "January February March April May June July August September October November De…" at bounding box center [1247, 539] width 94 height 19
select select "3"
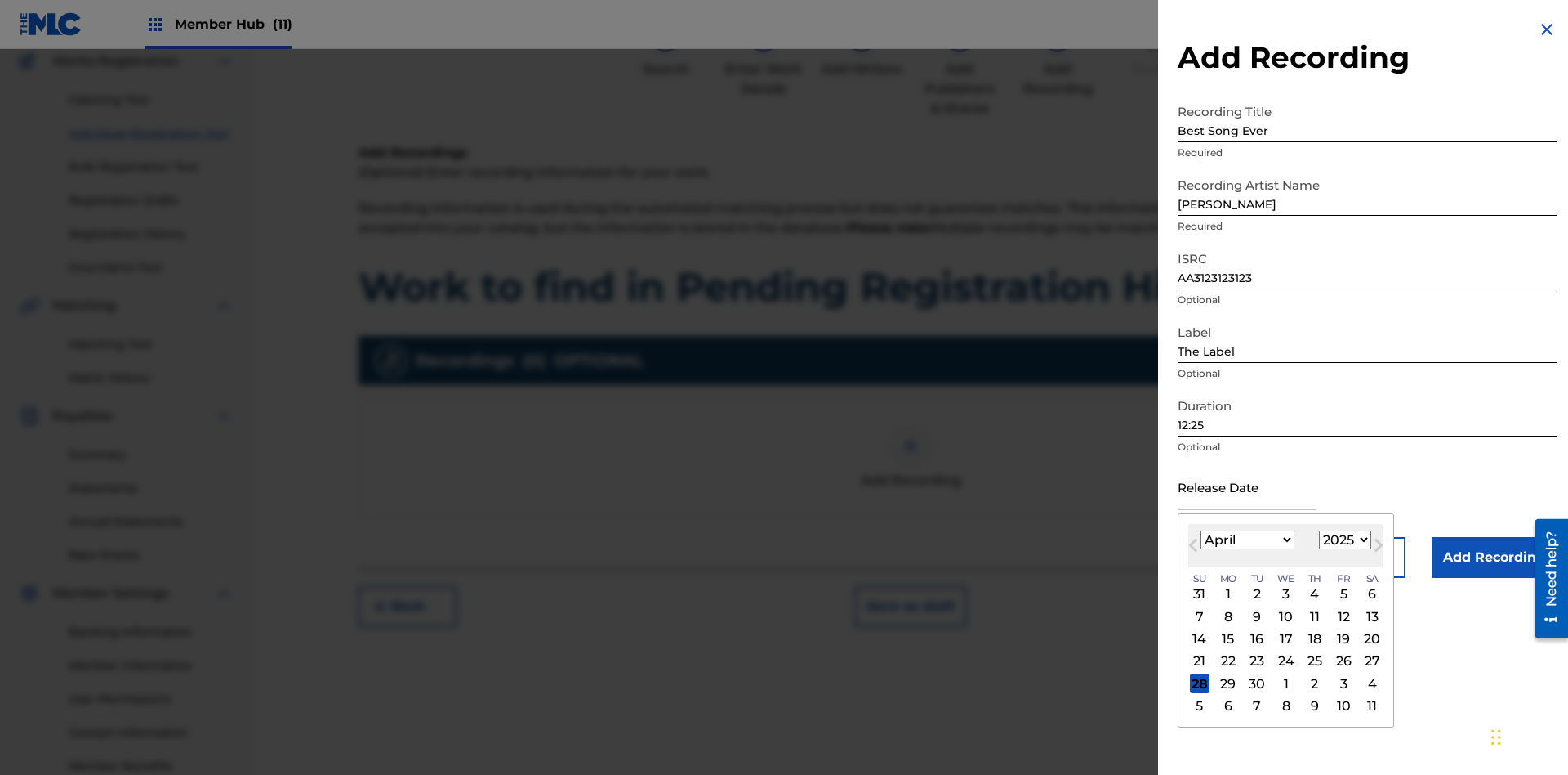
click at [1343, 540] on select "1900 1901 1902 1903 1904 1905 1906 1907 1908 1909 1910 1911 1912 1913 1914 1915…" at bounding box center [1345, 539] width 53 height 19
select select "2021"
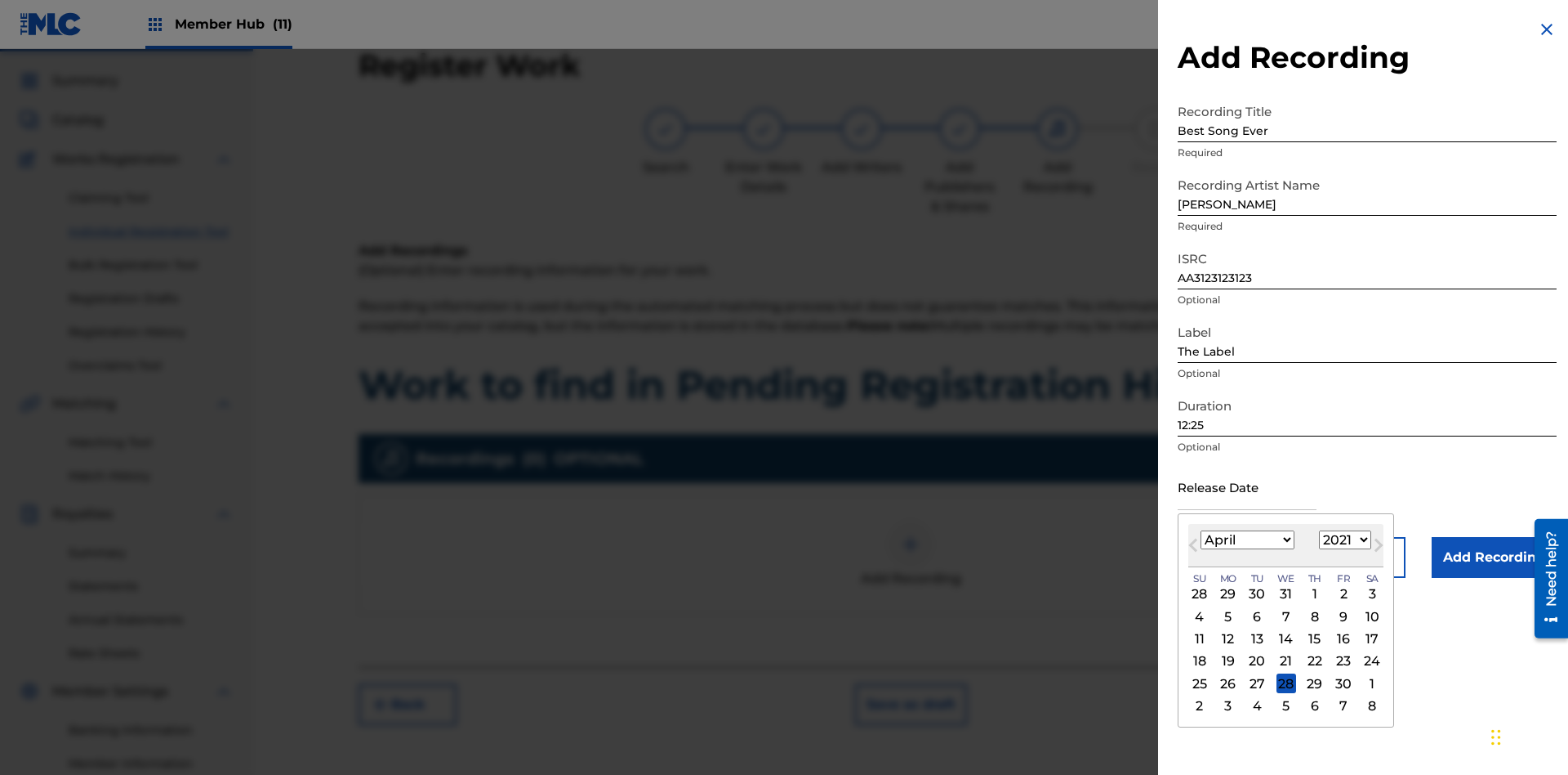
click at [1343, 540] on select "1900 1901 1902 1903 1904 1905 1906 1907 1908 1909 1910 1911 1912 1913 1914 1915…" at bounding box center [1345, 539] width 53 height 19
click at [1312, 594] on div "1" at bounding box center [1315, 594] width 20 height 20
type input "April 1 2021"
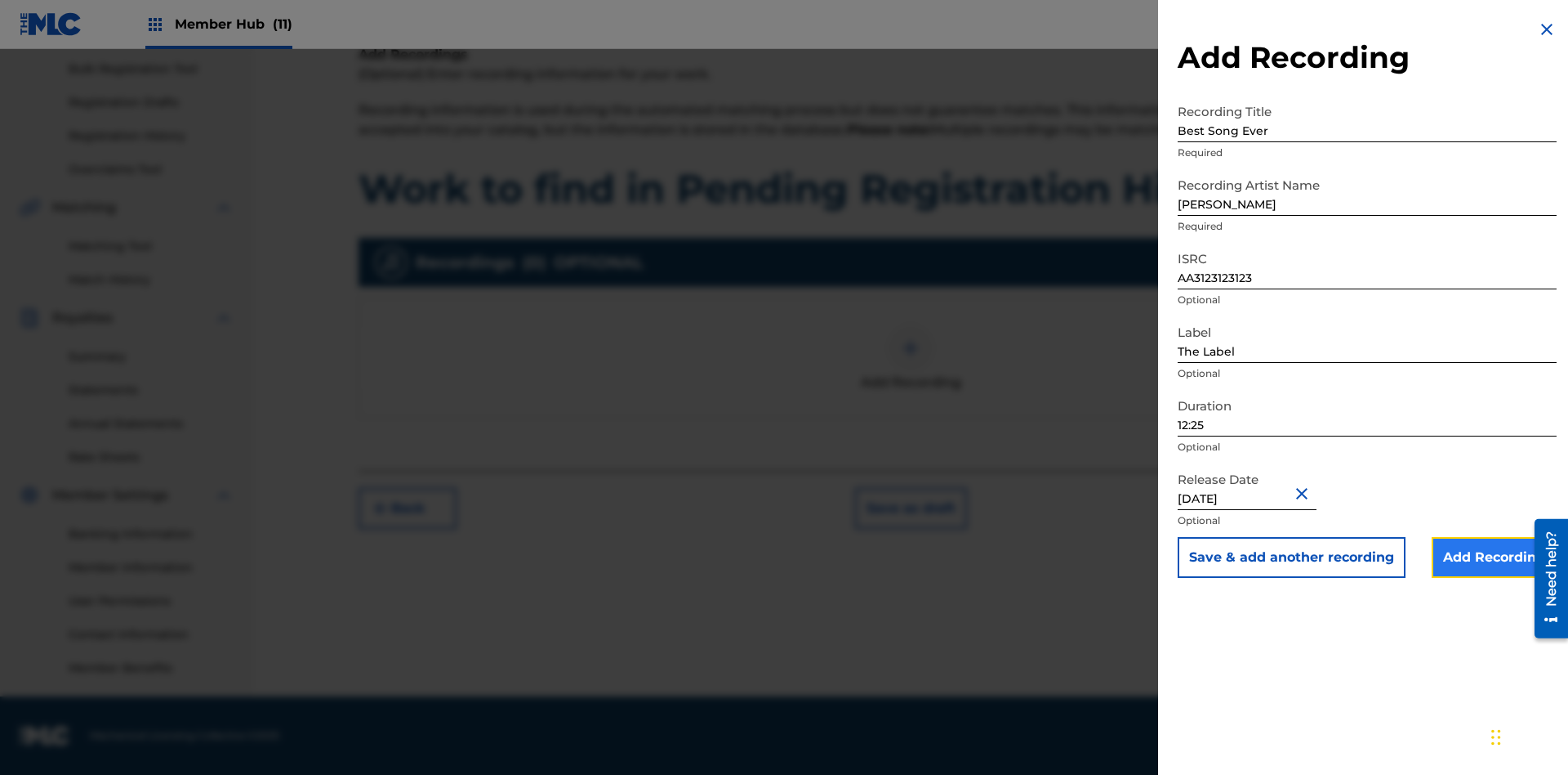
click at [1494, 558] on input "Add Recording" at bounding box center [1494, 557] width 125 height 41
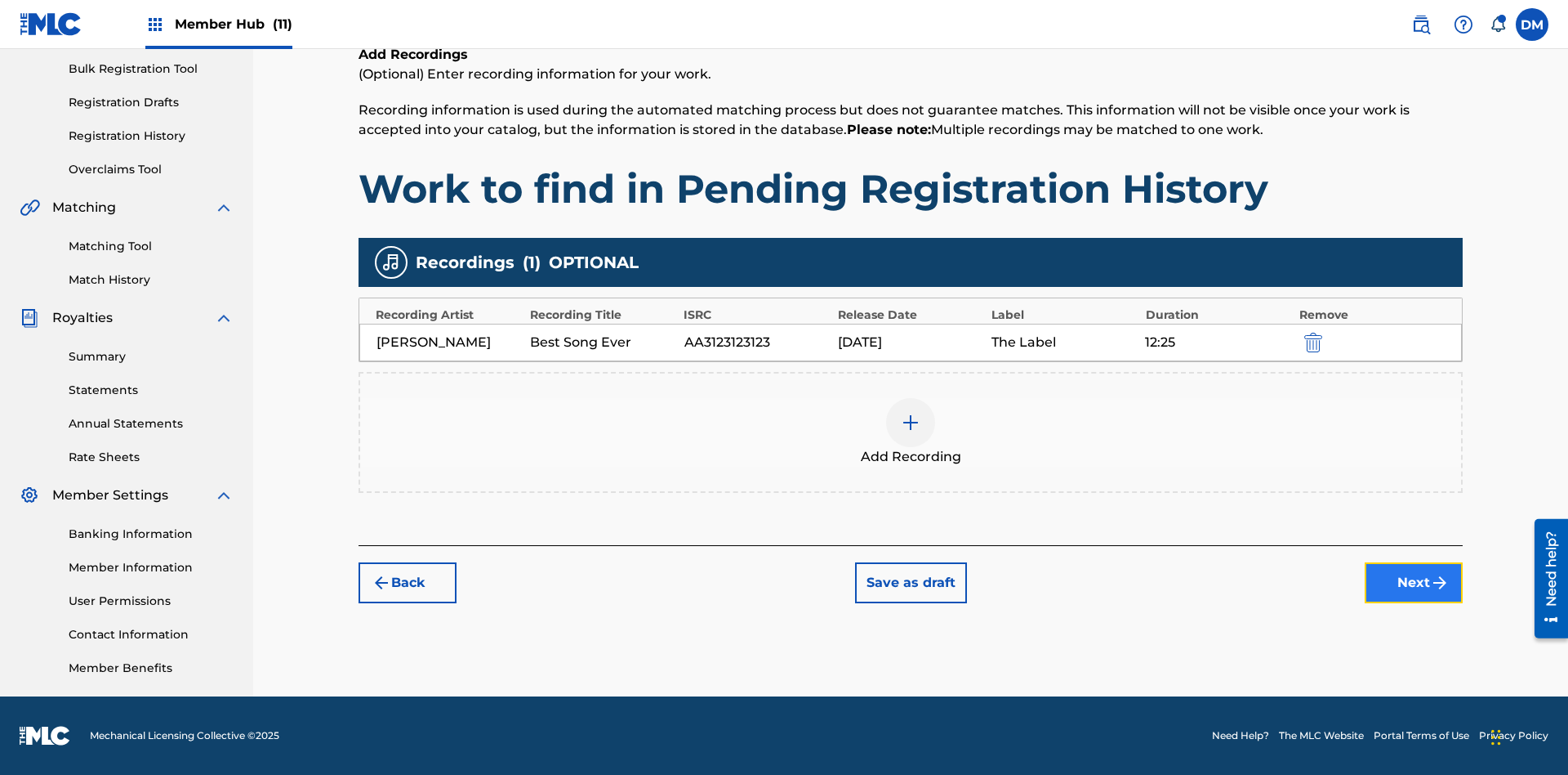
click at [1413, 582] on button "Next" at bounding box center [1413, 581] width 98 height 41
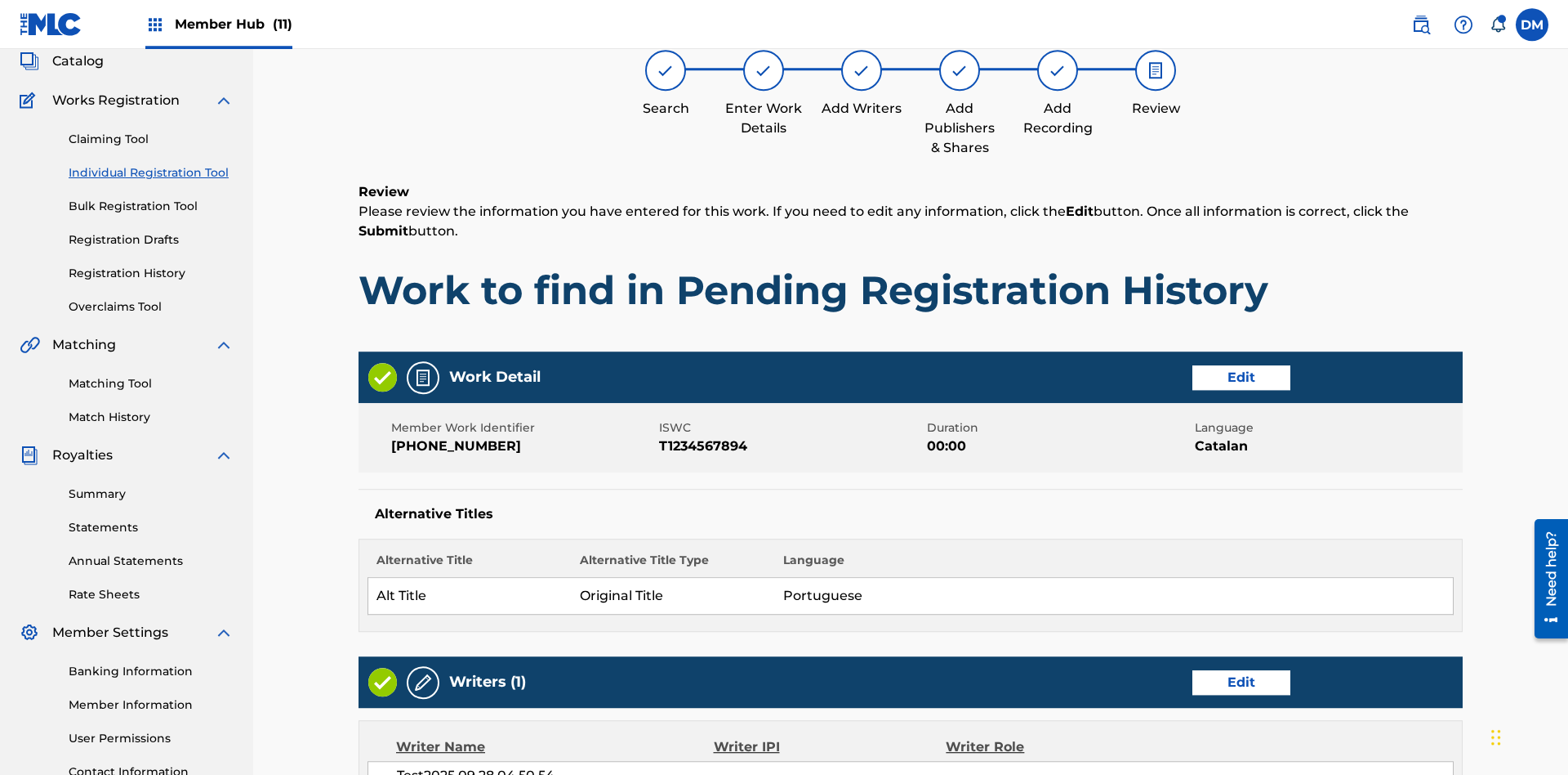
scroll to position [770, 0]
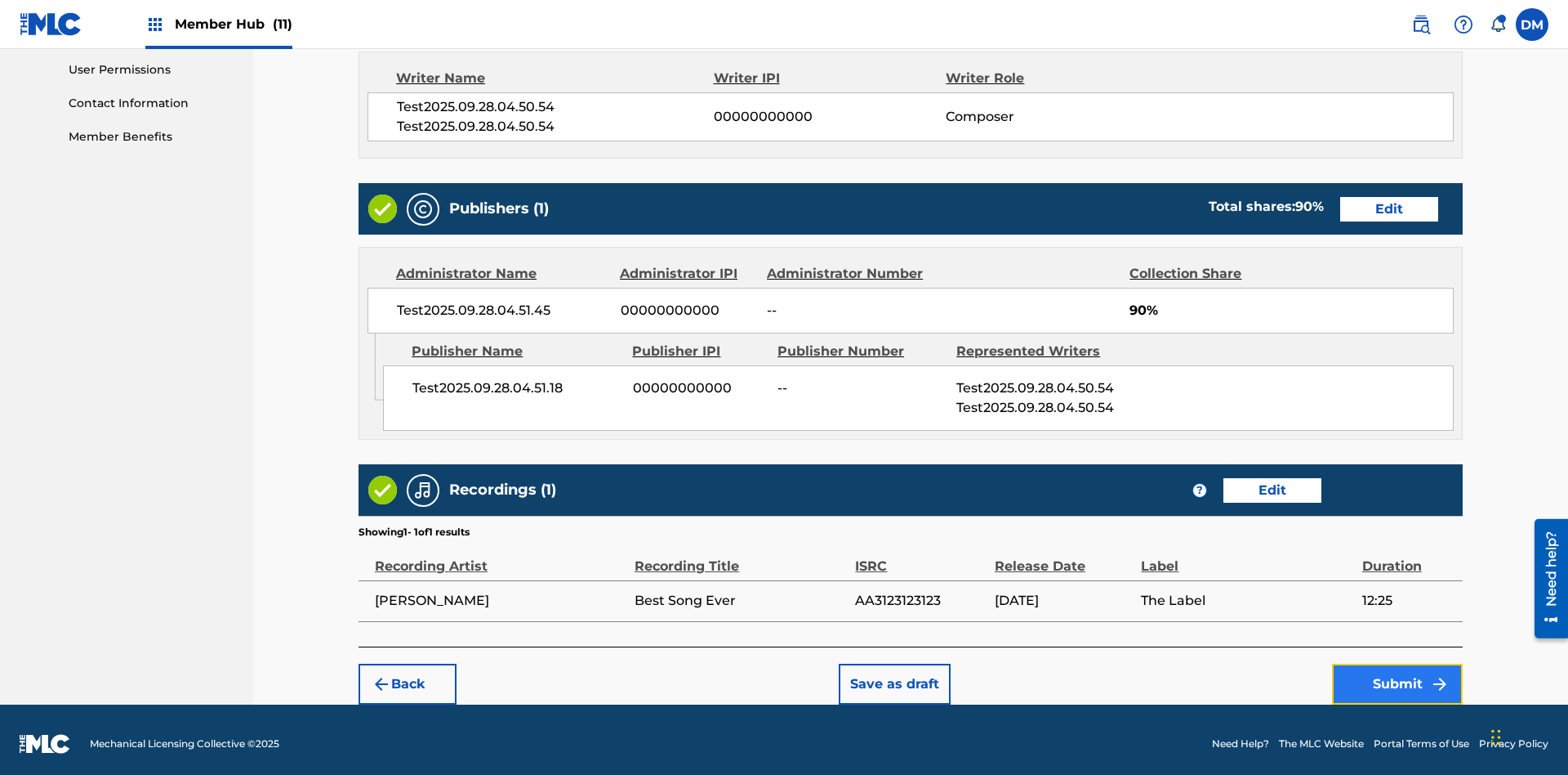
click at [1397, 675] on button "Submit" at bounding box center [1397, 684] width 131 height 41
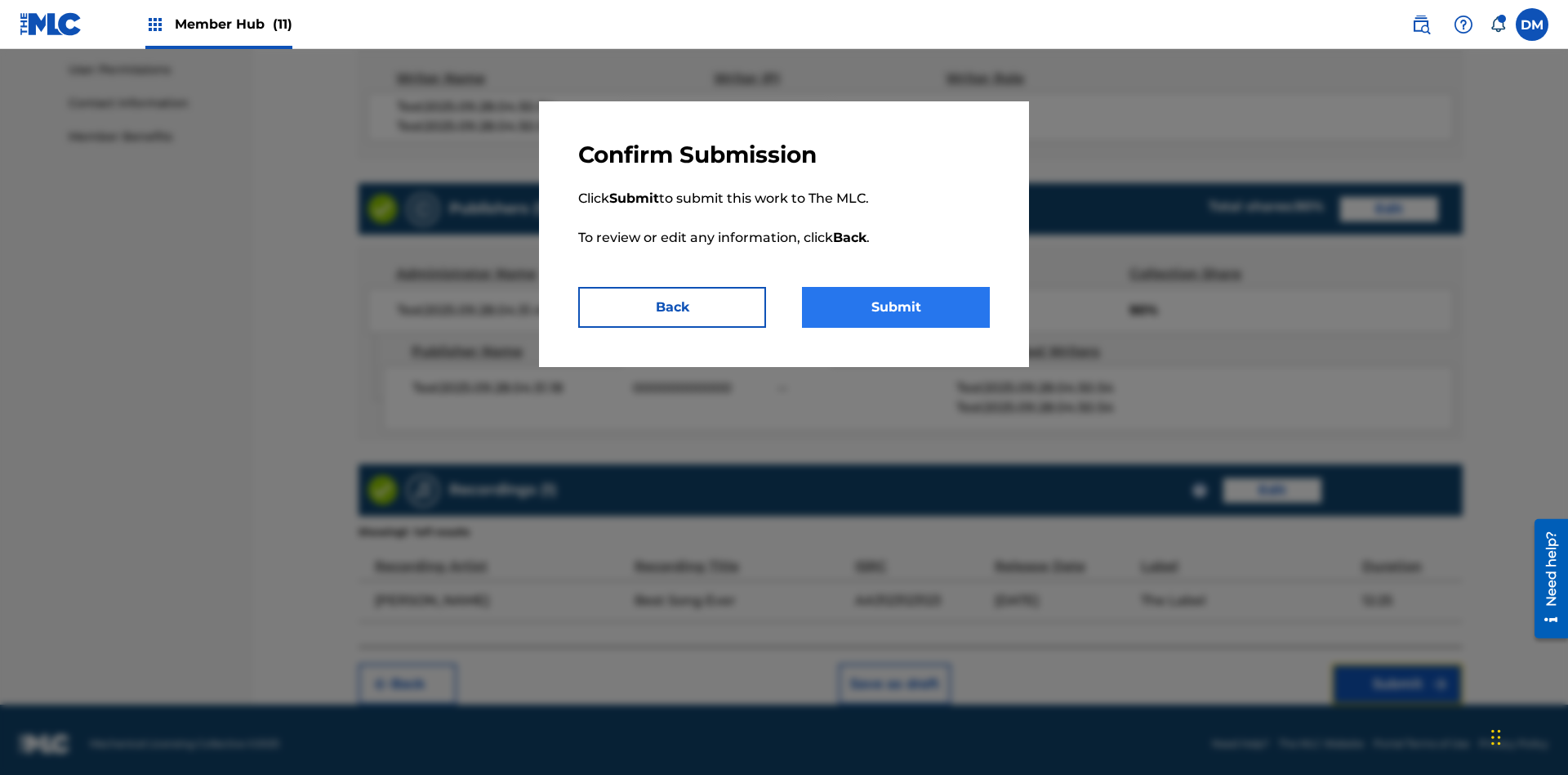
click at [896, 308] on button "Submit" at bounding box center [896, 307] width 187 height 41
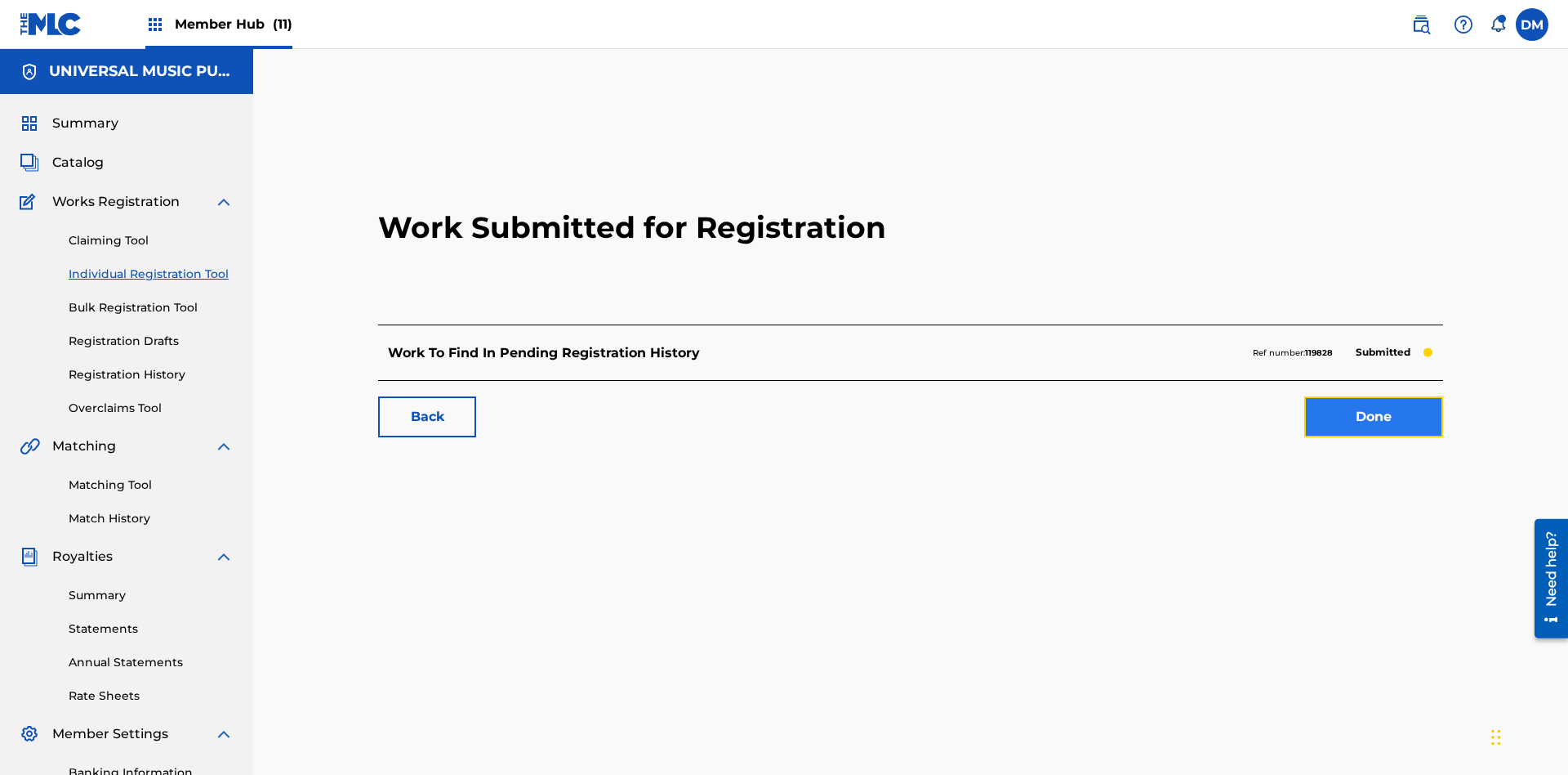
click at [1304, 396] on link "Done" at bounding box center [1374, 416] width 139 height 41
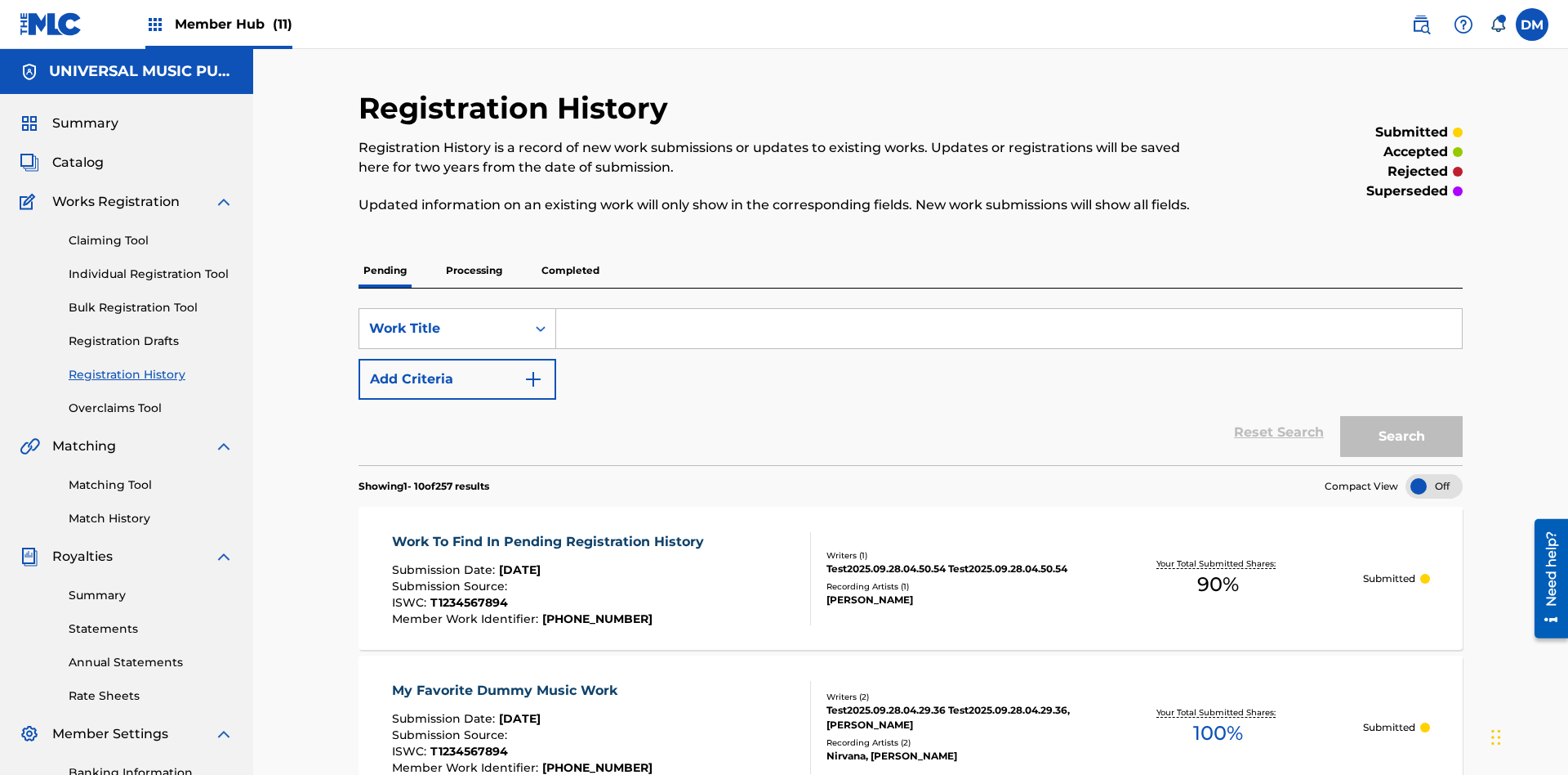
scroll to position [220, 0]
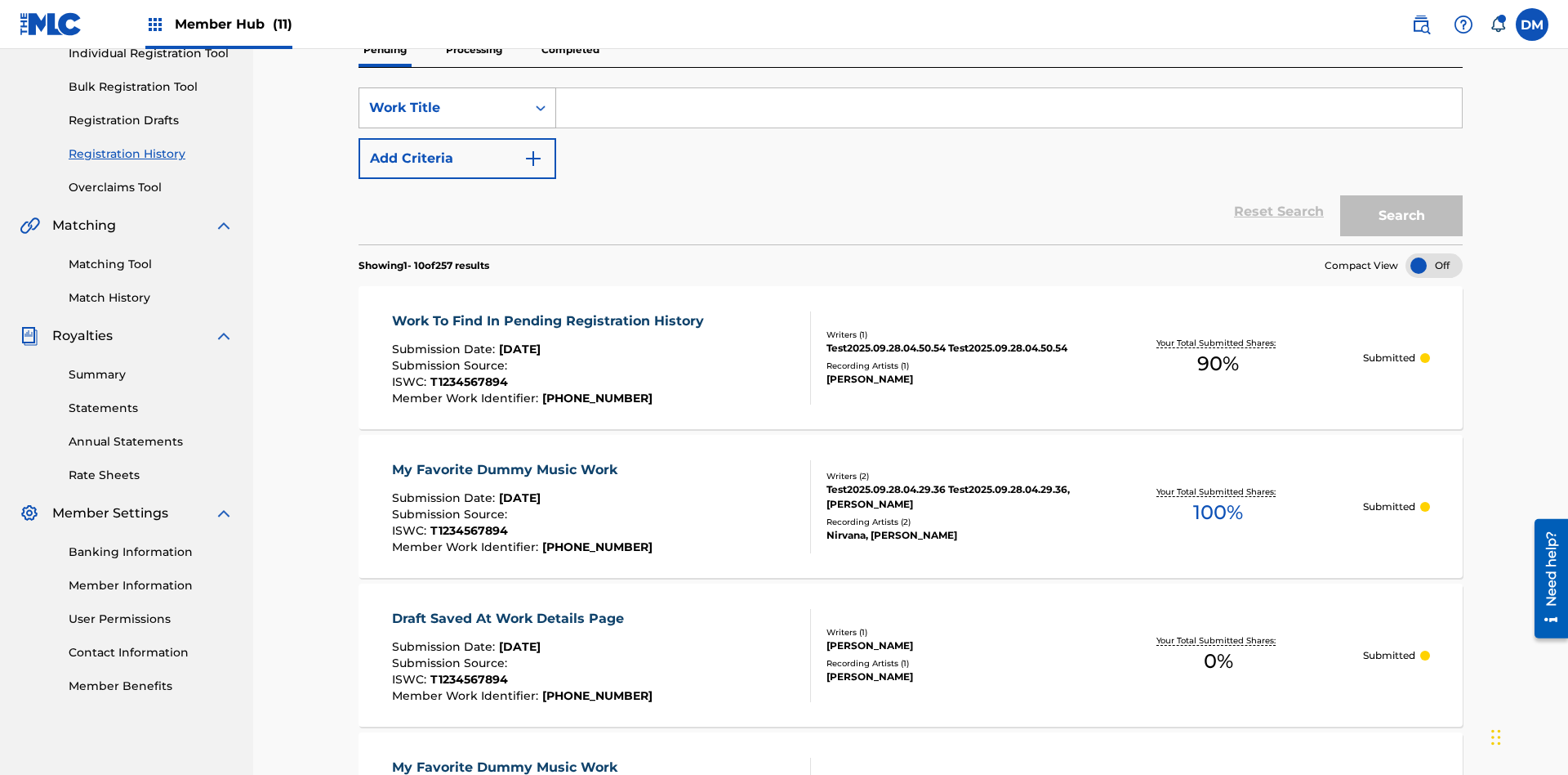
click at [442, 108] on div "Work Title" at bounding box center [442, 108] width 147 height 20
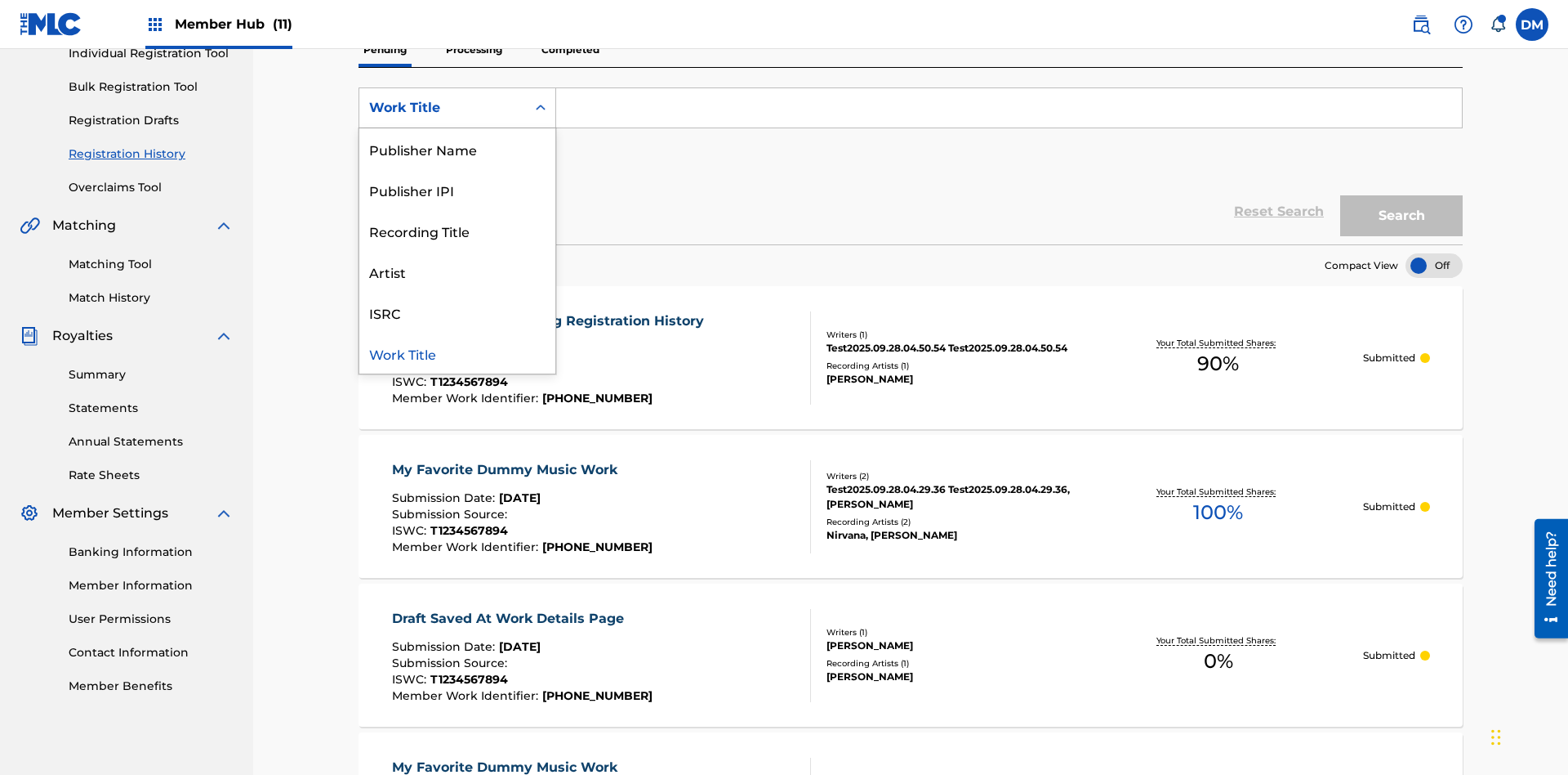
scroll to position [0, 0]
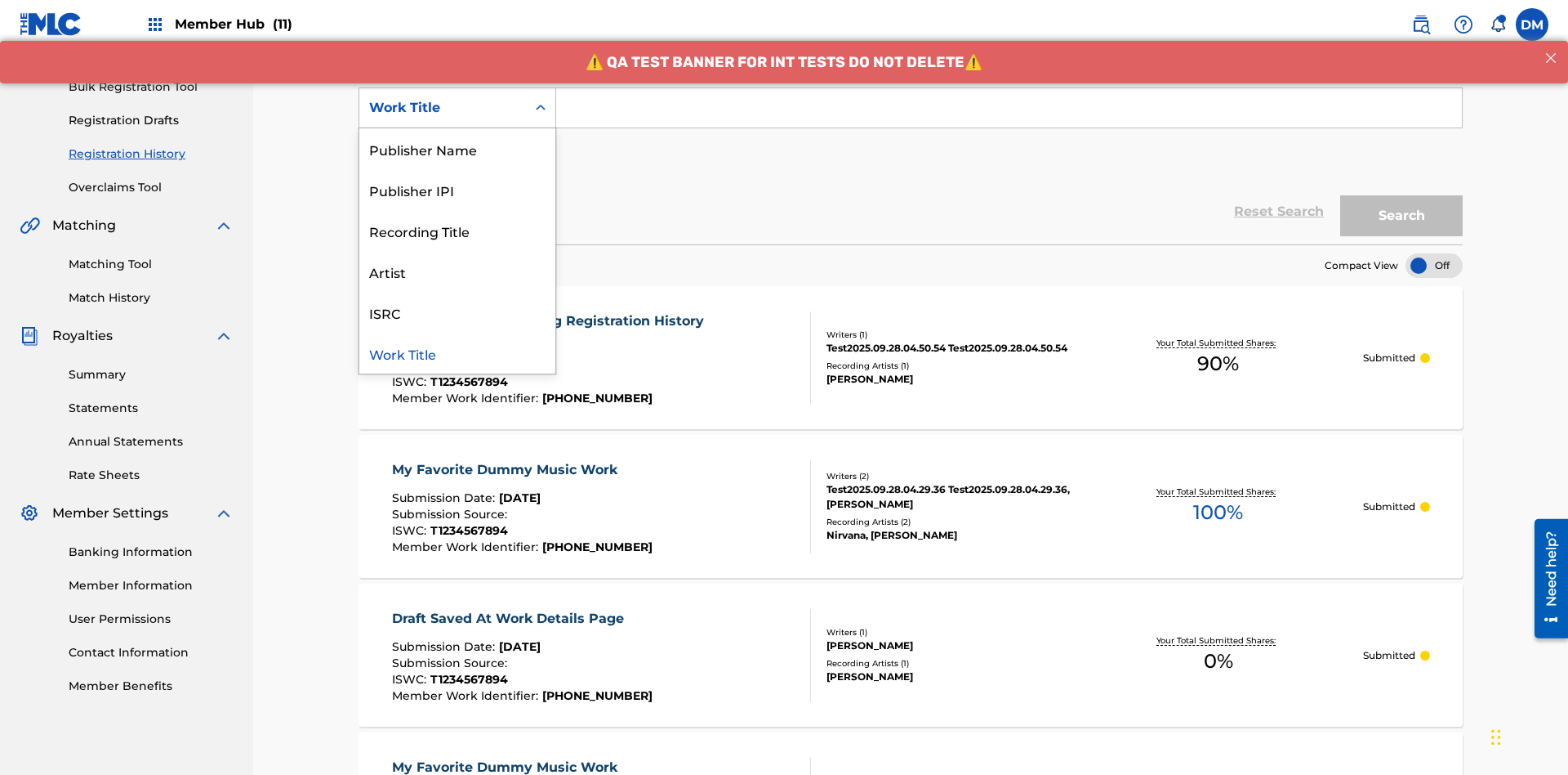
click at [457, 353] on div "Work Title" at bounding box center [457, 352] width 196 height 41
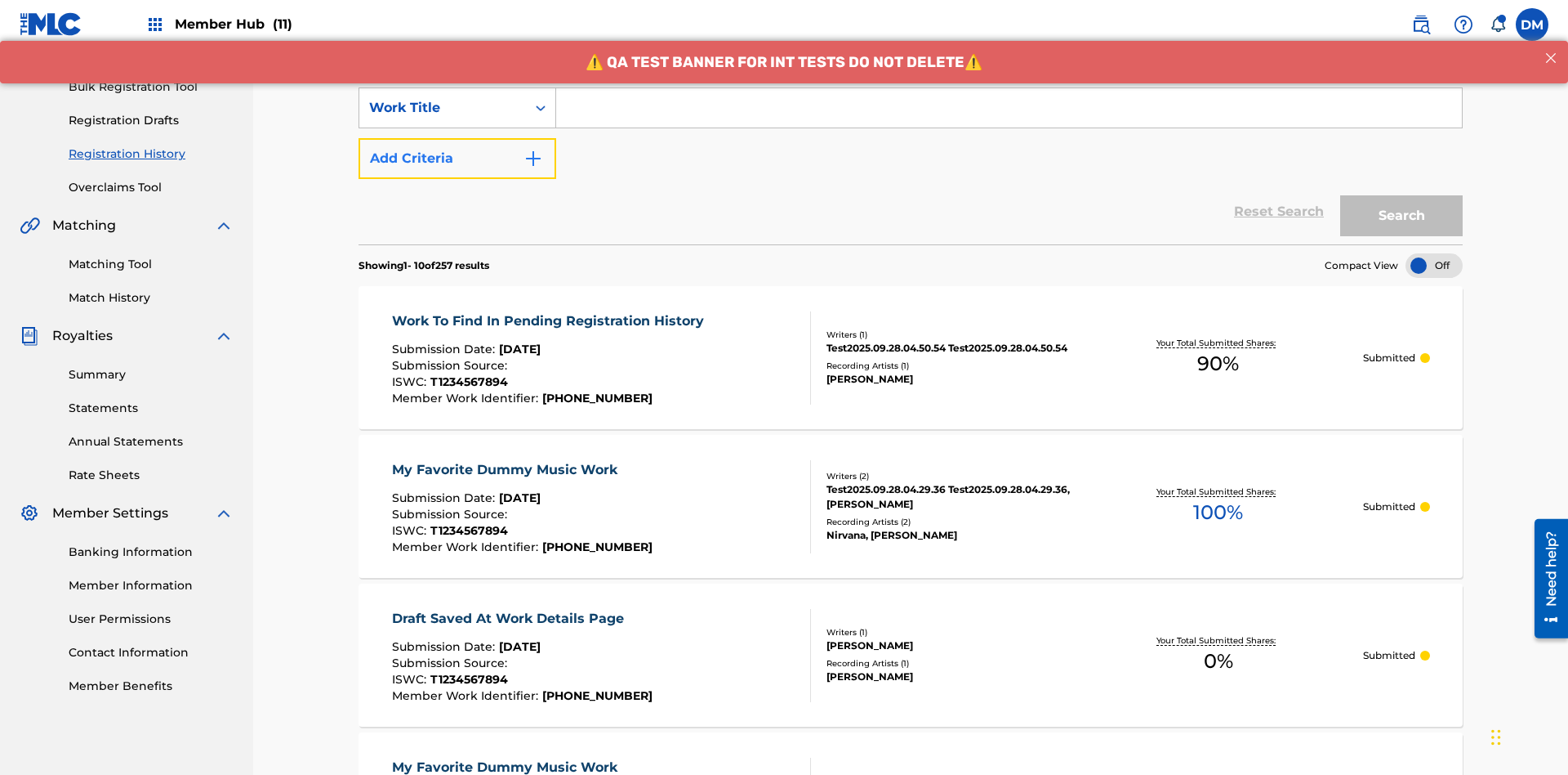
click at [457, 138] on button "Add Criteria" at bounding box center [456, 158] width 197 height 41
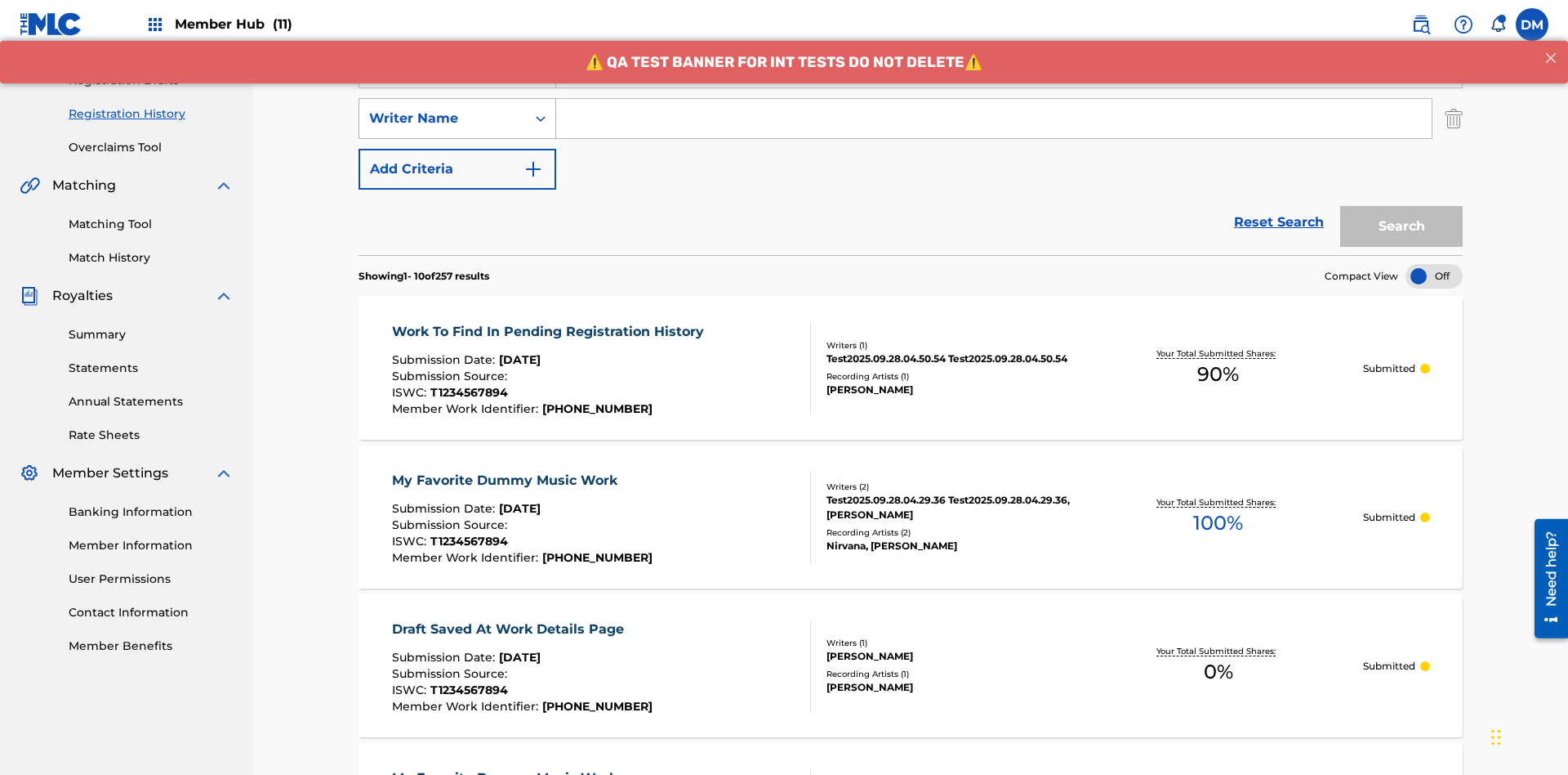
click at [442, 109] on div "Writer Name" at bounding box center [442, 119] width 147 height 20
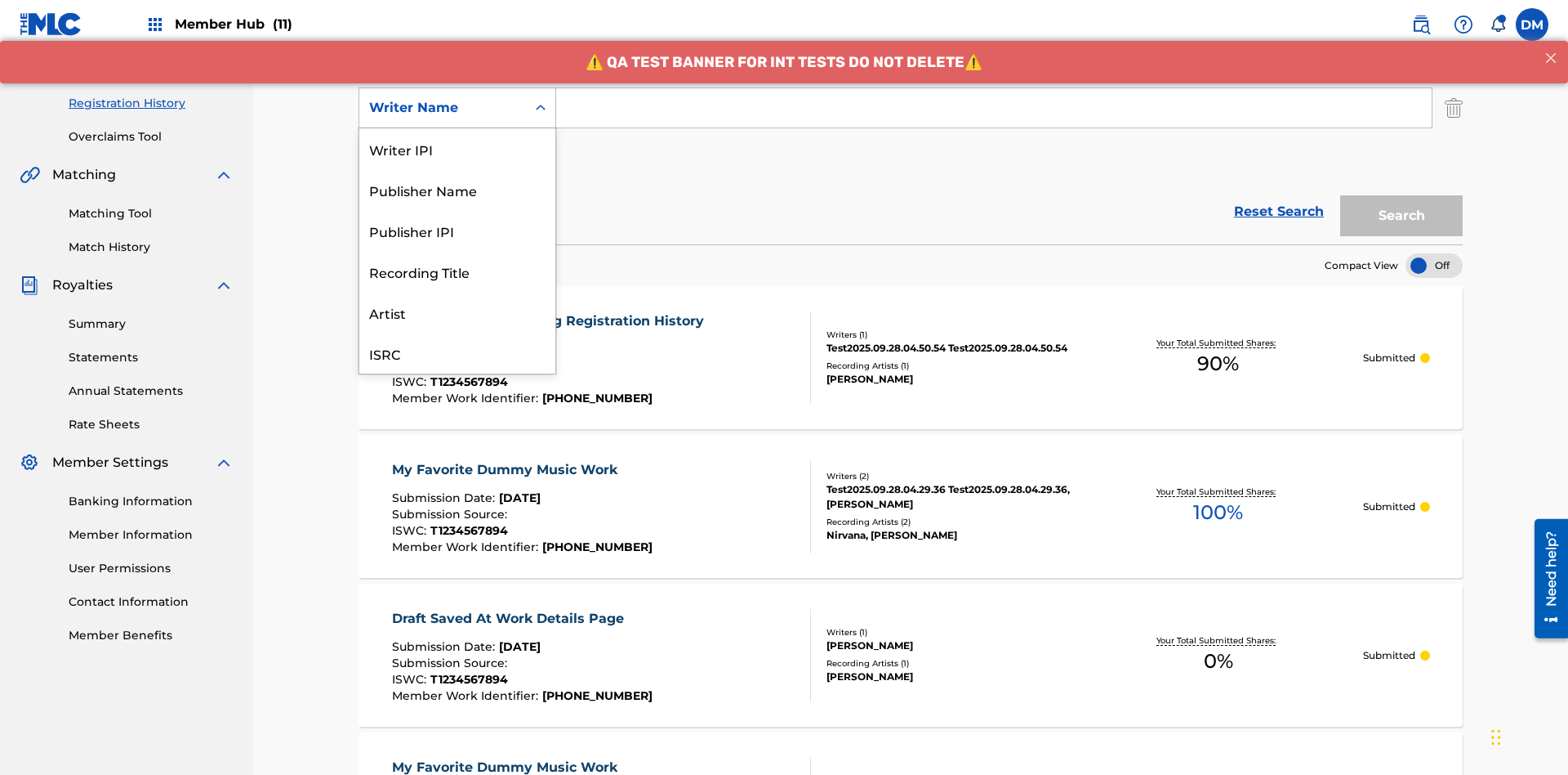
scroll to position [41, 0]
click at [457, 230] on div "Recording Title" at bounding box center [457, 230] width 196 height 41
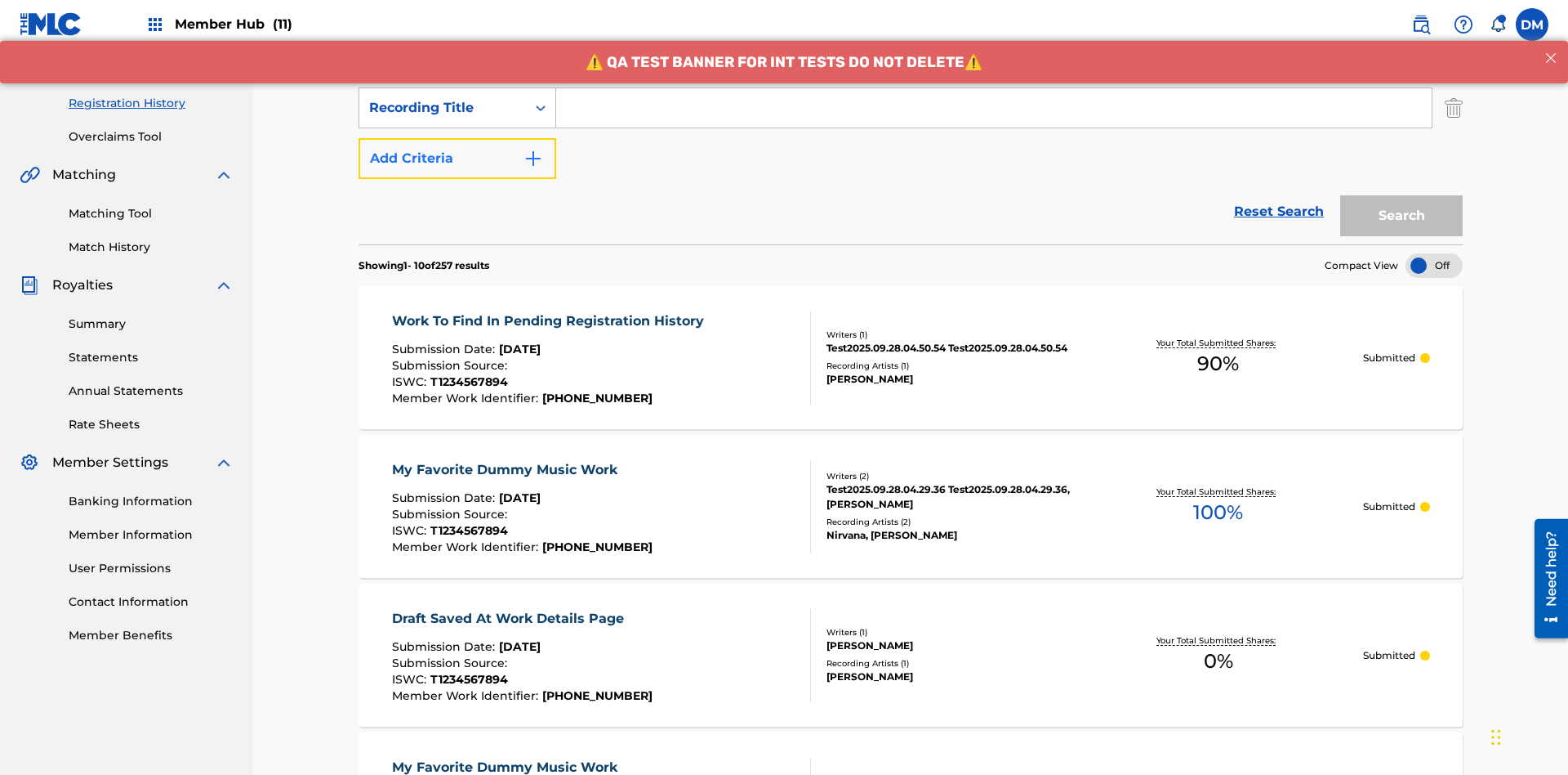
click at [457, 138] on button "Add Criteria" at bounding box center [456, 158] width 197 height 41
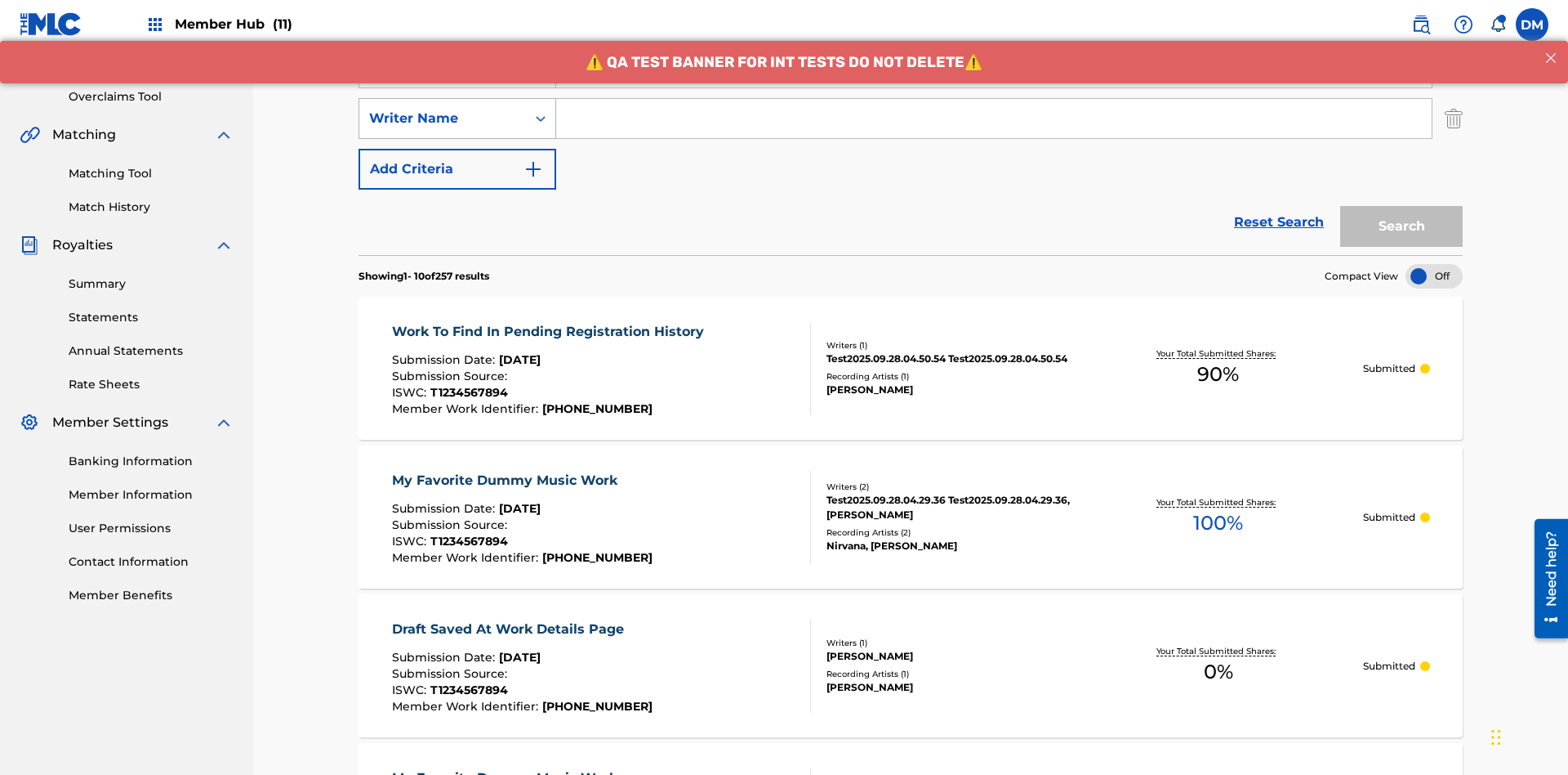
click at [442, 109] on div "Writer Name" at bounding box center [442, 119] width 147 height 20
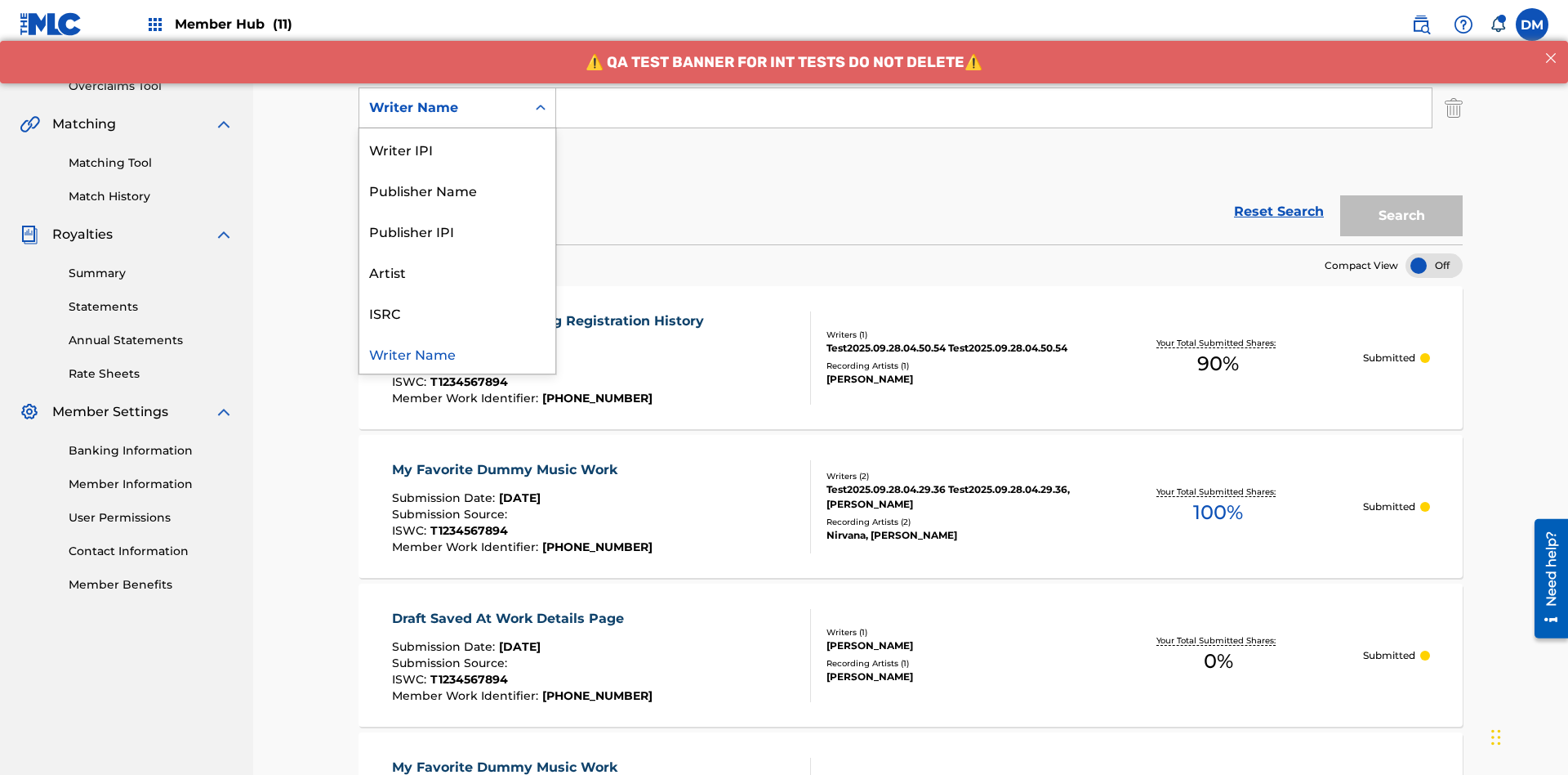
click at [457, 313] on div "ISRC" at bounding box center [457, 312] width 196 height 41
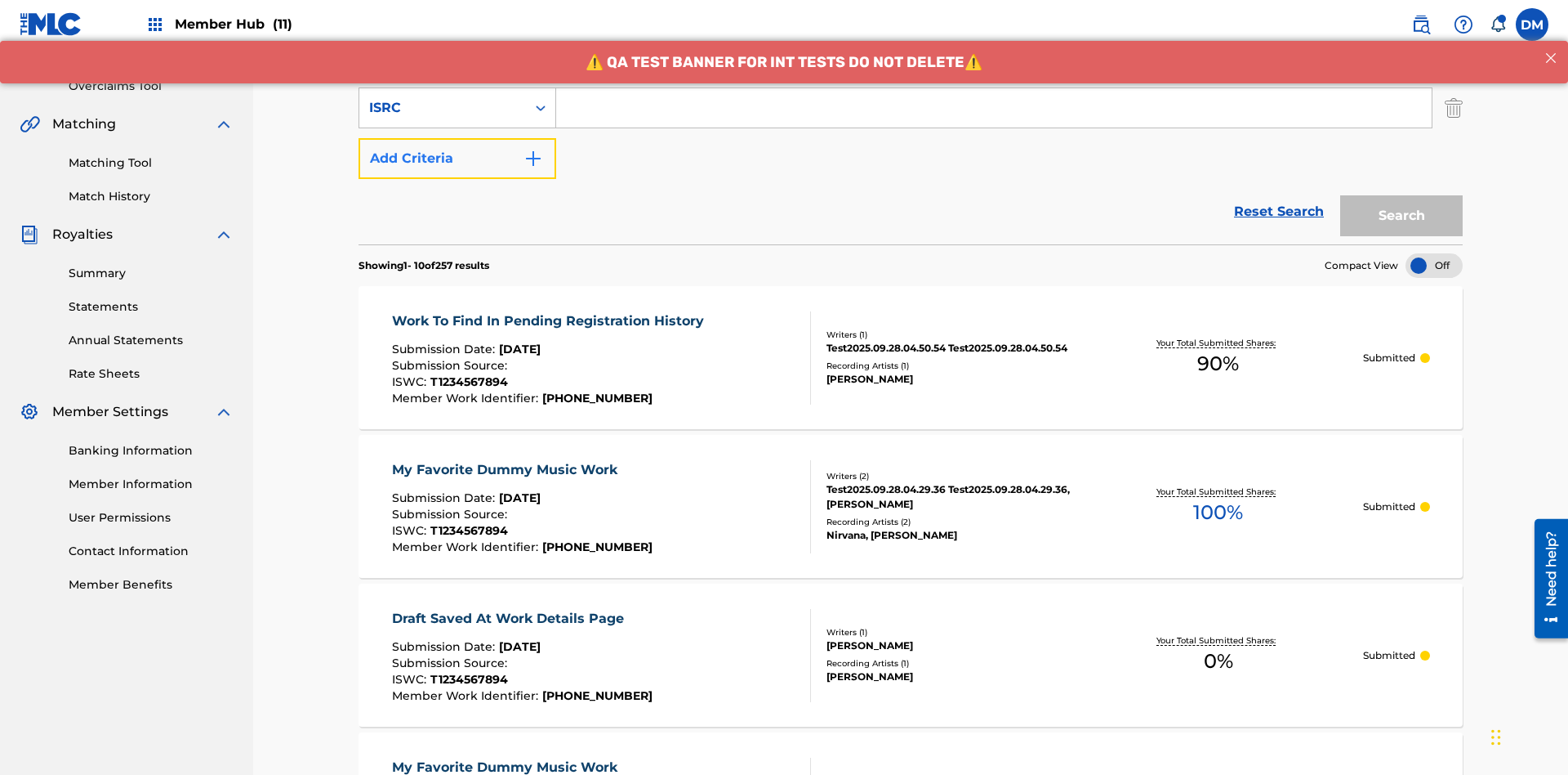
click at [457, 138] on button "Add Criteria" at bounding box center [456, 158] width 197 height 41
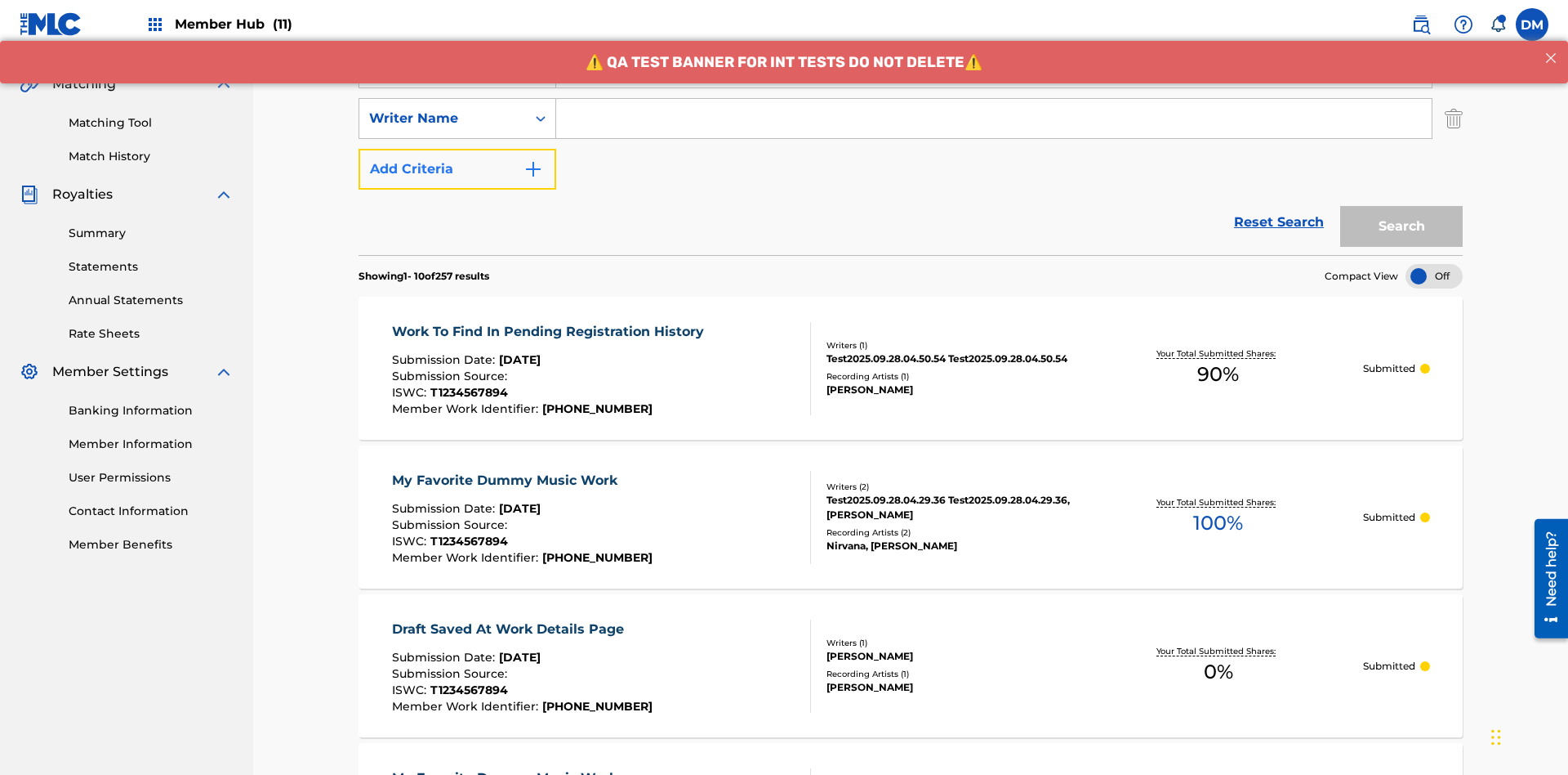
scroll to position [372, 0]
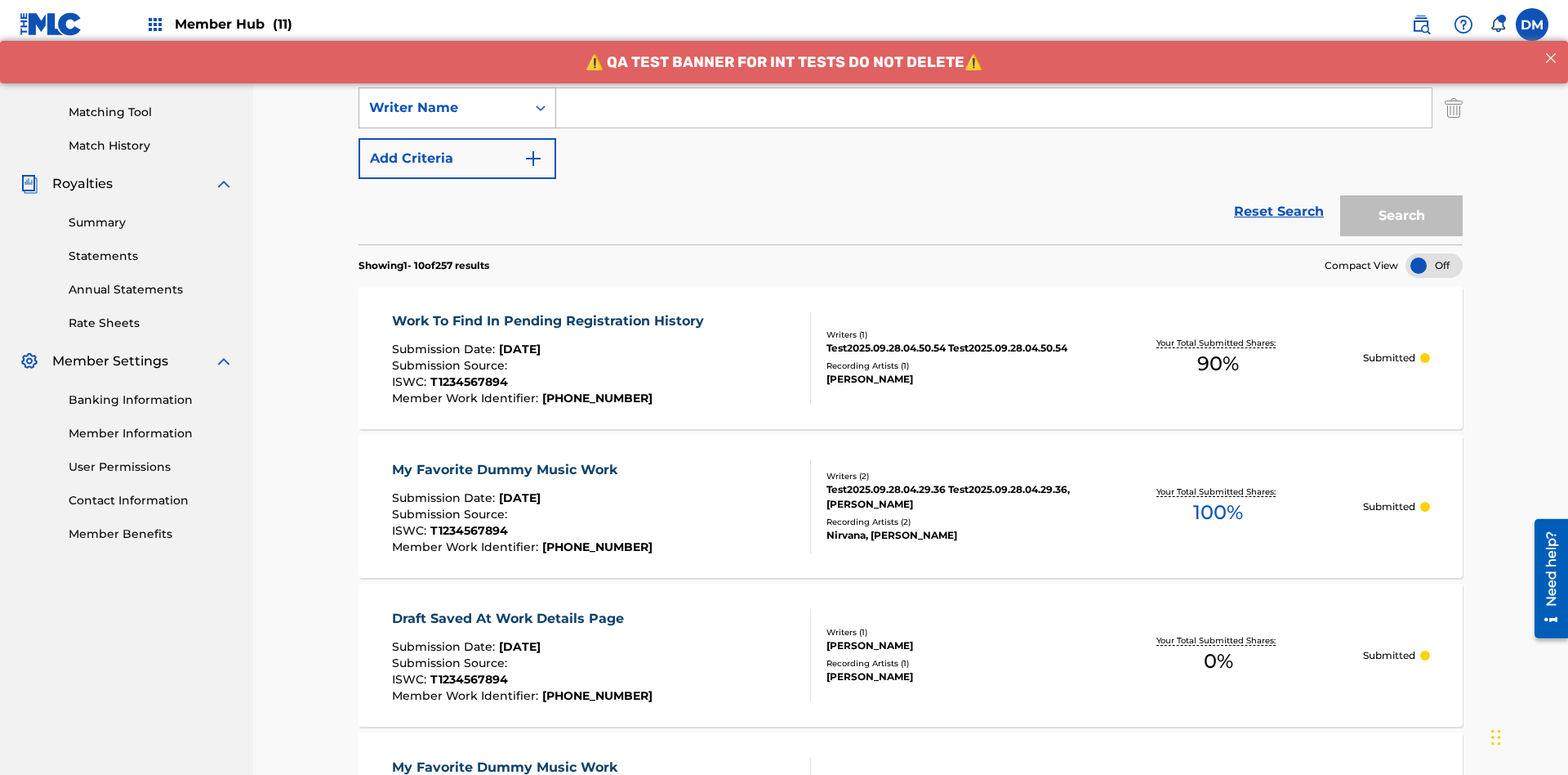
click at [442, 108] on div "Writer Name" at bounding box center [442, 108] width 147 height 20
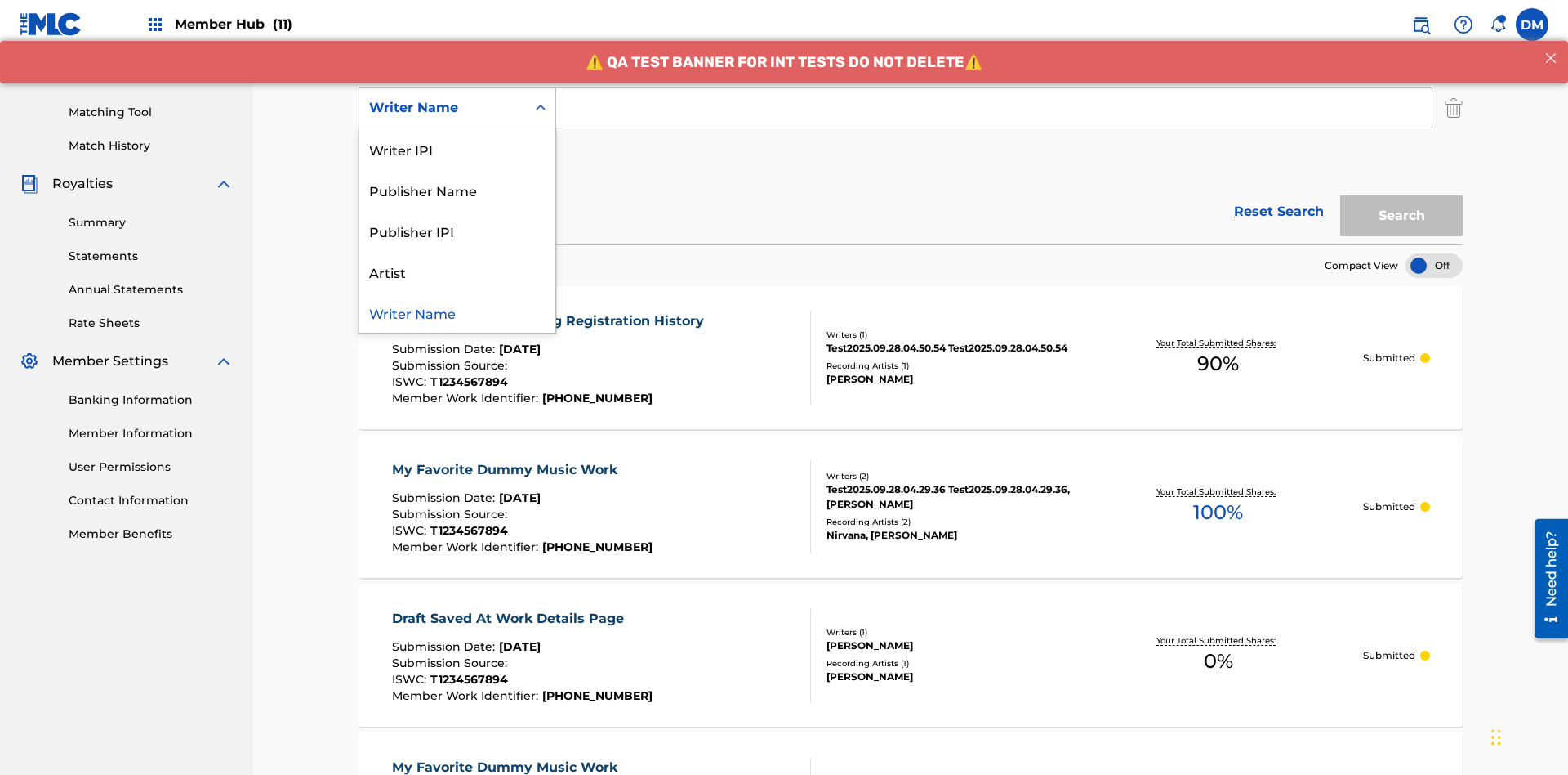
click at [457, 230] on div "Publisher IPI" at bounding box center [457, 230] width 196 height 41
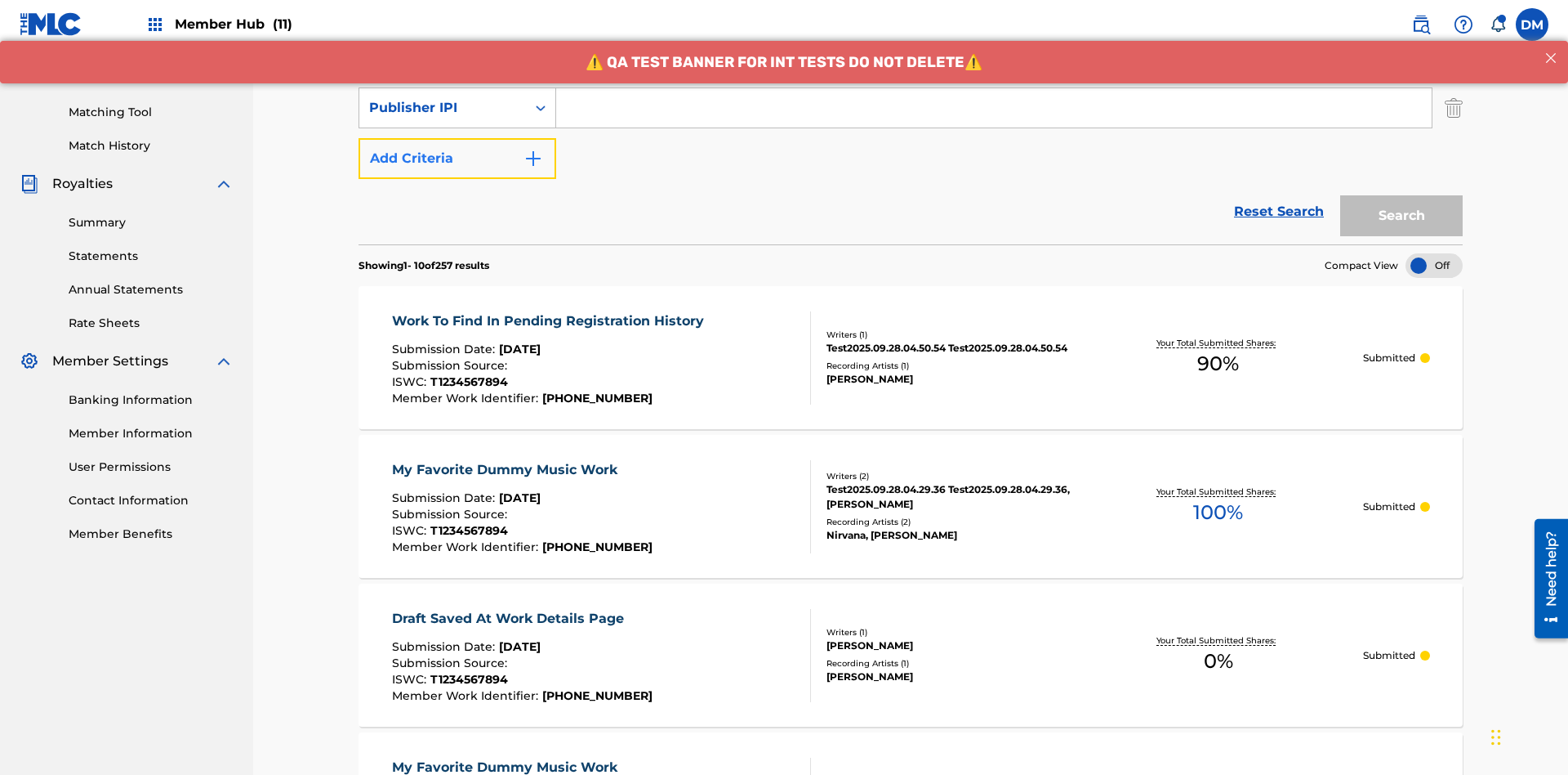
click at [457, 138] on button "Add Criteria" at bounding box center [456, 158] width 197 height 41
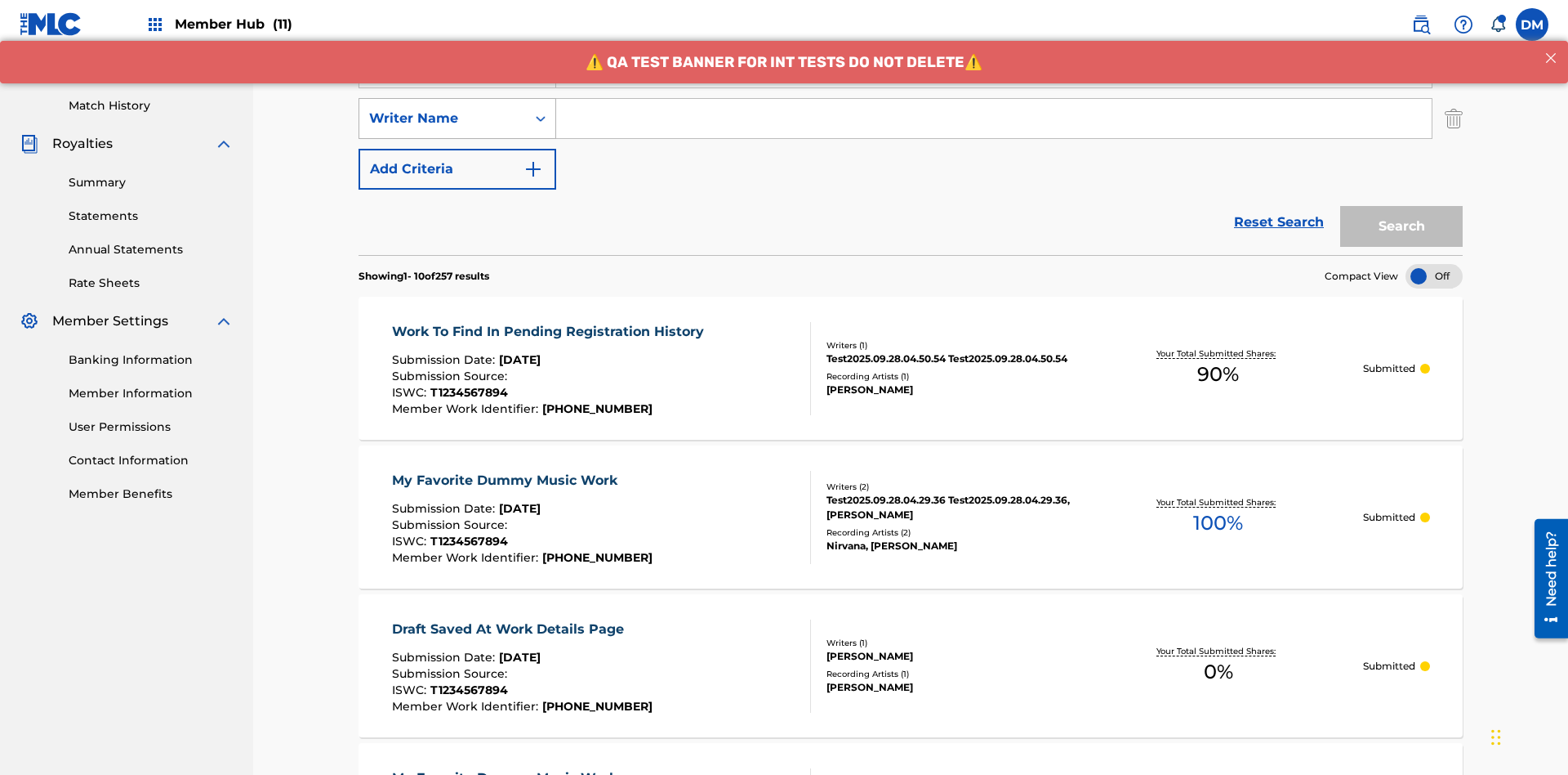
click at [442, 109] on div "Writer Name" at bounding box center [442, 119] width 147 height 20
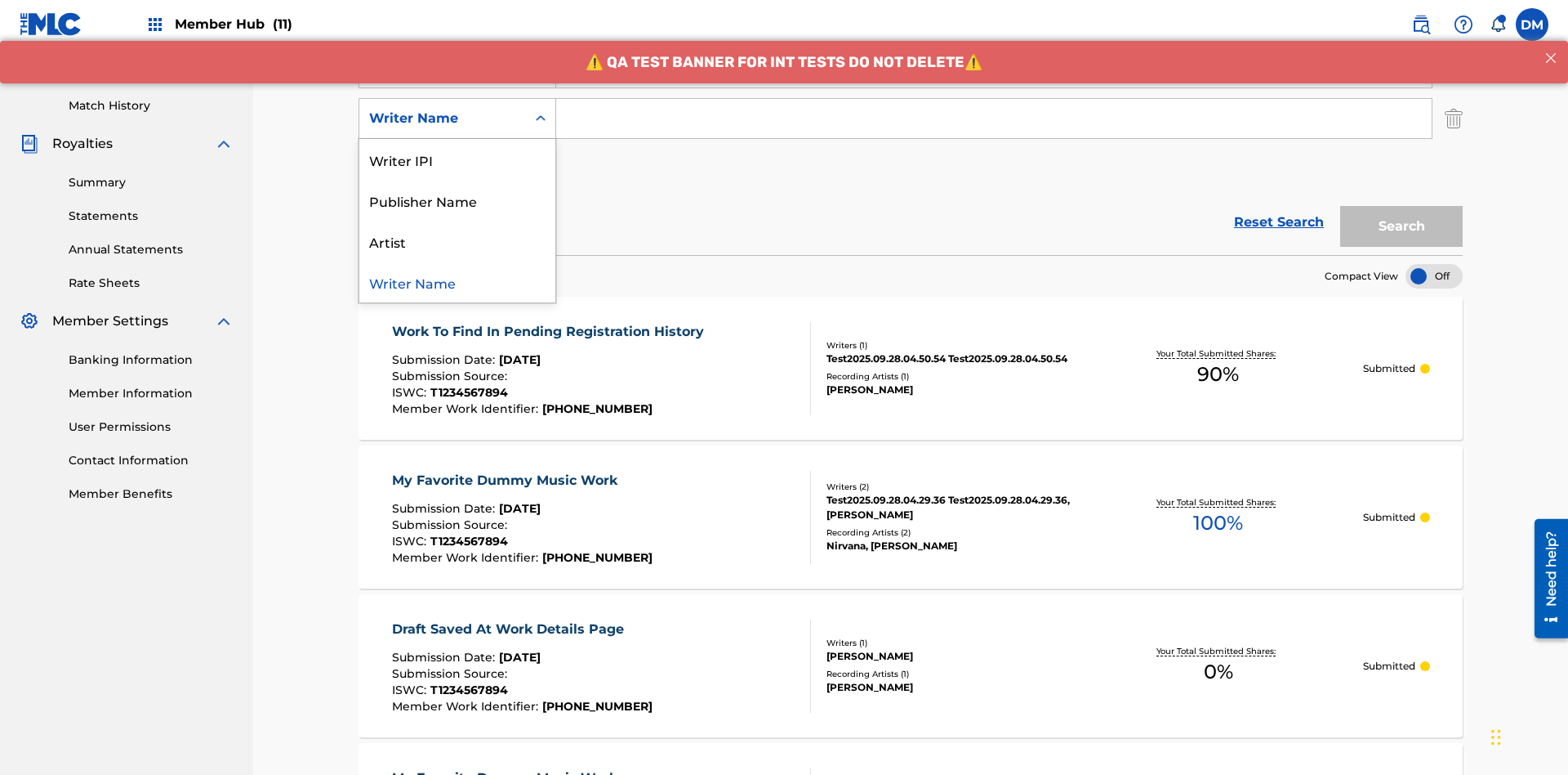
scroll to position [424, 0]
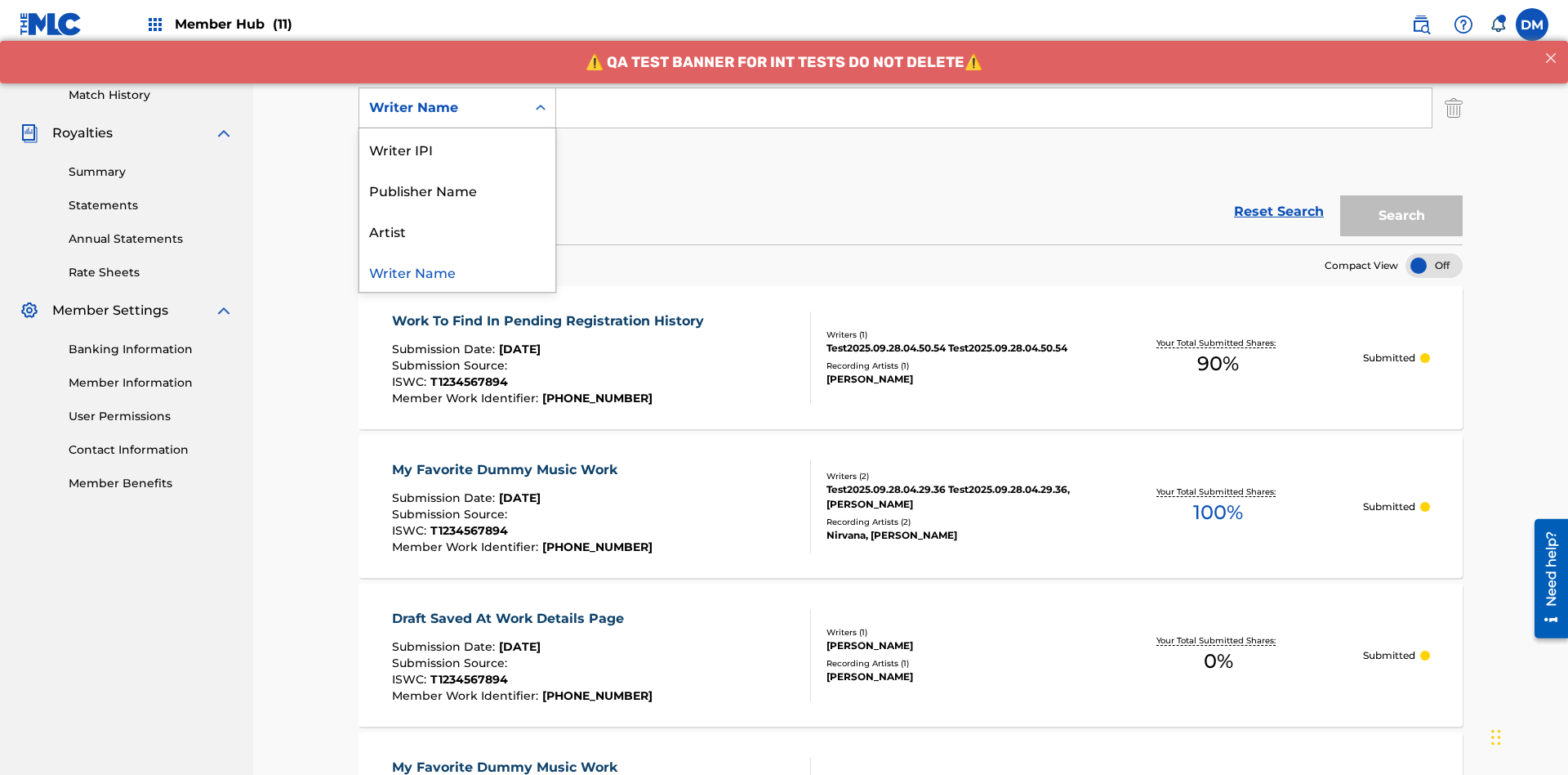
click at [457, 230] on div "Artist" at bounding box center [457, 230] width 196 height 41
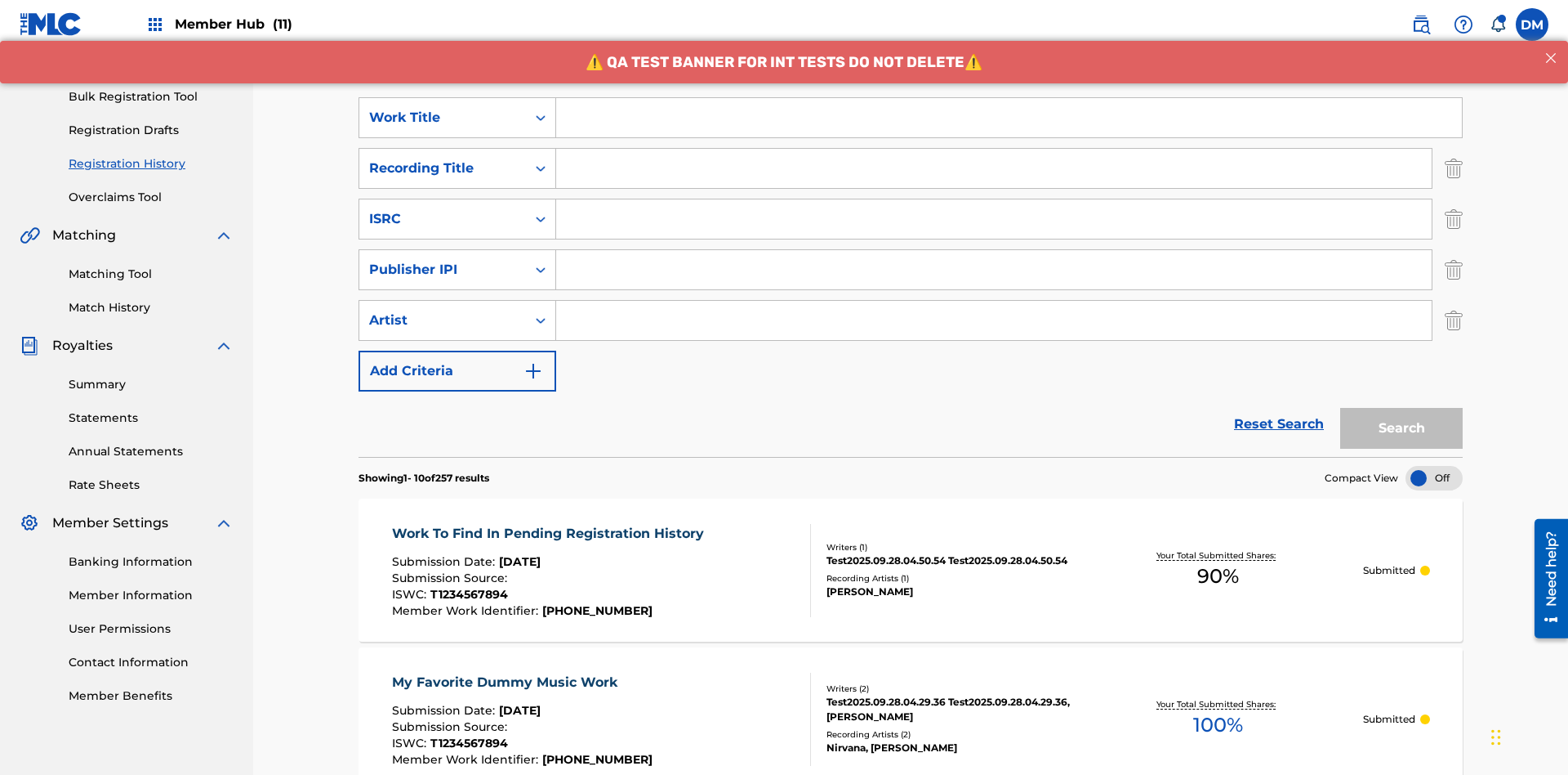
click at [1009, 118] on input "Search Form" at bounding box center [1009, 118] width 905 height 40
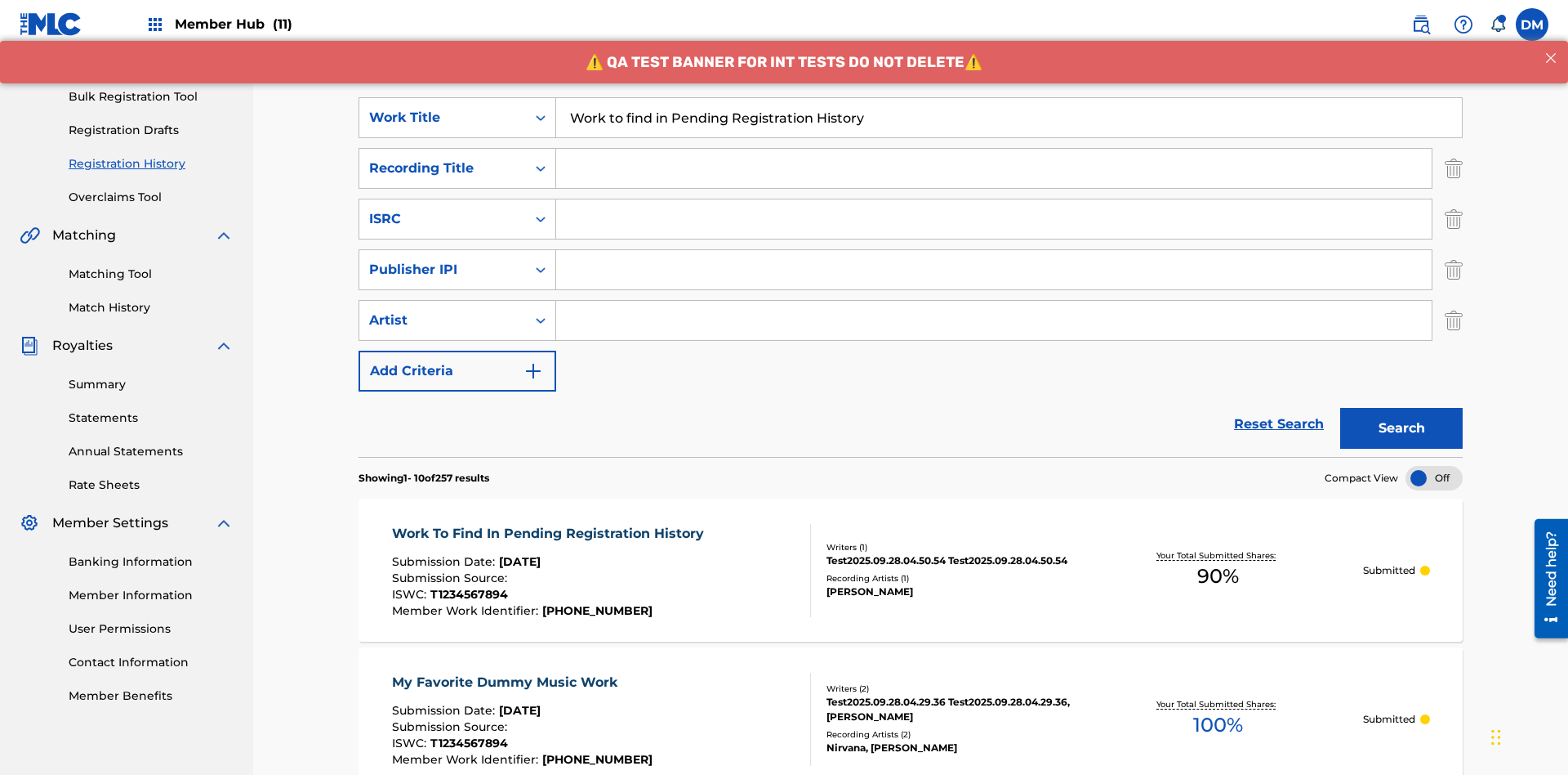
type input "Work to find in Pending Registration History"
click at [994, 149] on input "Search Form" at bounding box center [994, 169] width 876 height 40
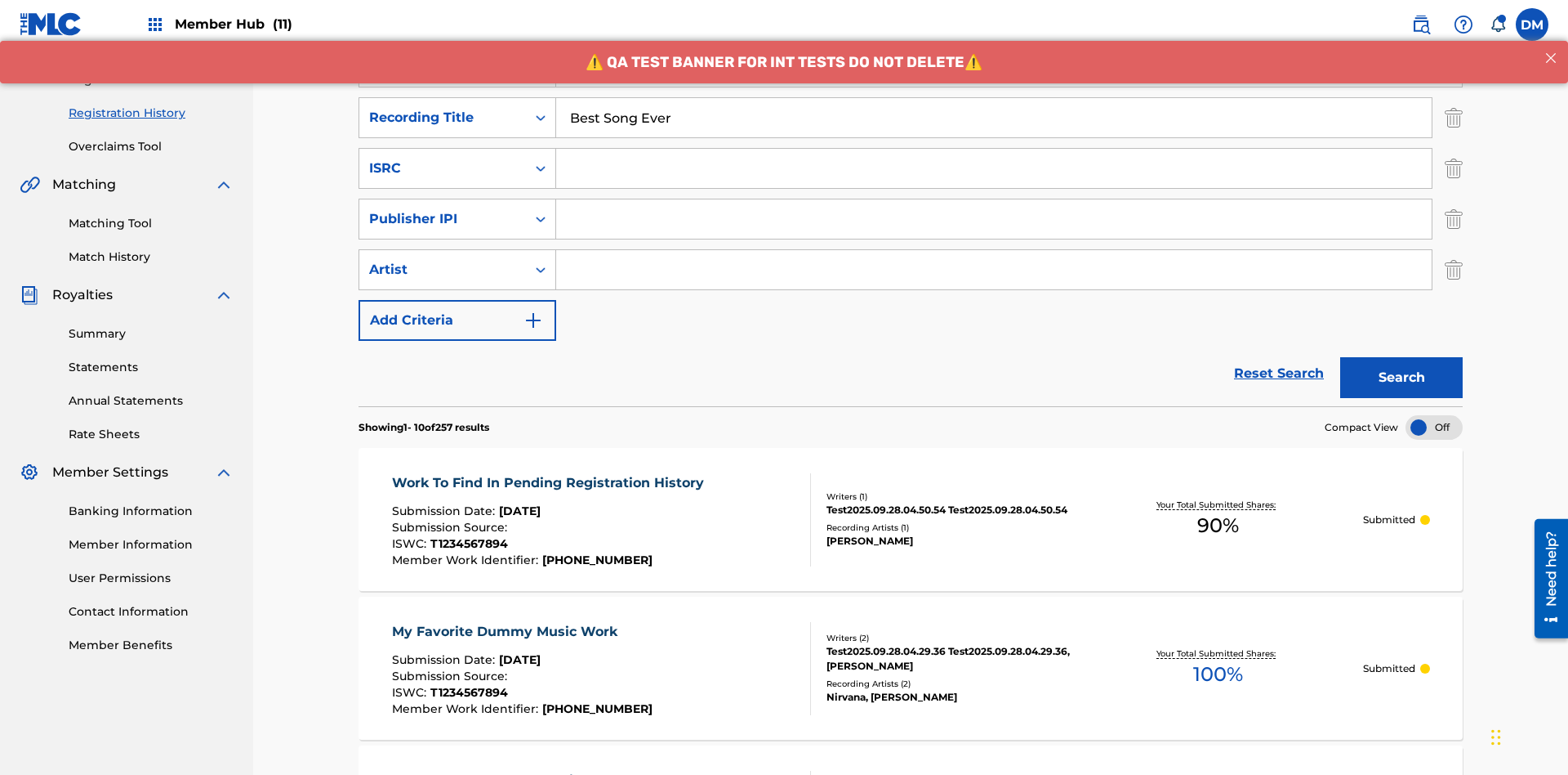
type input "Best Song Ever"
click at [994, 149] on input "Search Form" at bounding box center [994, 169] width 876 height 40
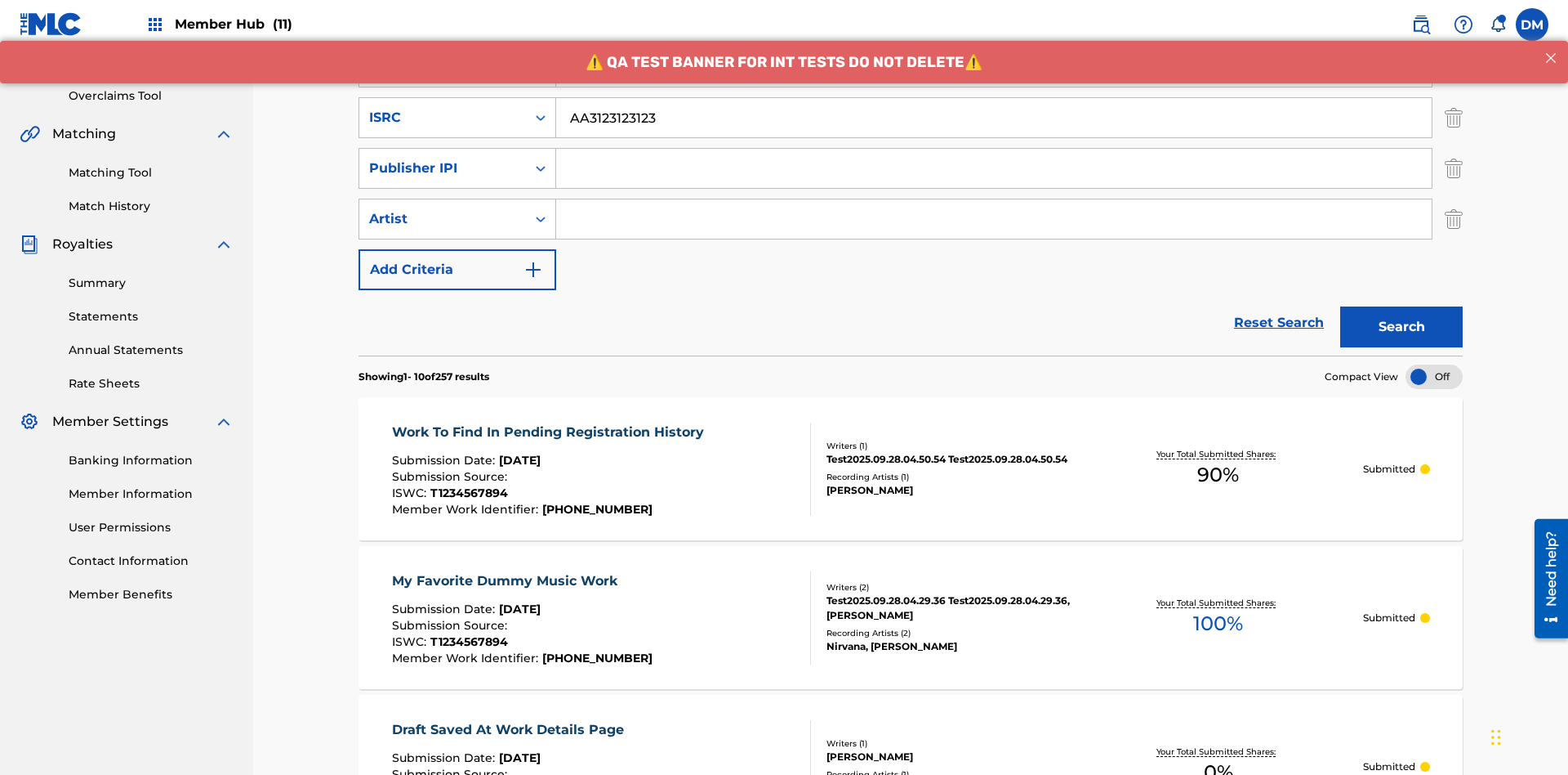
type input "AA3123123123"
click at [994, 149] on input "Search Form" at bounding box center [994, 169] width 876 height 40
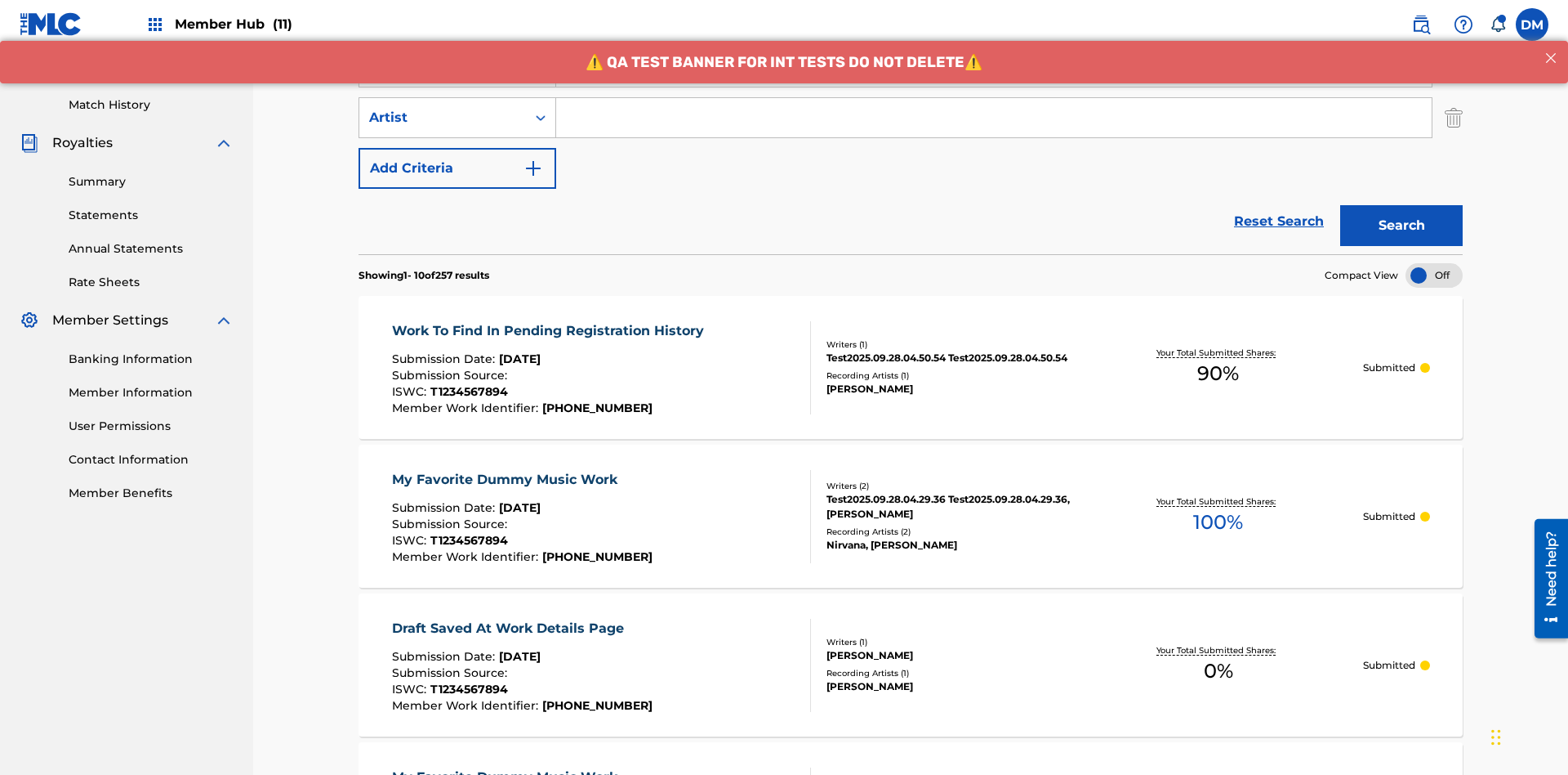
type input "00000000000"
click at [994, 118] on input "Search Form" at bounding box center [994, 118] width 876 height 40
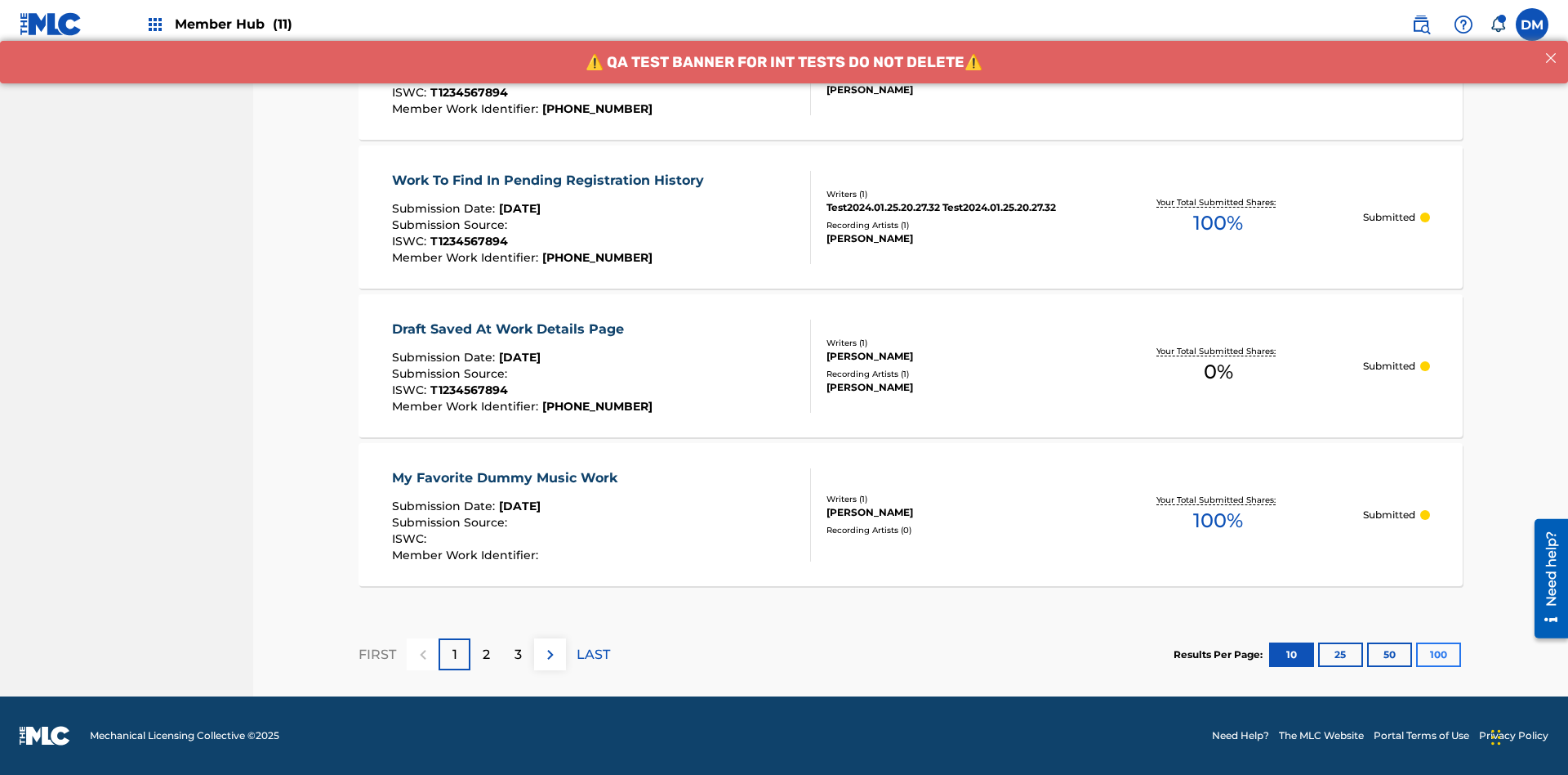
type input "Joe Lewis"
click at [1416, 654] on button "100" at bounding box center [1438, 654] width 45 height 25
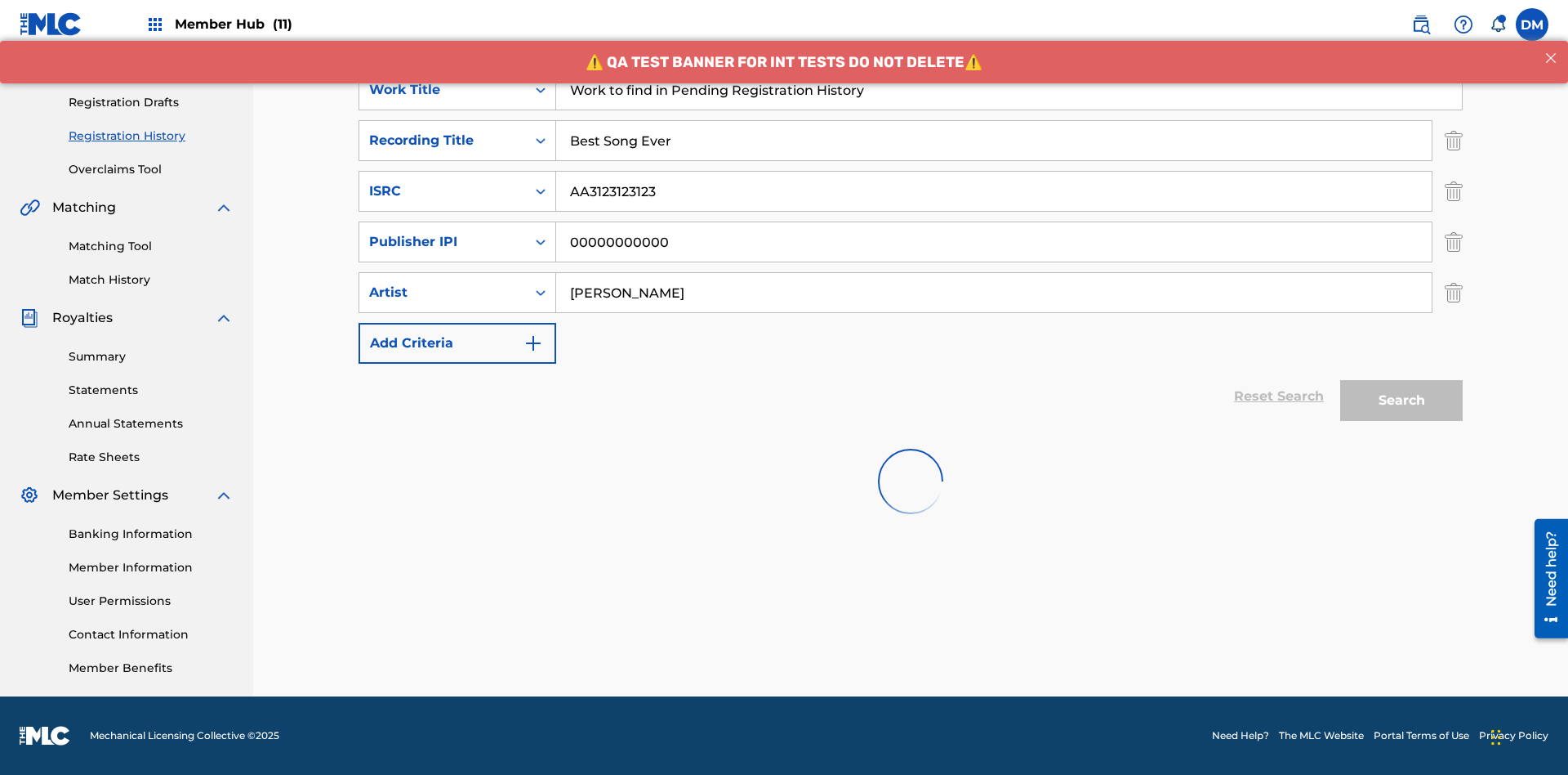
scroll to position [238, 0]
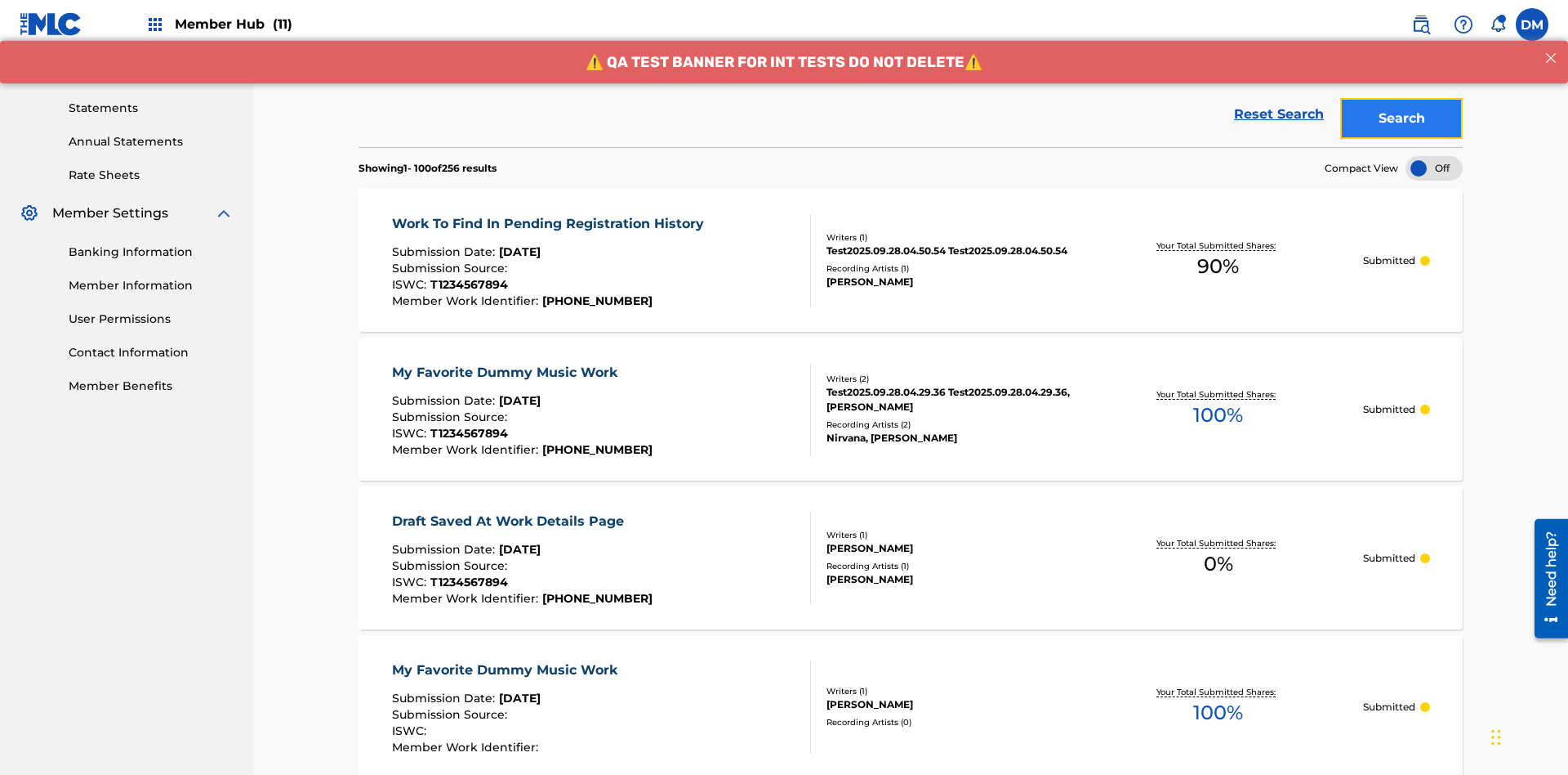
click at [1401, 118] on button "Search" at bounding box center [1401, 118] width 123 height 41
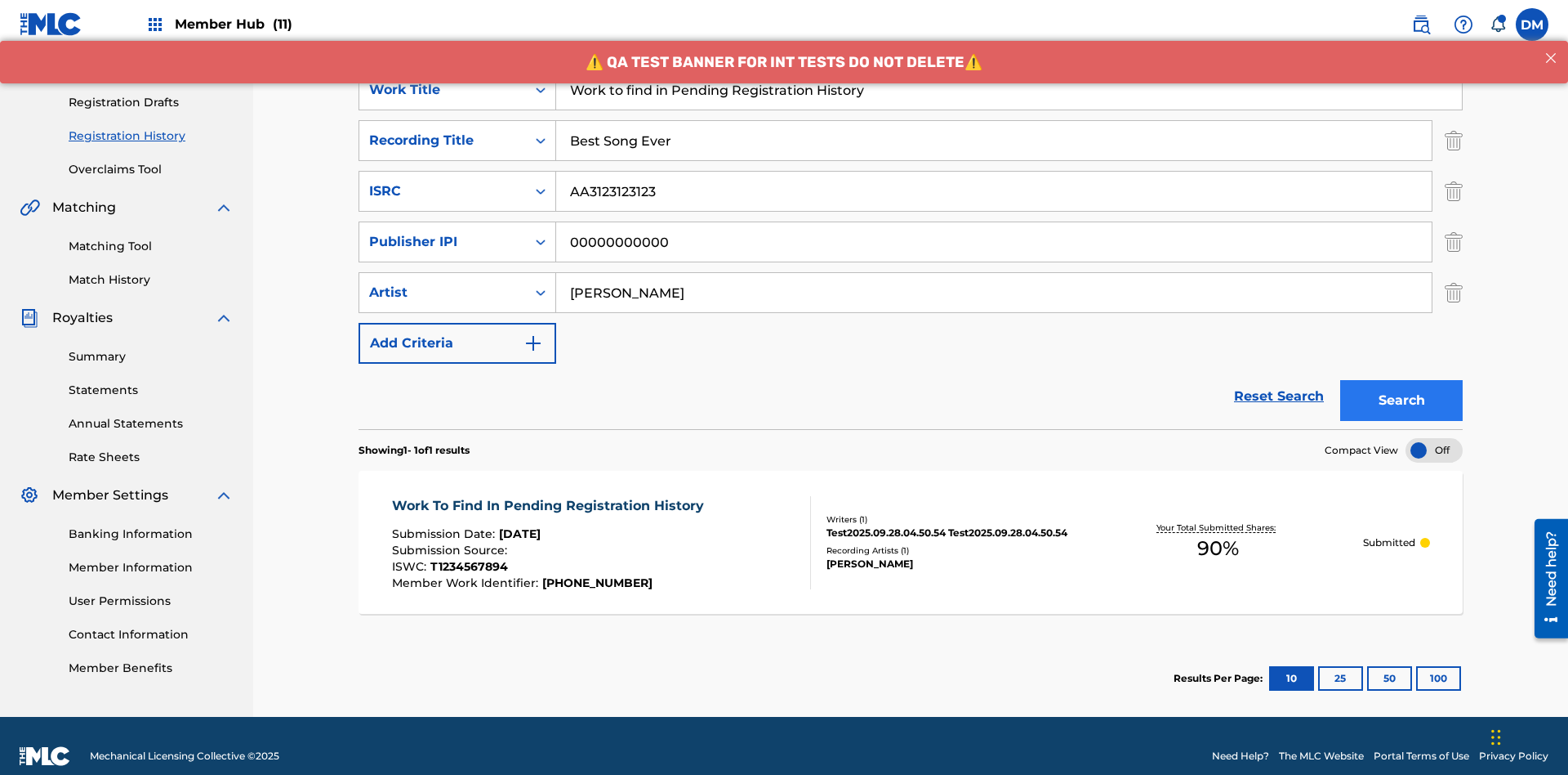
scroll to position [259, 0]
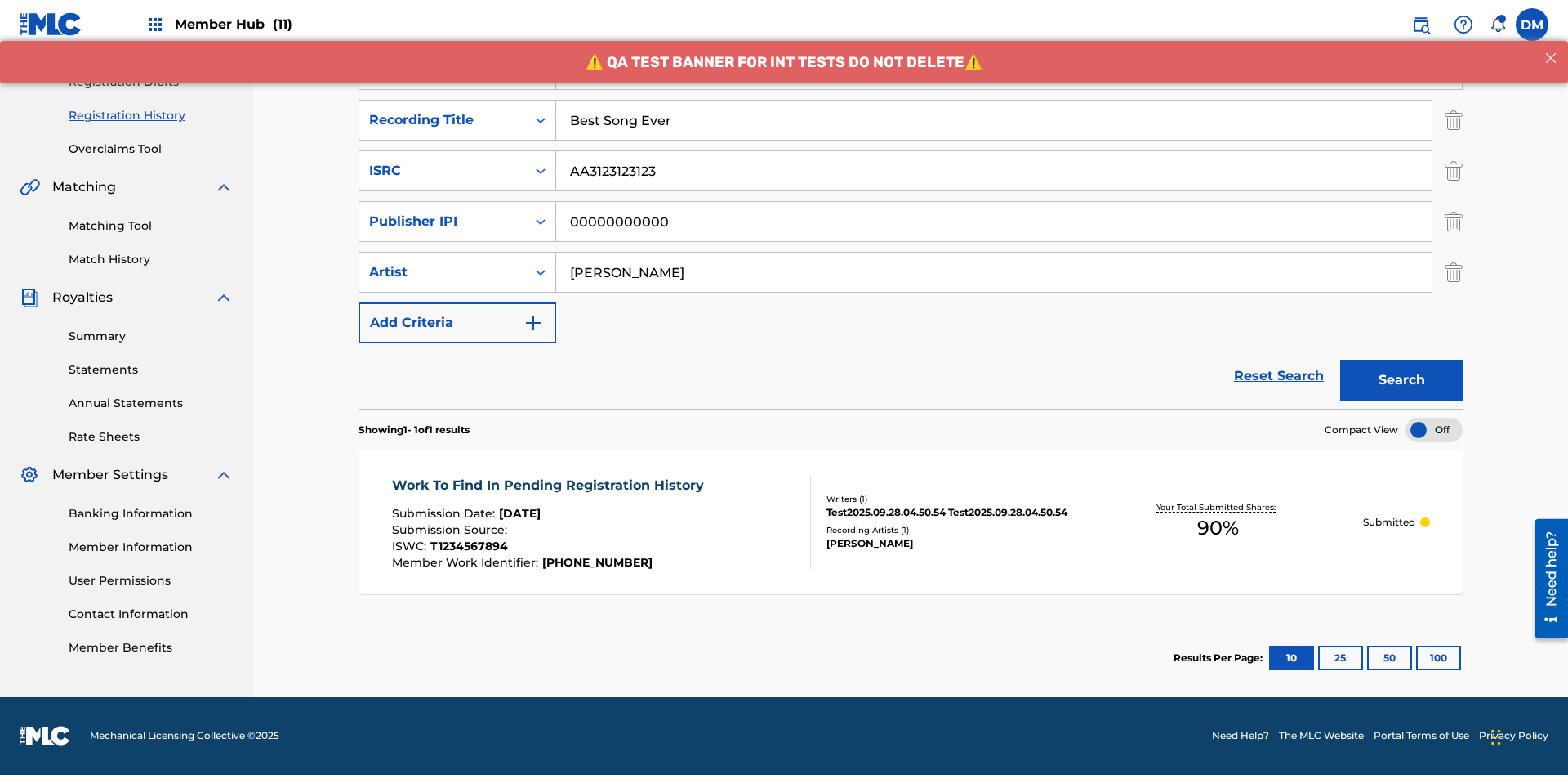
click at [1218, 528] on span "90 %" at bounding box center [1218, 528] width 42 height 30
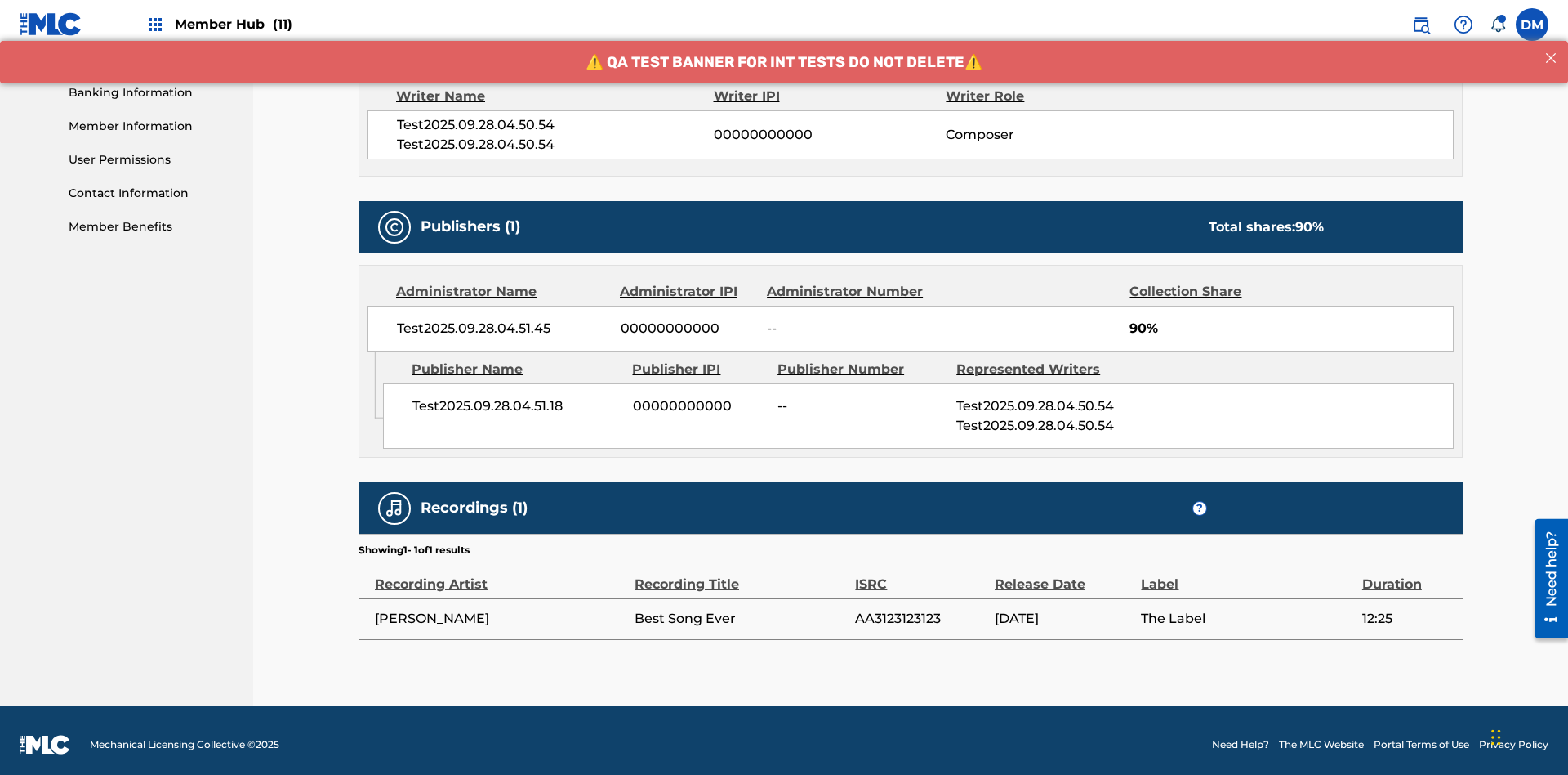
scroll to position [681, 0]
